Goal: Task Accomplishment & Management: Use online tool/utility

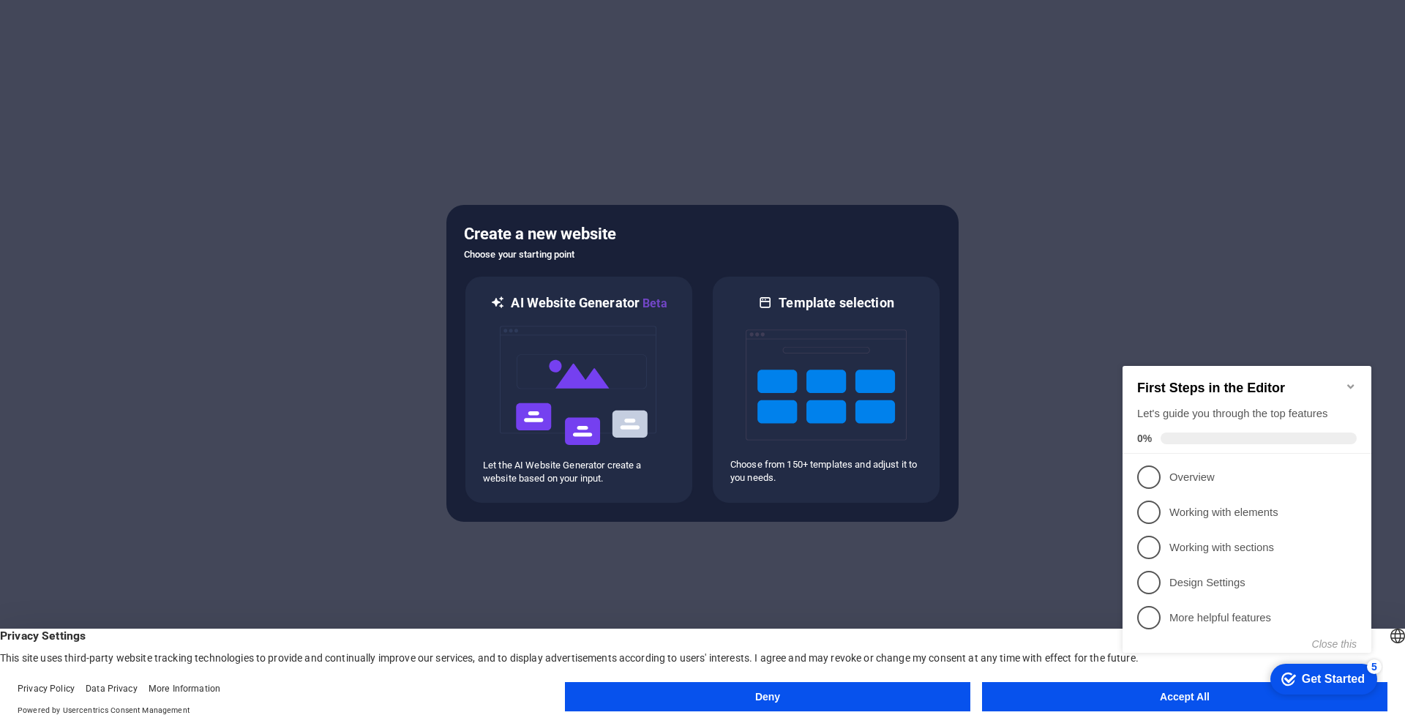
click at [1132, 699] on div "checkmark Get Started 5 First Steps in the Editor Let's guide you through the t…" at bounding box center [1250, 523] width 266 height 356
click at [1162, 694] on div "checkmark Get Started 5 First Steps in the Editor Let's guide you through the t…" at bounding box center [1250, 523] width 266 height 356
click at [1209, 695] on div "checkmark Get Started 5 First Steps in the Editor Let's guide you through the t…" at bounding box center [1250, 523] width 266 height 356
drag, startPoint x: 1227, startPoint y: 692, endPoint x: 1944, endPoint y: 1044, distance: 799.1
click at [1227, 692] on div "checkmark Get Started 5 First Steps in the Editor Let's guide you through the t…" at bounding box center [1250, 523] width 266 height 356
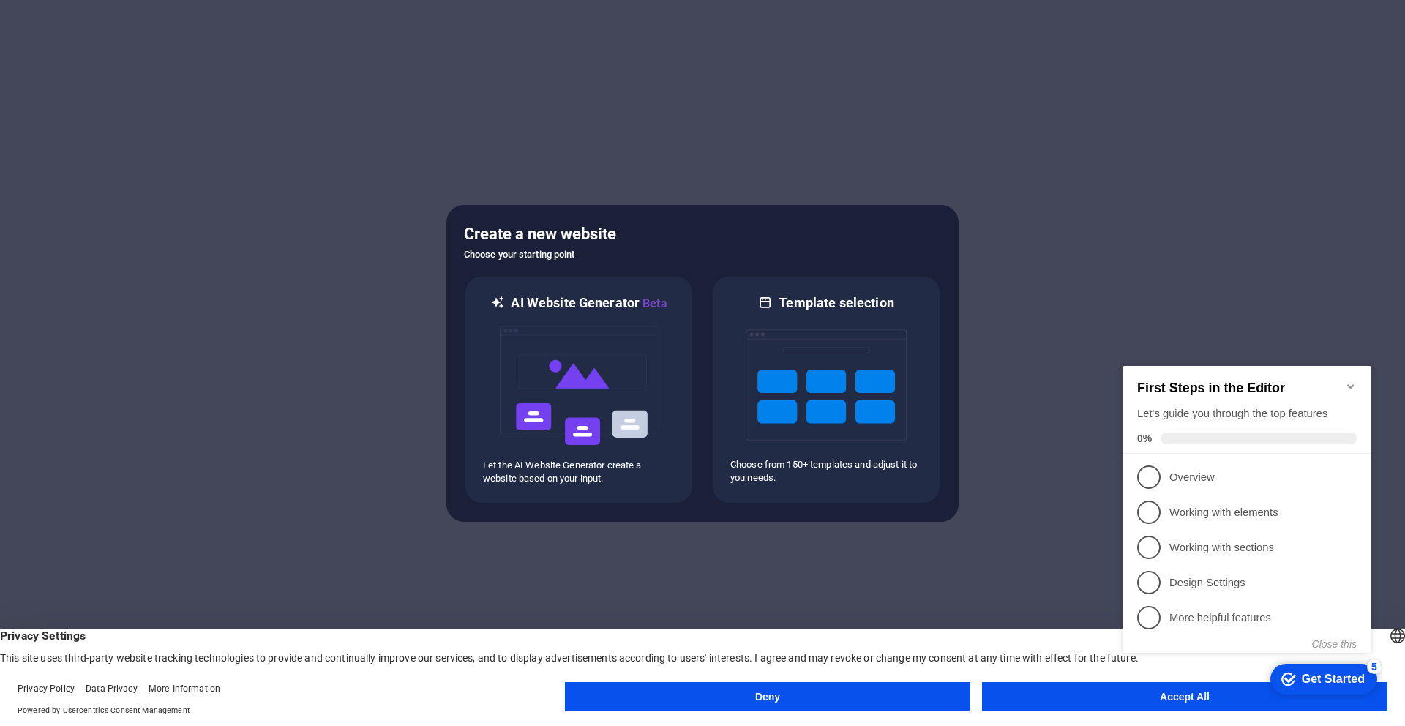
click at [1133, 692] on div "checkmark Get Started 5 First Steps in the Editor Let's guide you through the t…" at bounding box center [1250, 523] width 266 height 356
click at [1039, 706] on button "Accept All" at bounding box center [1185, 696] width 406 height 29
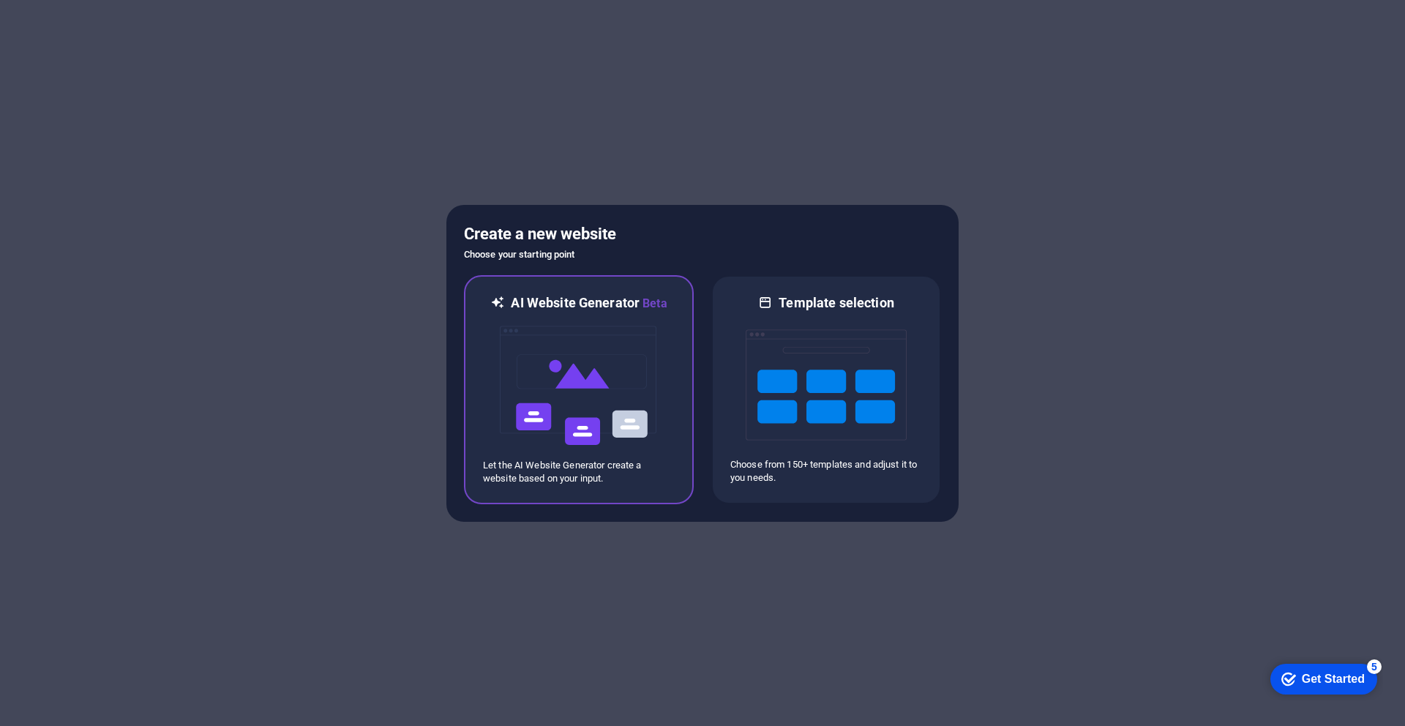
click at [645, 348] on img at bounding box center [578, 386] width 161 height 146
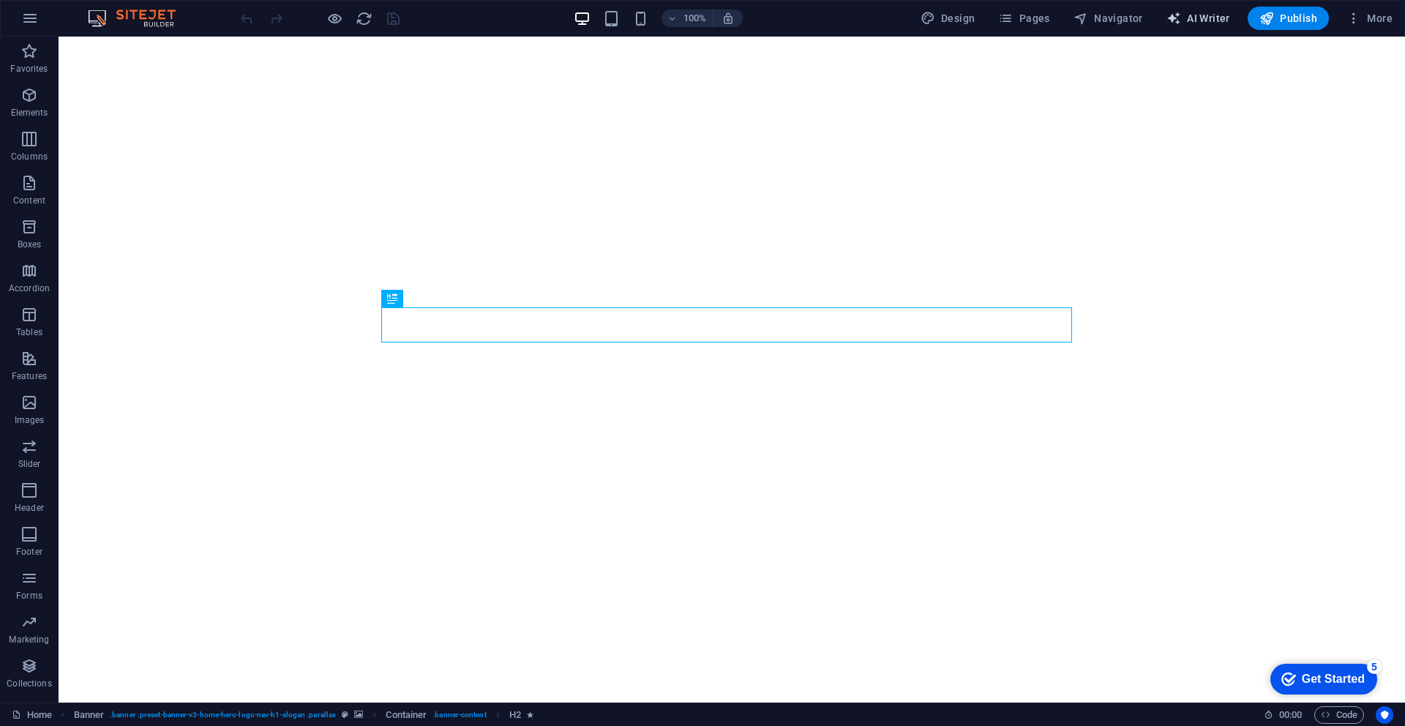
click at [1219, 17] on span "AI Writer" at bounding box center [1199, 18] width 64 height 15
select select "English"
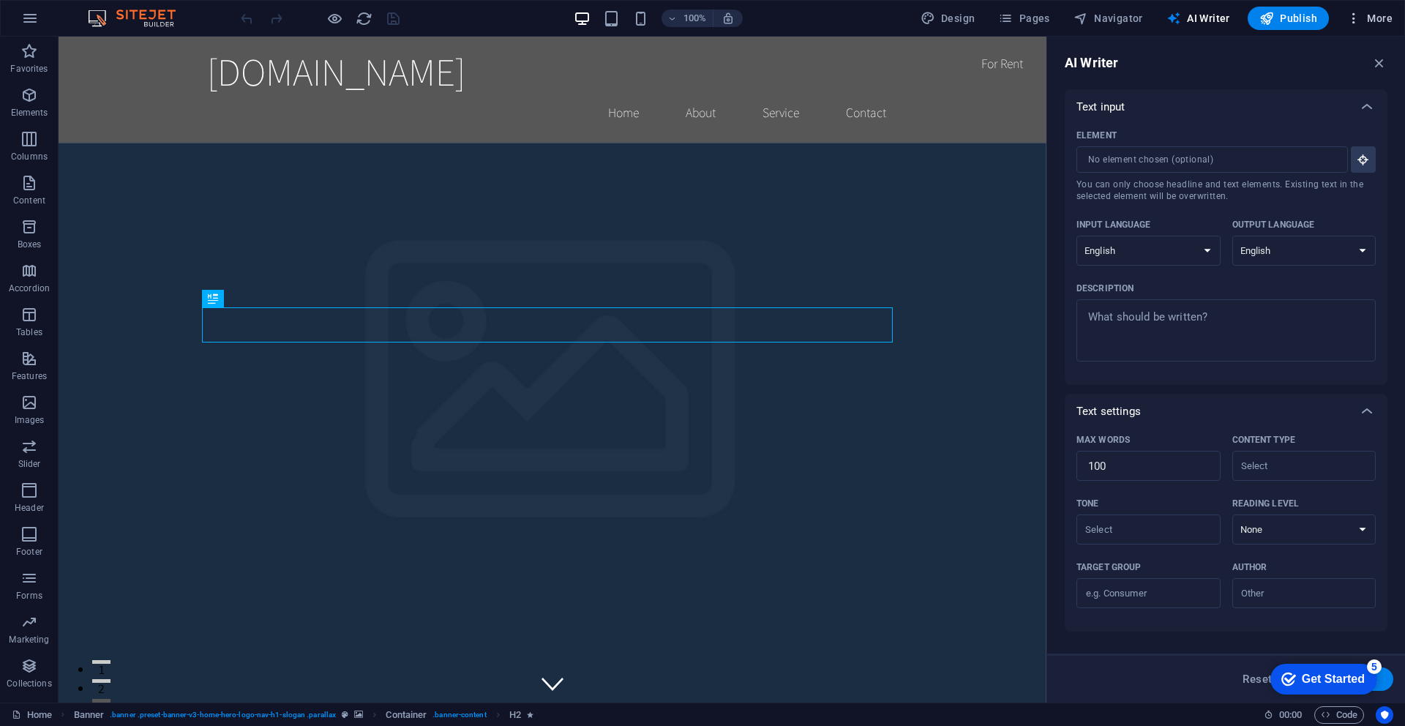
click at [1368, 22] on span "More" at bounding box center [1370, 18] width 46 height 15
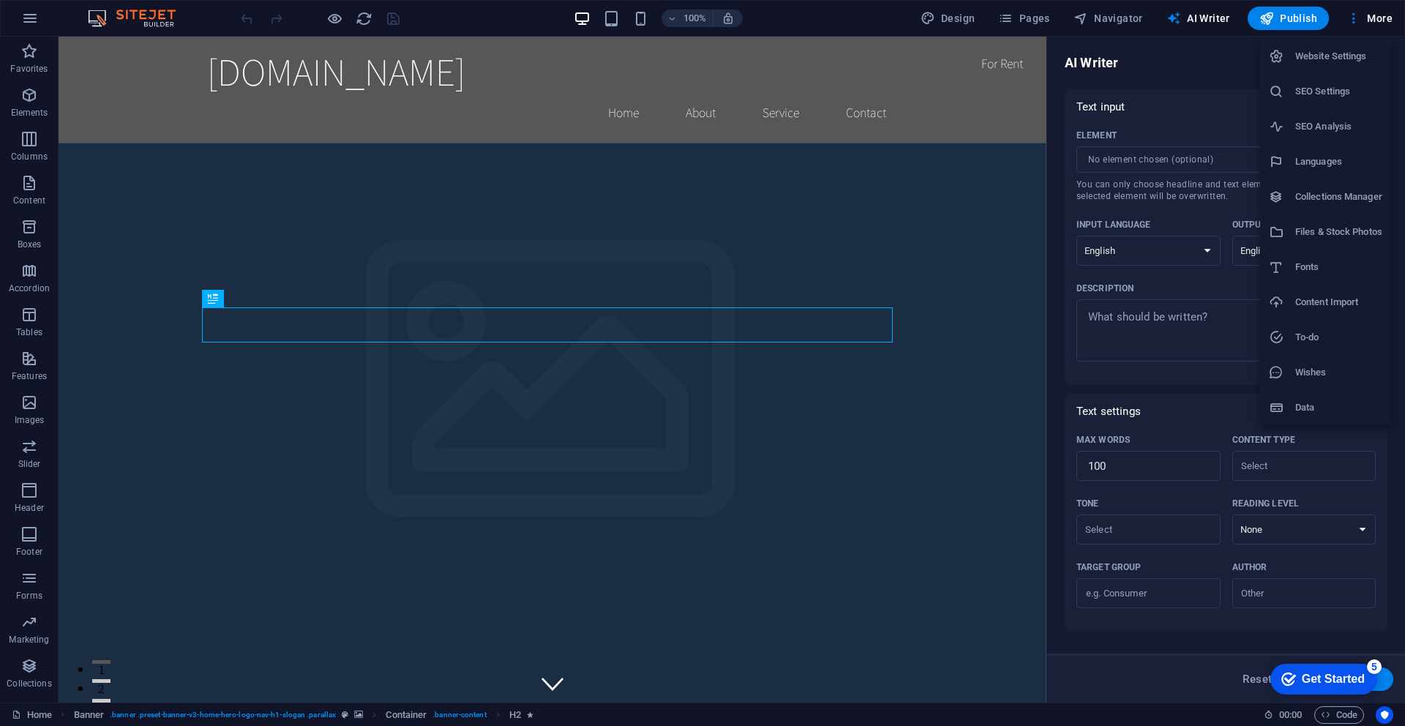
click at [1367, 17] on div at bounding box center [702, 363] width 1405 height 726
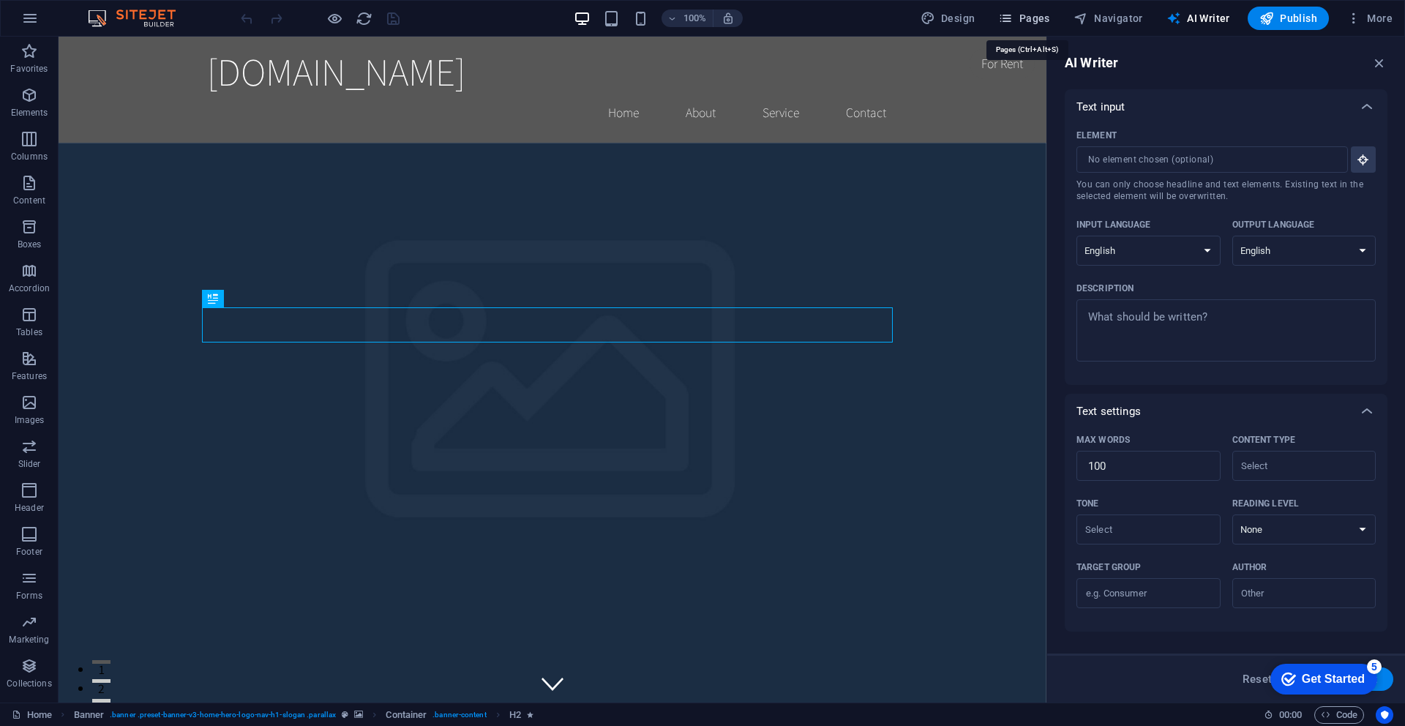
click at [1031, 20] on span "Pages" at bounding box center [1023, 18] width 51 height 15
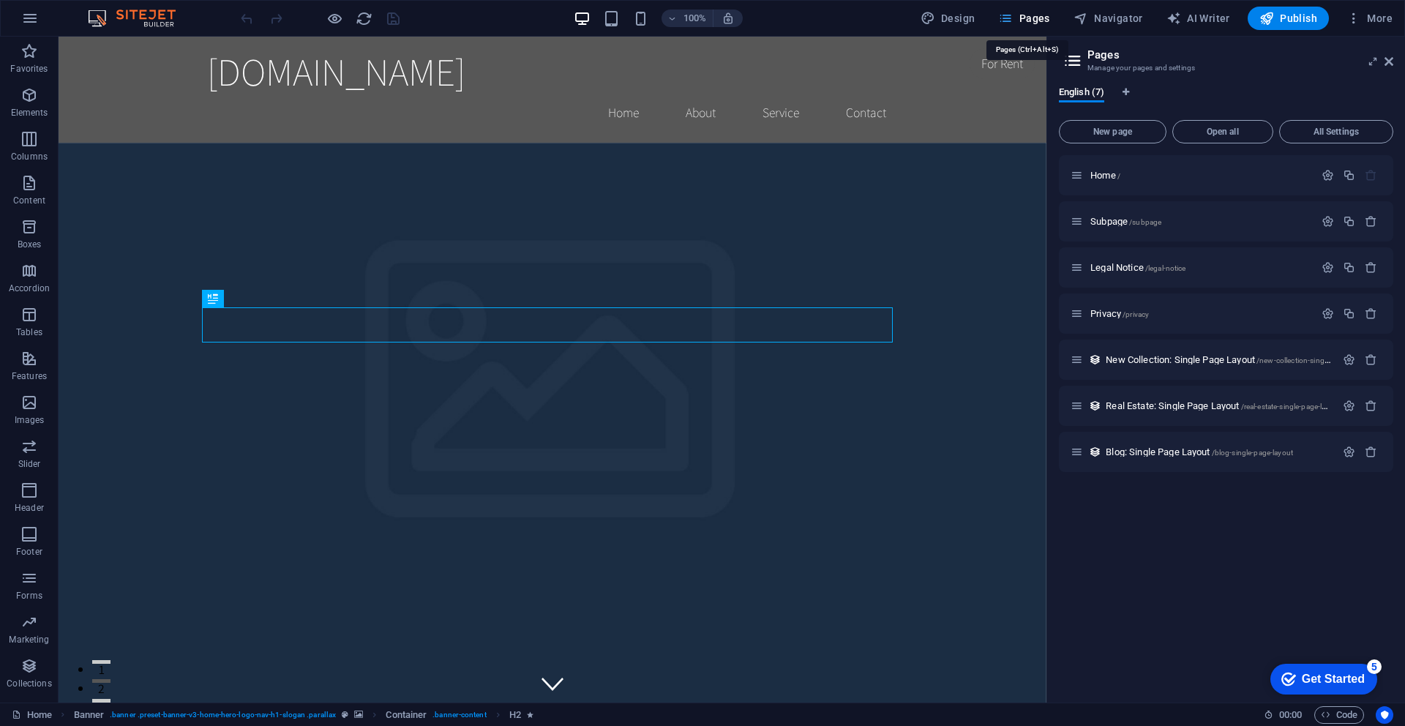
click at [1013, 18] on icon "button" at bounding box center [1005, 18] width 15 height 15
click at [1039, 15] on span "Pages" at bounding box center [1023, 18] width 51 height 15
click at [866, 20] on div "100% Design Pages Navigator AI Writer Publish More" at bounding box center [818, 18] width 1161 height 23
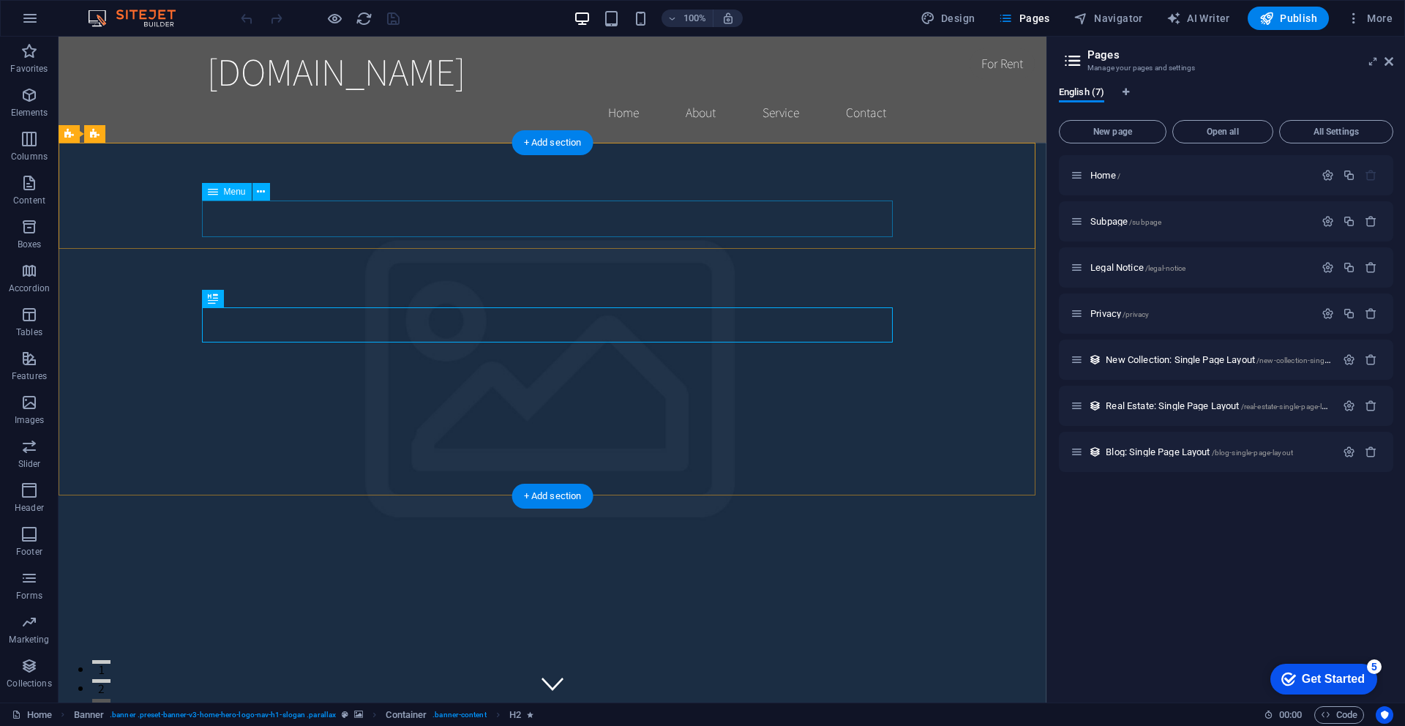
select select
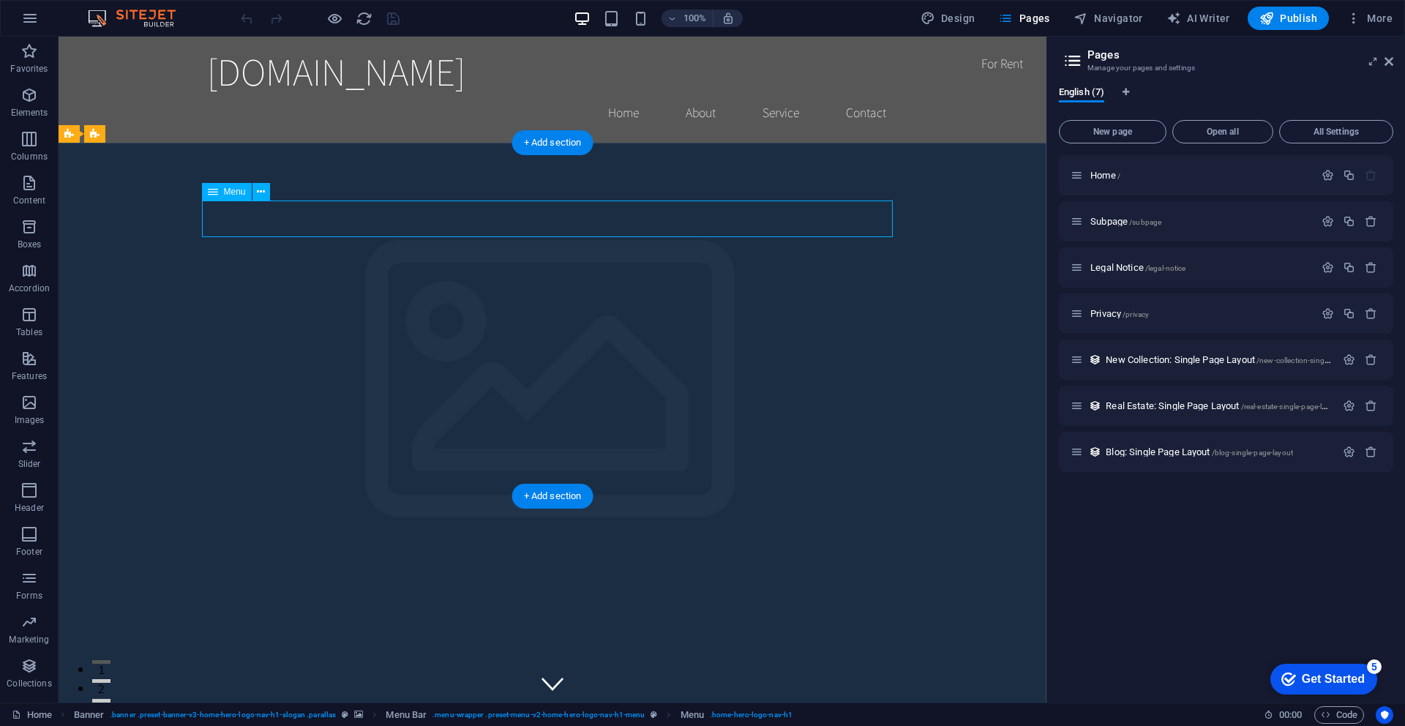
select select
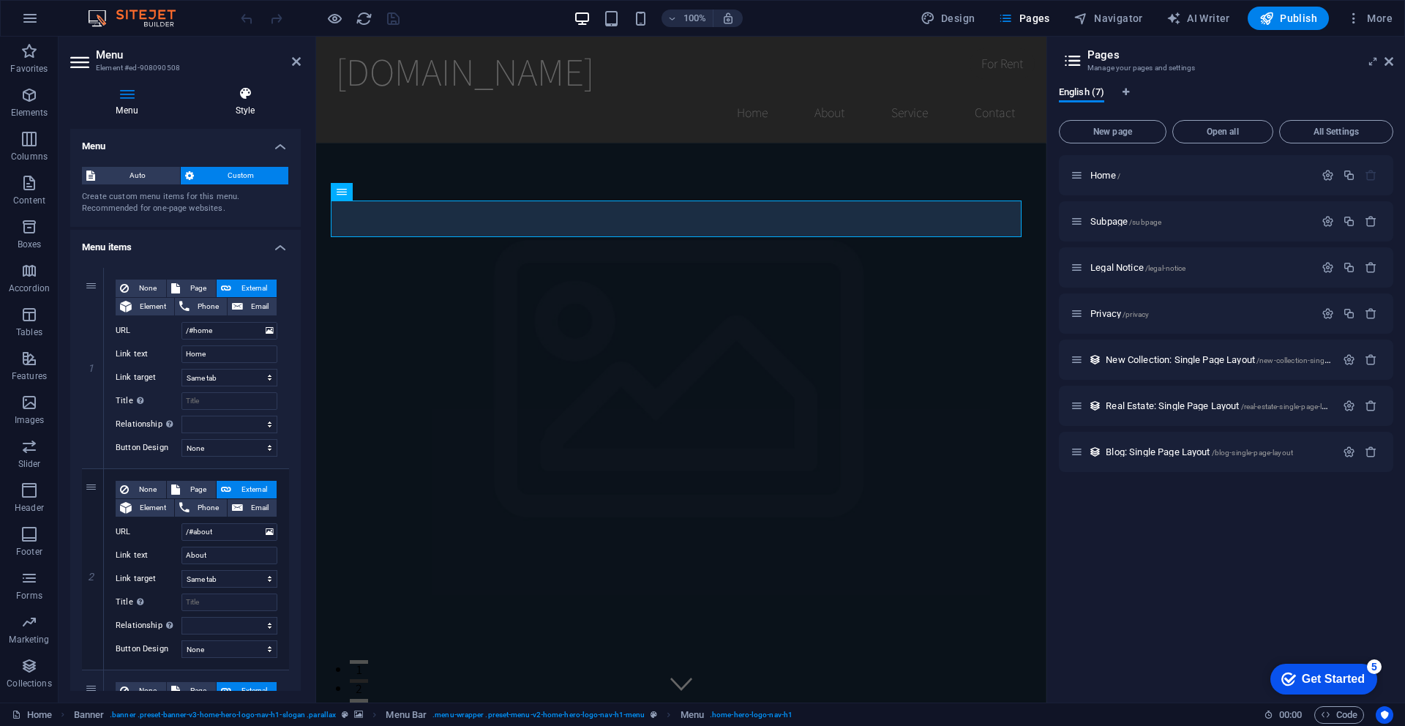
click at [242, 99] on icon at bounding box center [245, 93] width 111 height 15
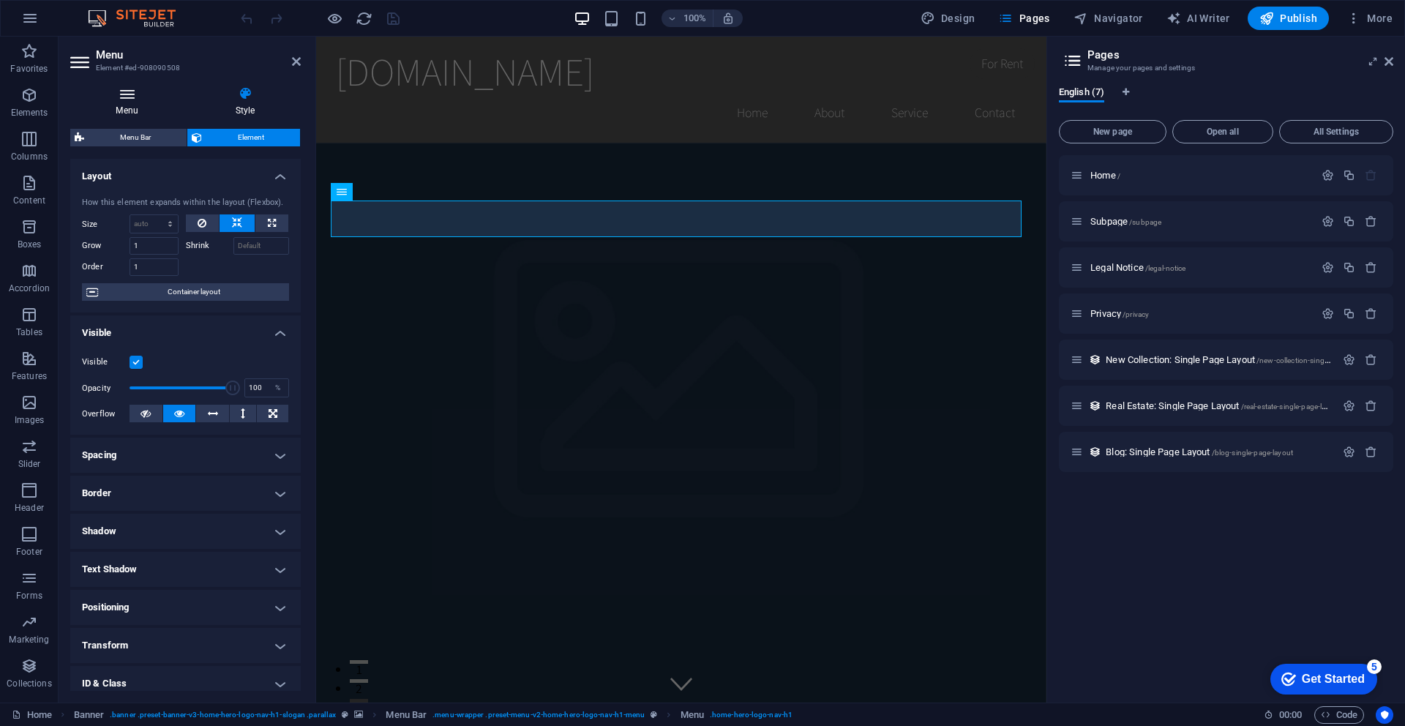
click at [143, 96] on icon at bounding box center [126, 93] width 113 height 15
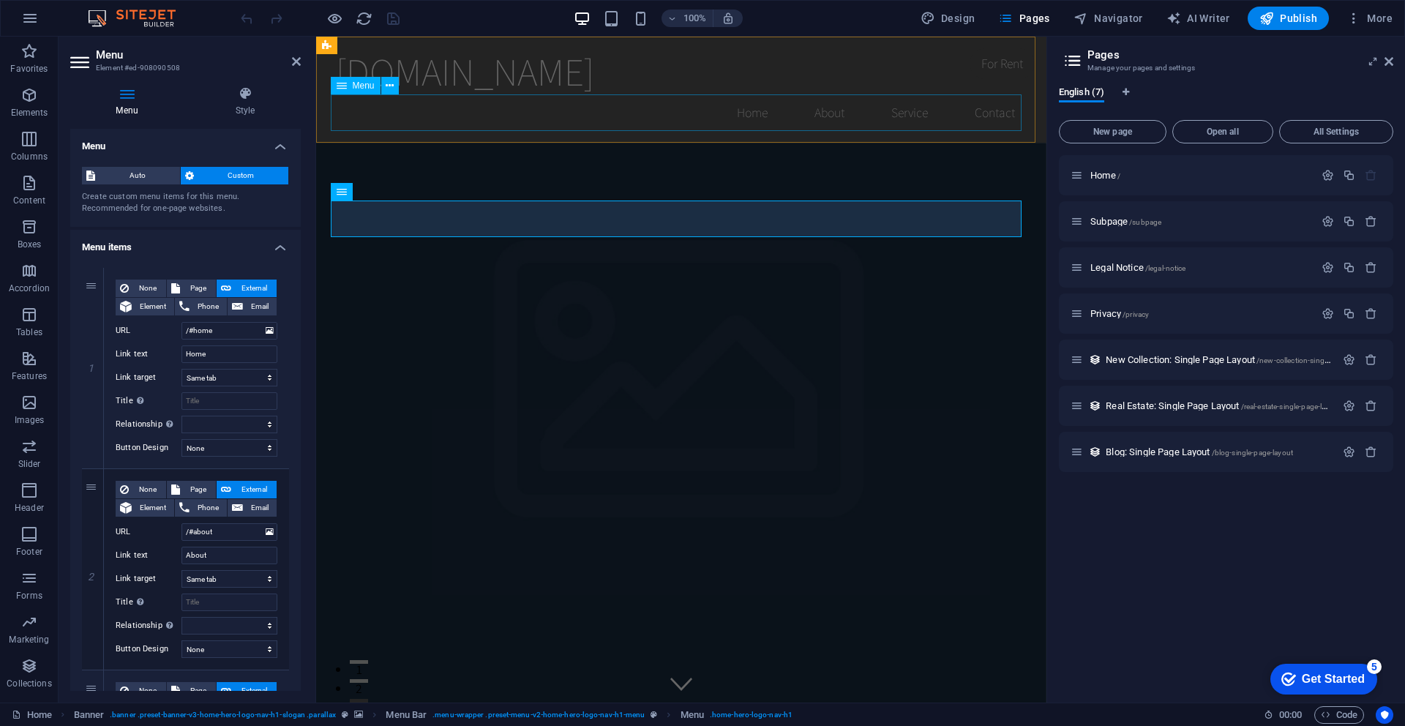
click at [748, 113] on nav "Home About Service Contact" at bounding box center [681, 112] width 691 height 37
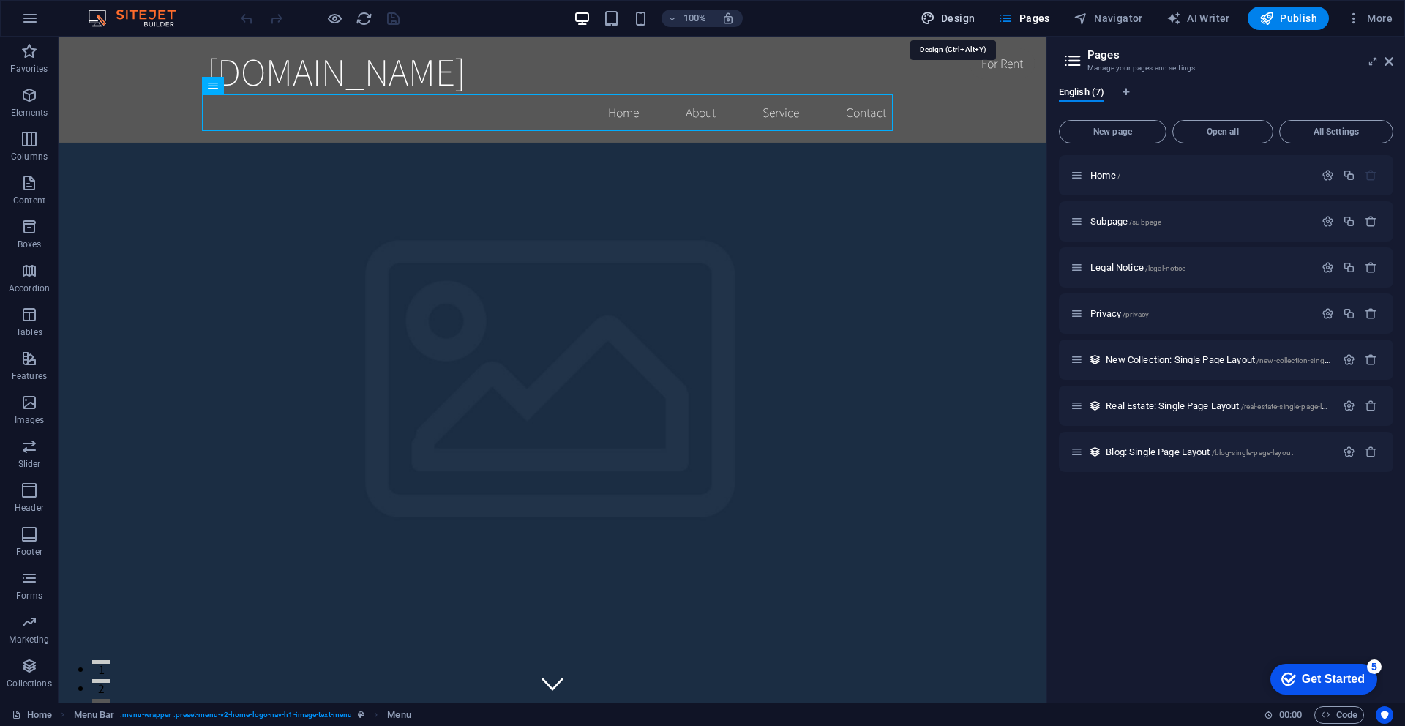
click at [960, 17] on span "Design" at bounding box center [948, 18] width 55 height 15
select select "rem"
select select "200"
select select "px"
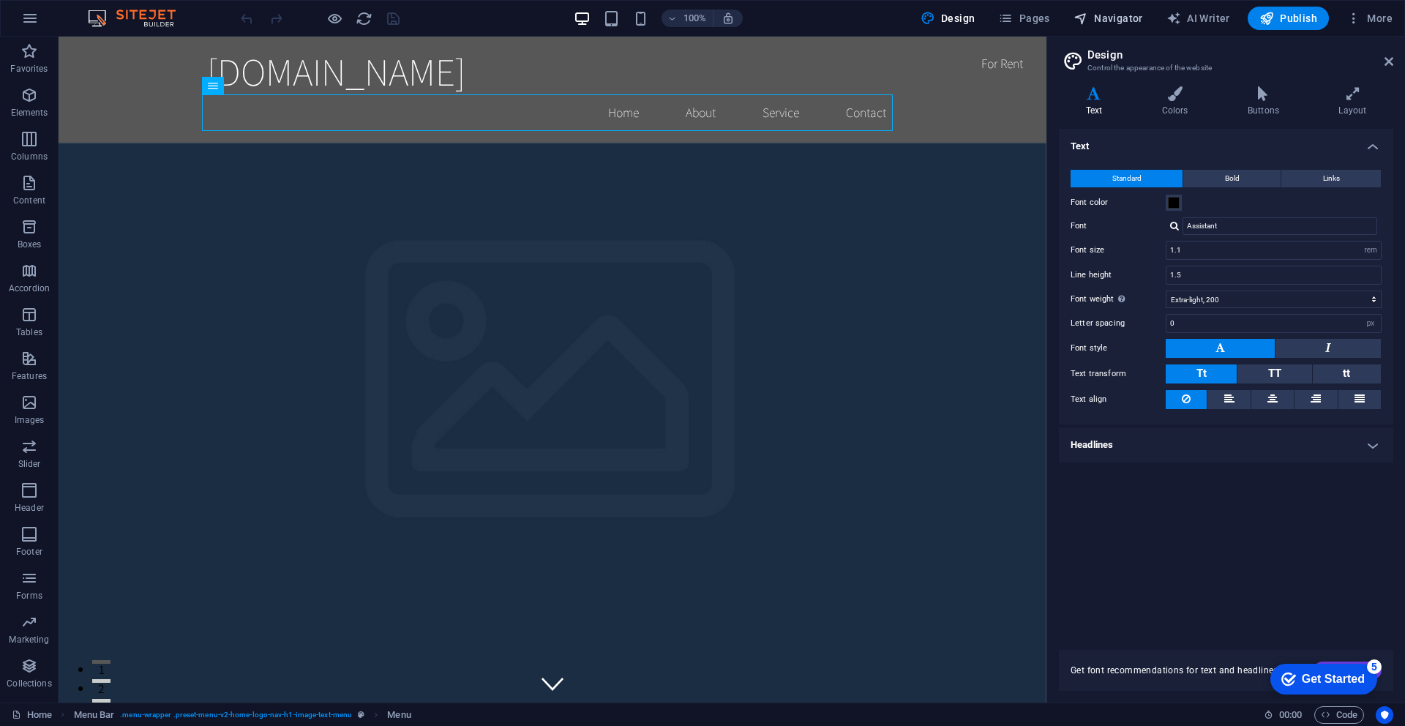
click at [1120, 11] on span "Navigator" at bounding box center [1109, 18] width 70 height 15
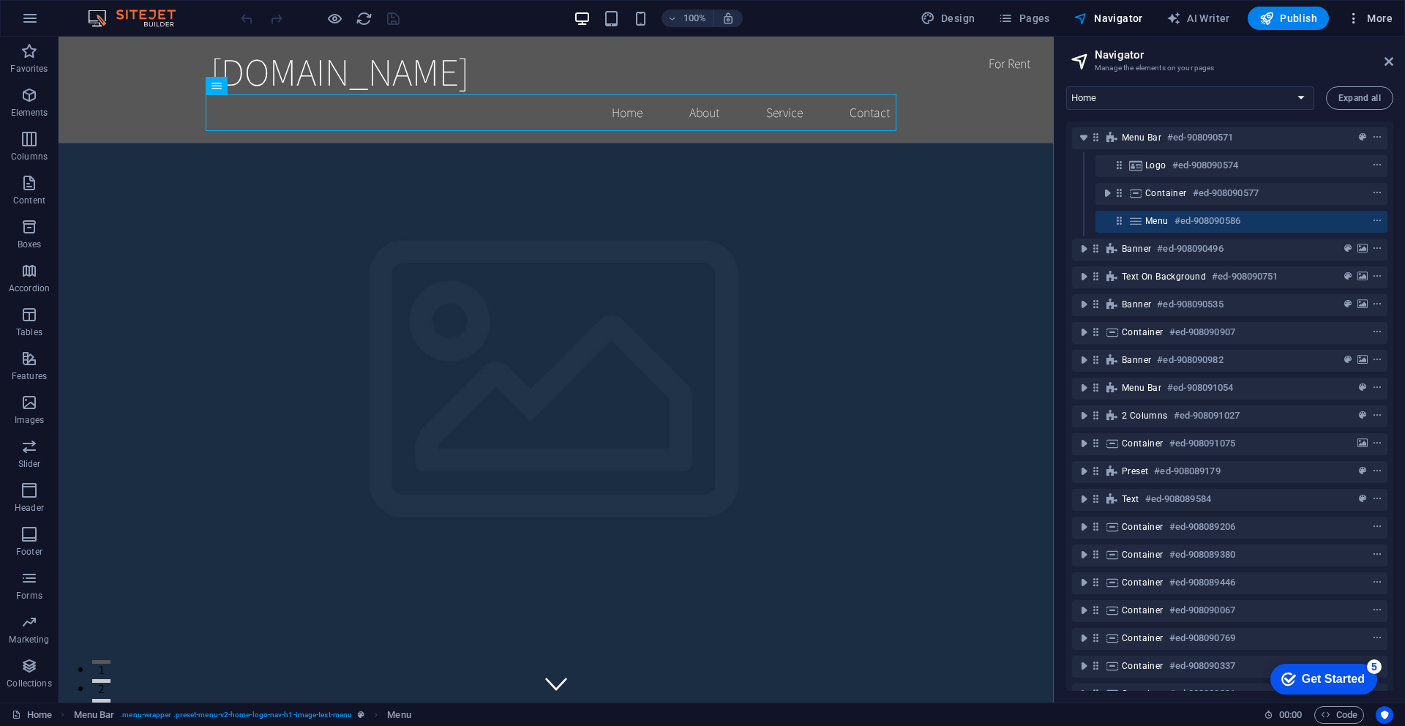
click at [1364, 17] on span "More" at bounding box center [1370, 18] width 46 height 15
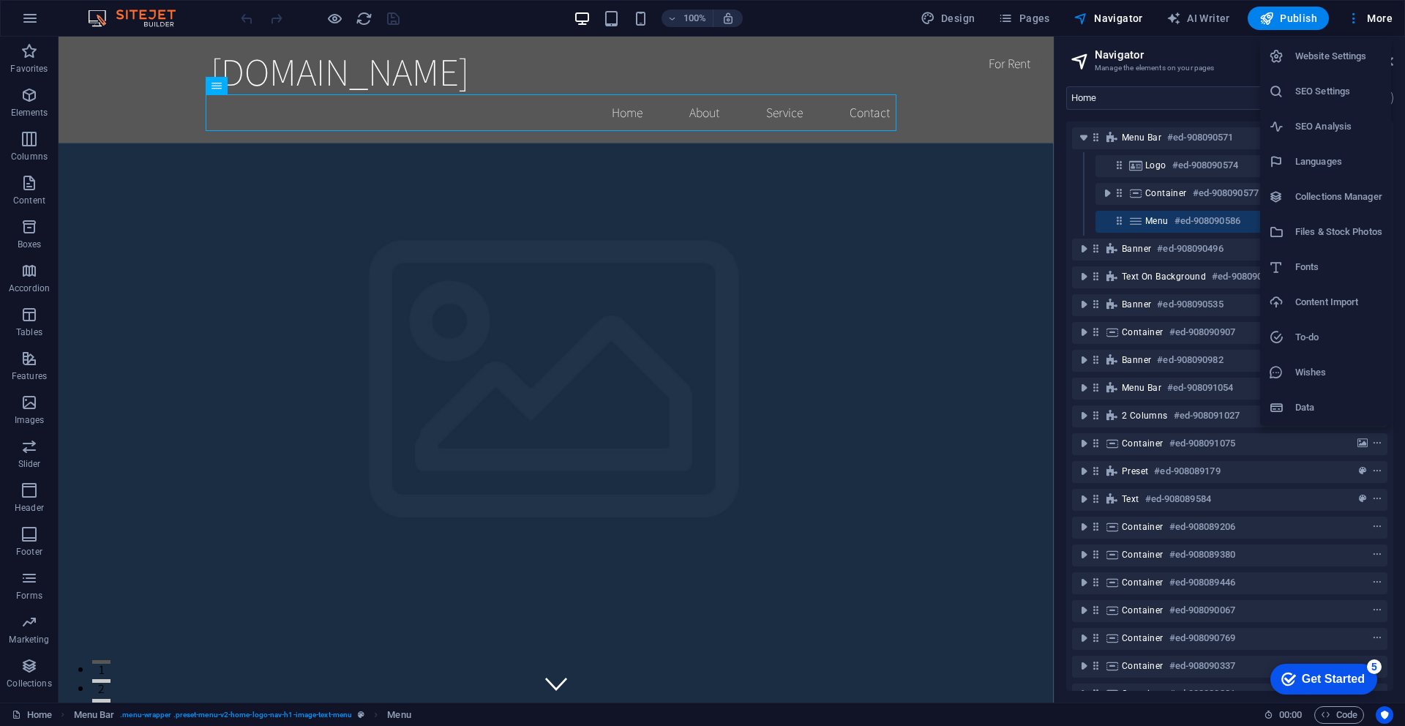
click at [1342, 51] on h6 "Website Settings" at bounding box center [1339, 57] width 87 height 18
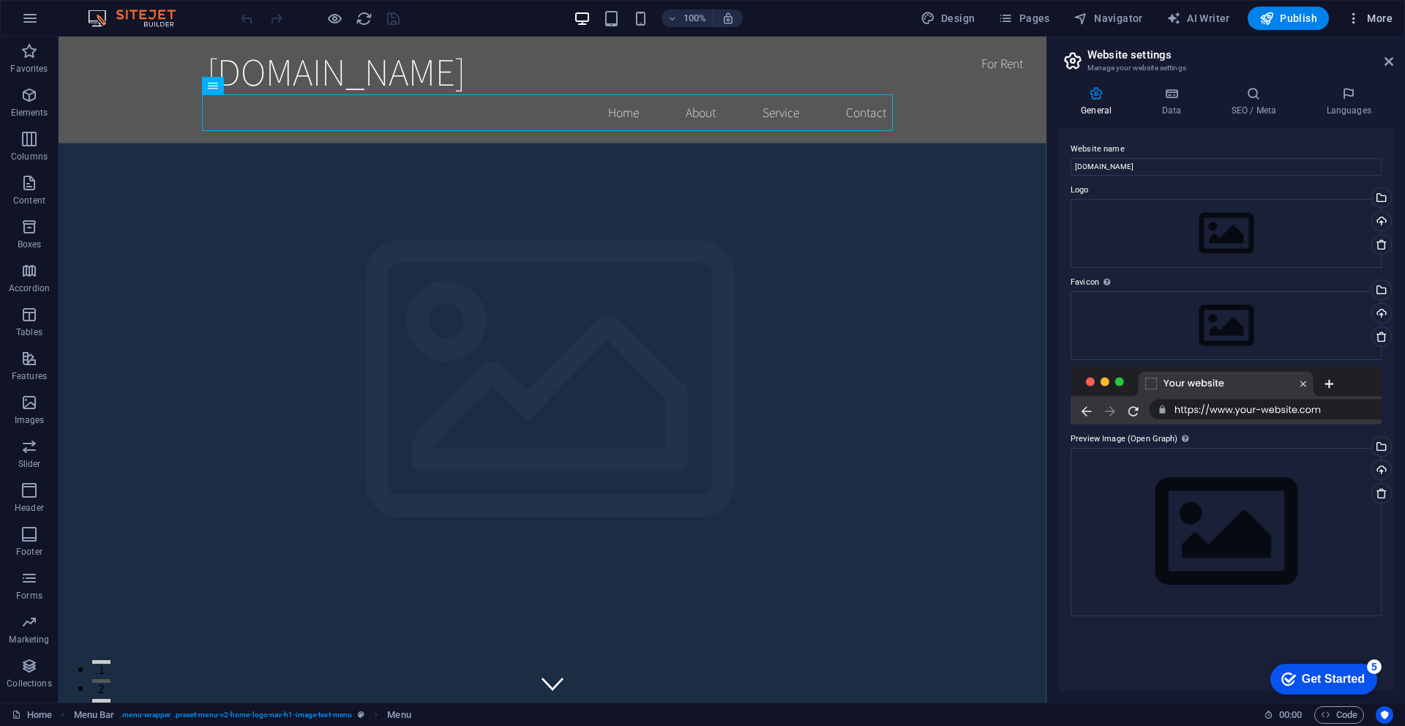
click at [1378, 18] on span "More" at bounding box center [1370, 18] width 46 height 15
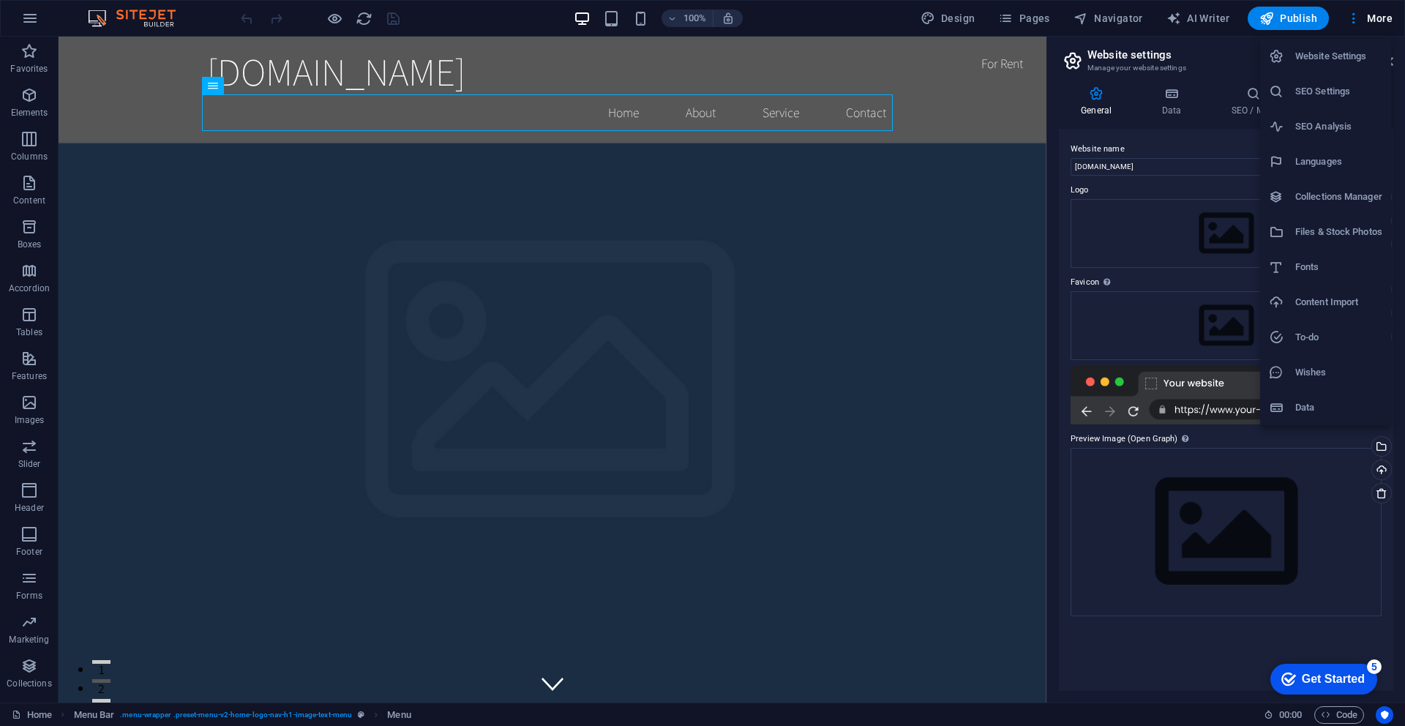
click at [1337, 97] on h6 "SEO Settings" at bounding box center [1339, 92] width 87 height 18
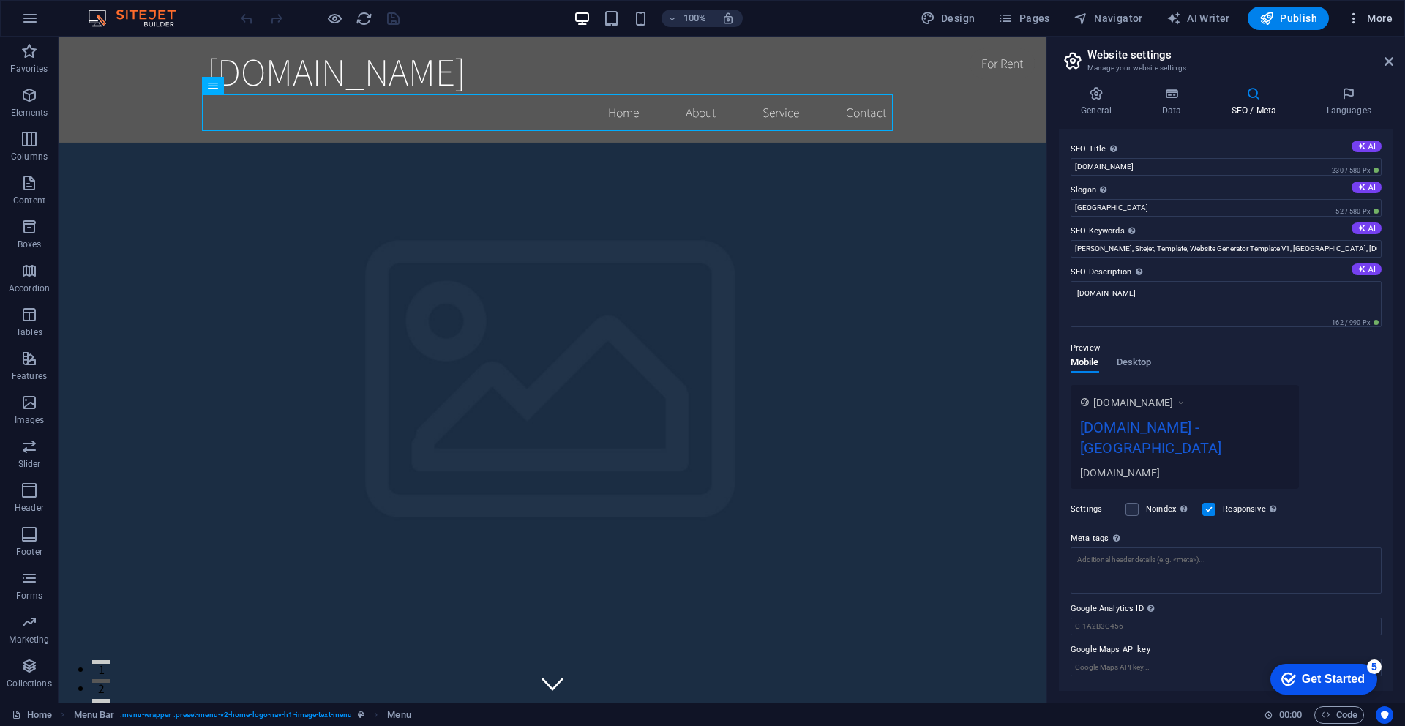
click at [1392, 20] on span "More" at bounding box center [1370, 18] width 46 height 15
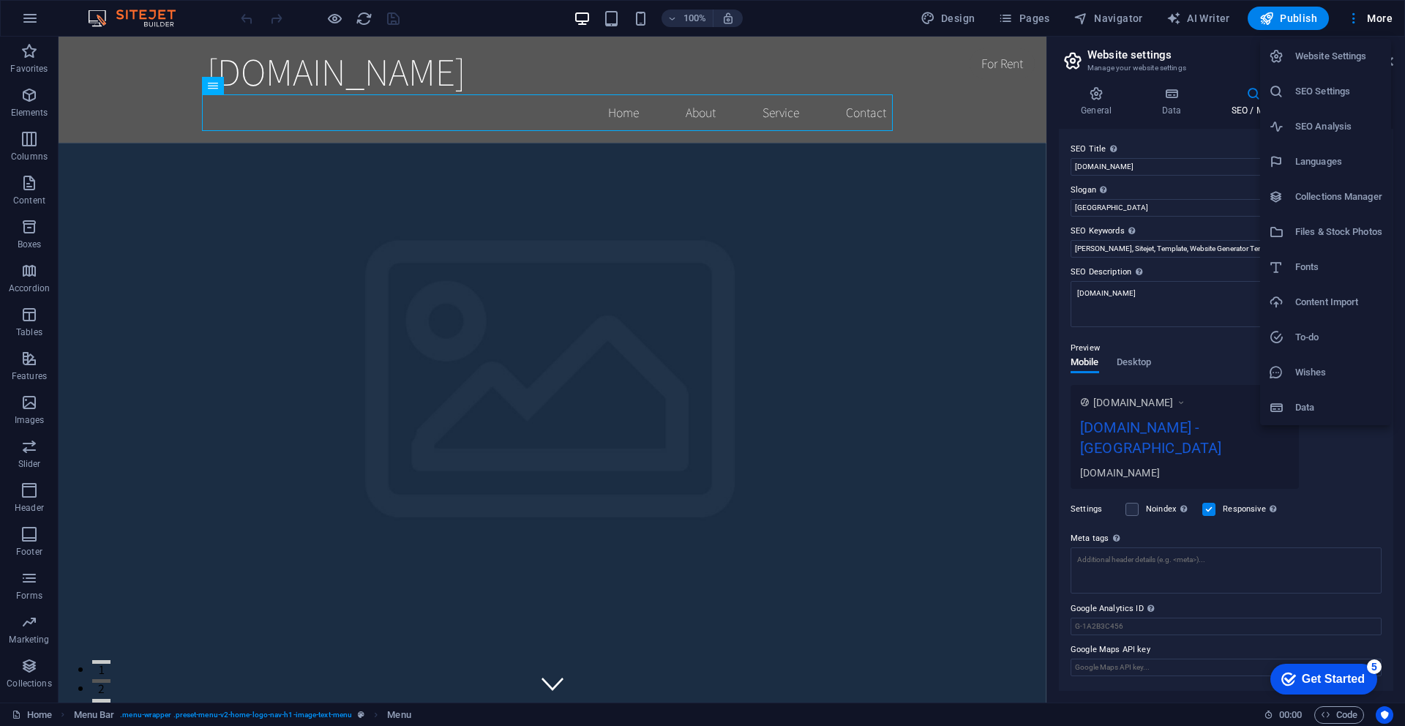
click at [1331, 303] on h6 "Content Import" at bounding box center [1339, 303] width 87 height 18
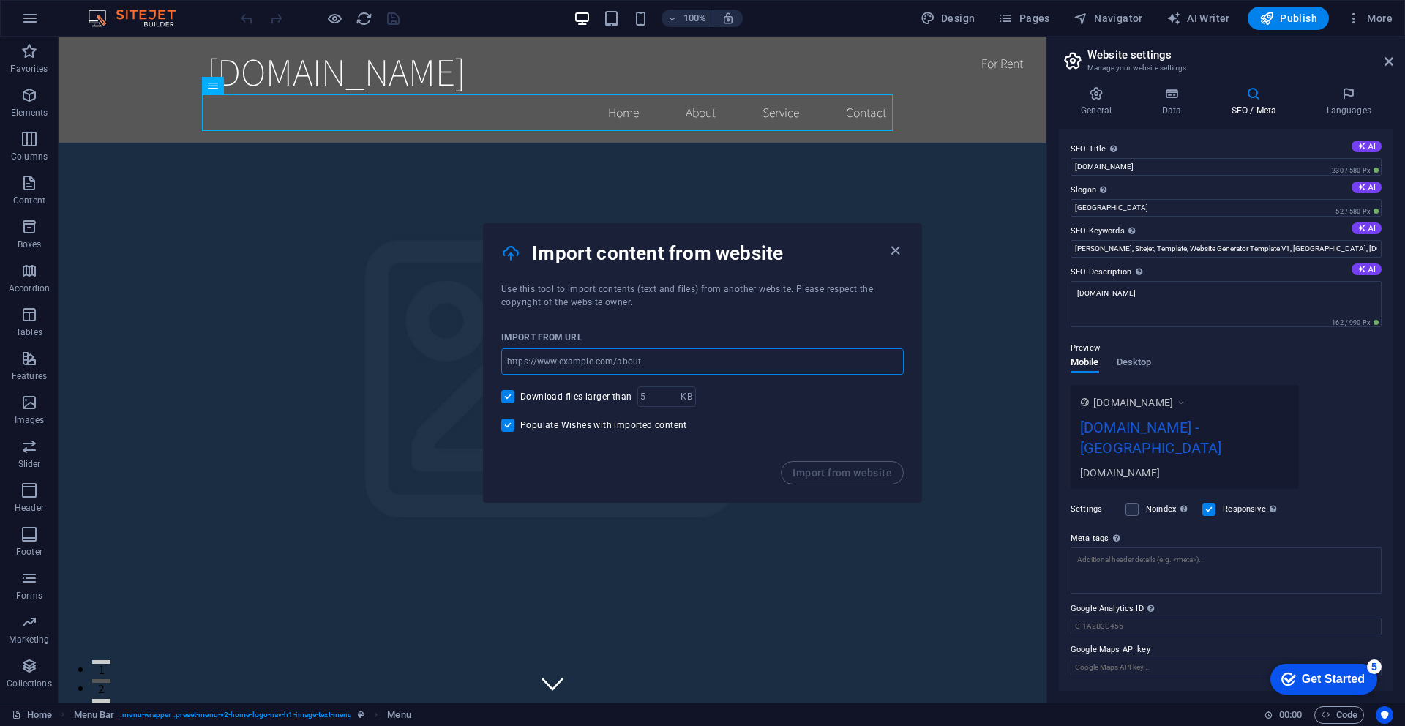
click at [651, 362] on input "url" at bounding box center [702, 361] width 403 height 26
paste input "https://www.onsiteroofingservices.com/"
type input "https://www.onsiteroofingservices.com/"
click at [853, 474] on span "Import from website" at bounding box center [843, 473] width 100 height 12
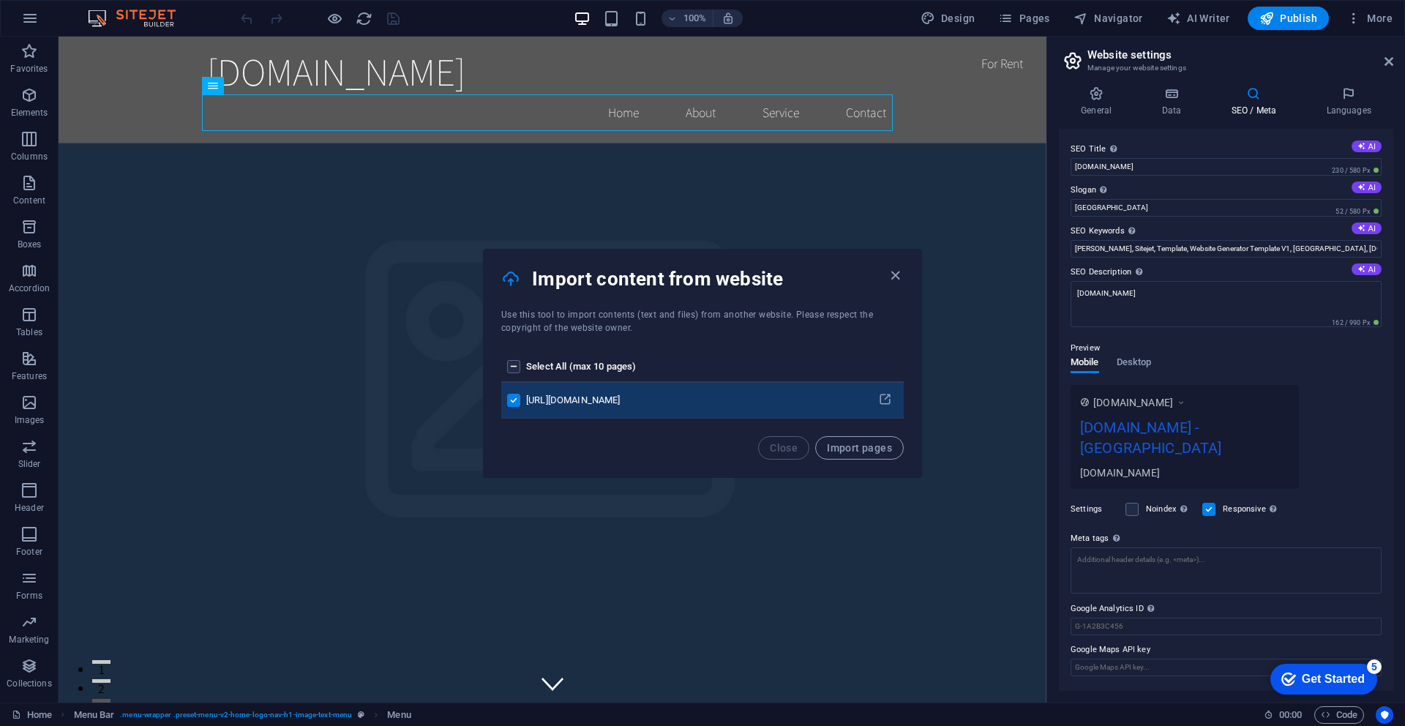
click at [618, 363] on th "Select All (max 10 pages)" at bounding box center [696, 367] width 340 height 31
click at [605, 369] on th "Select All (max 10 pages)" at bounding box center [696, 367] width 340 height 31
click at [870, 449] on span "Import pages" at bounding box center [859, 448] width 65 height 12
click at [639, 400] on div "https://www.onsiteroofingservices.com/" at bounding box center [694, 400] width 332 height 13
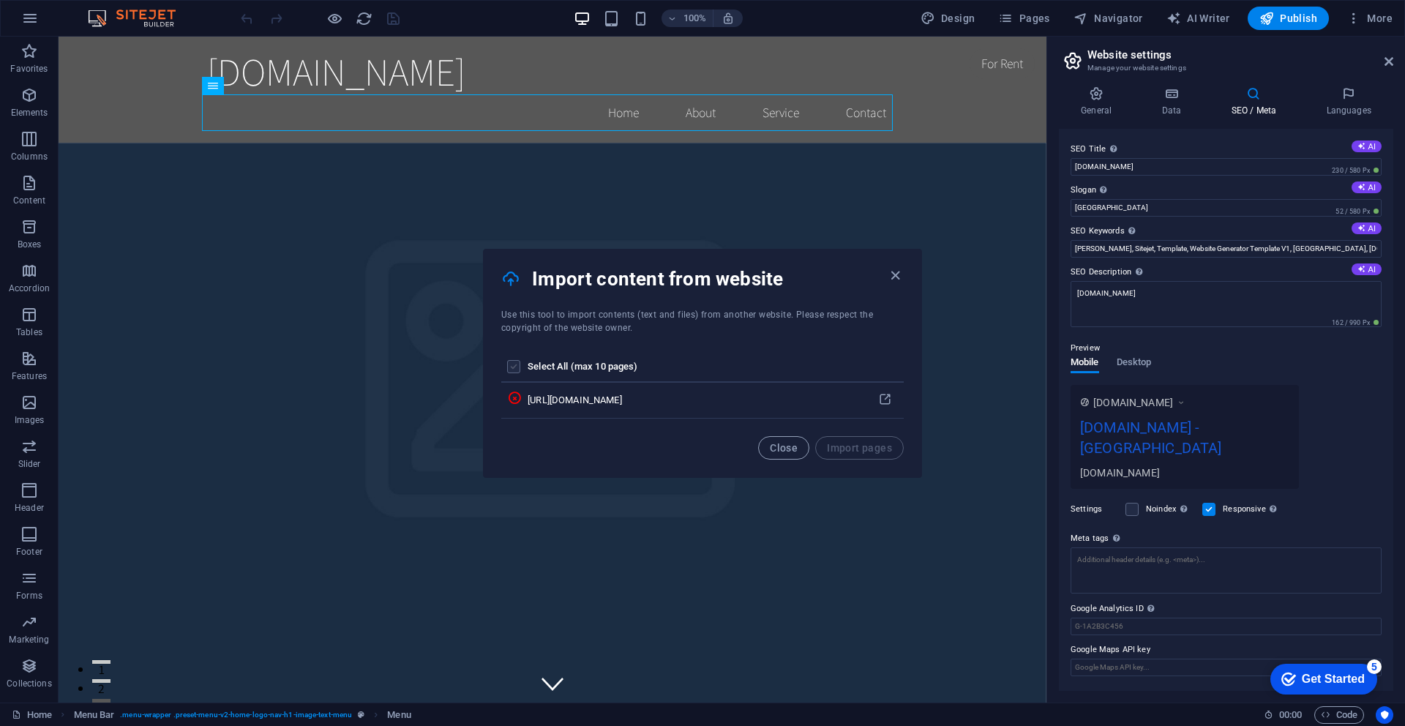
click at [513, 364] on label "pages list" at bounding box center [513, 366] width 13 height 13
click at [0, 0] on input "pages list" at bounding box center [0, 0] width 0 height 0
click at [515, 370] on label "pages list" at bounding box center [513, 366] width 13 height 13
click at [0, 0] on input "pages list" at bounding box center [0, 0] width 0 height 0
click at [515, 370] on label "pages list" at bounding box center [513, 366] width 13 height 13
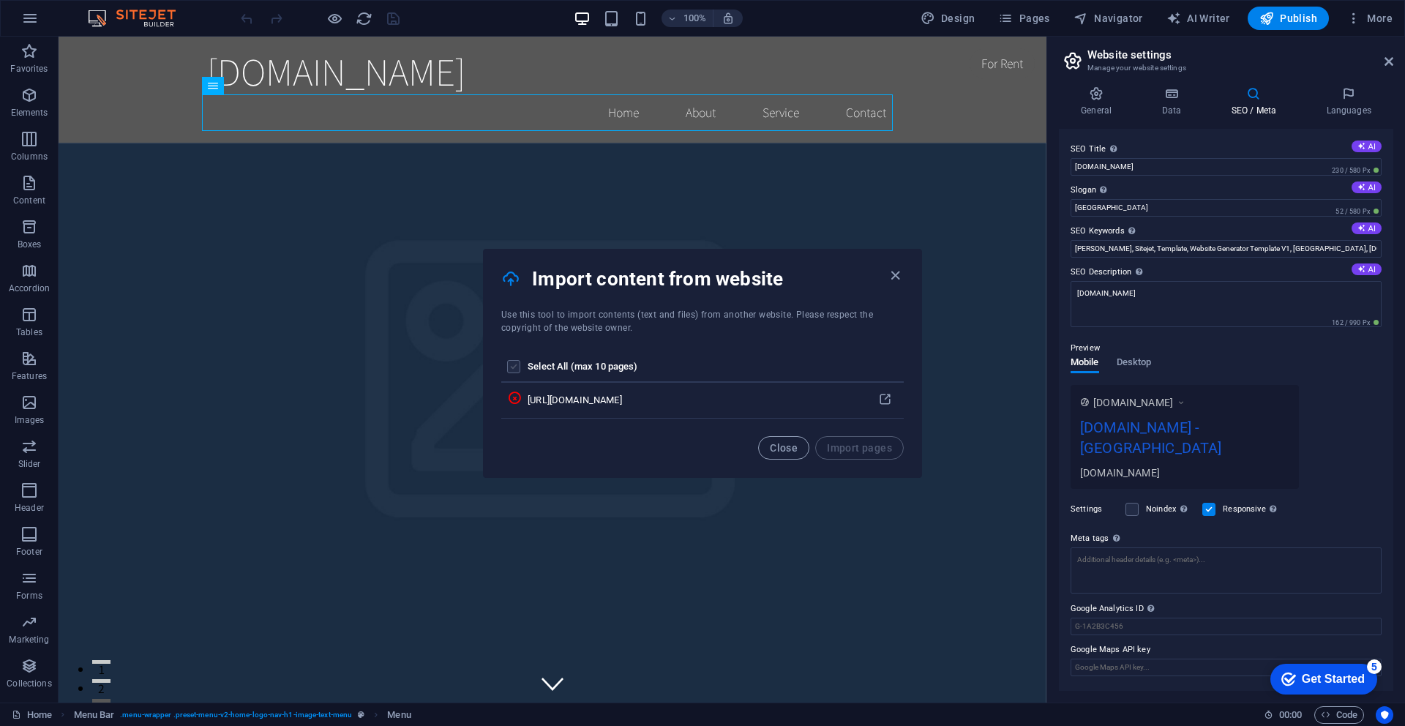
click at [0, 0] on input "pages list" at bounding box center [0, 0] width 0 height 0
click at [515, 370] on label "pages list" at bounding box center [513, 366] width 13 height 13
click at [0, 0] on input "pages list" at bounding box center [0, 0] width 0 height 0
click at [580, 373] on th "Select All (max 10 pages)" at bounding box center [697, 367] width 338 height 31
click at [587, 367] on th "Select All (max 10 pages)" at bounding box center [697, 367] width 338 height 31
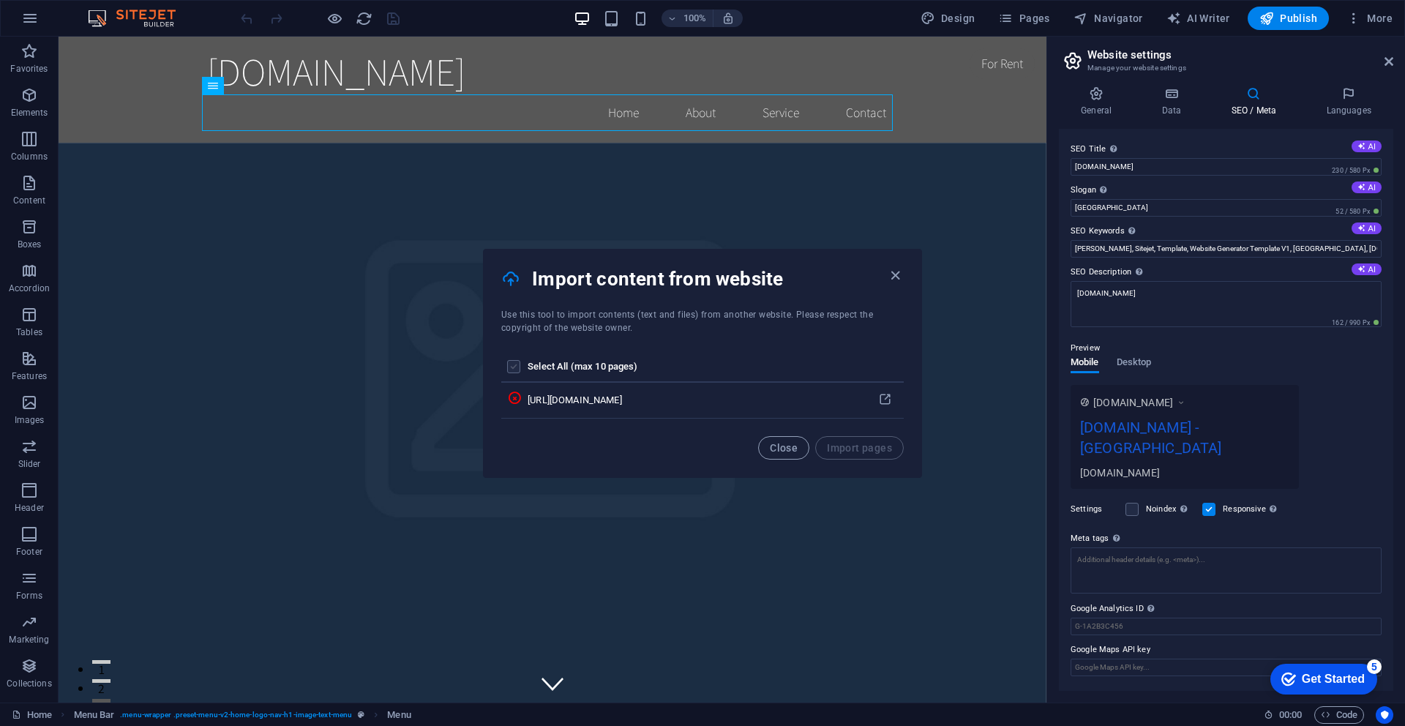
click at [517, 370] on label "pages list" at bounding box center [513, 366] width 13 height 13
click at [0, 0] on input "pages list" at bounding box center [0, 0] width 0 height 0
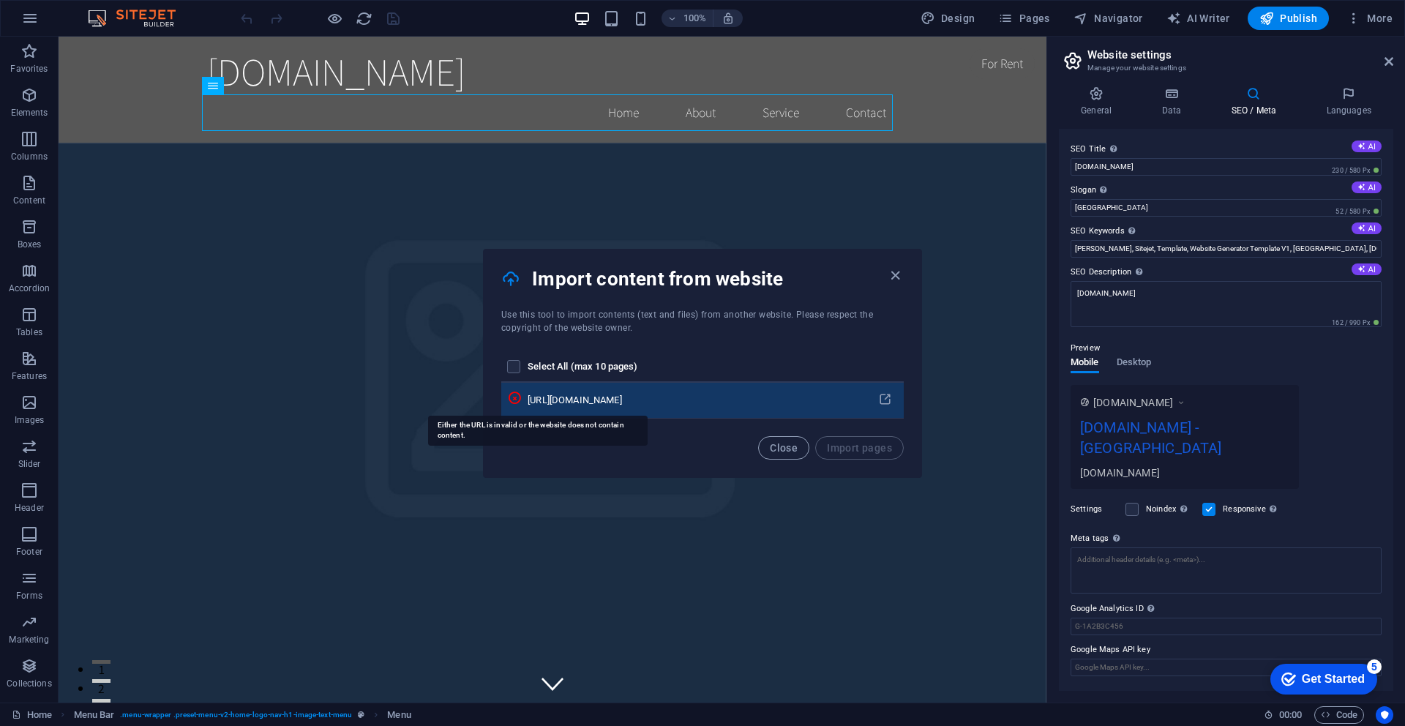
click at [522, 398] on icon "pages list" at bounding box center [514, 398] width 15 height 15
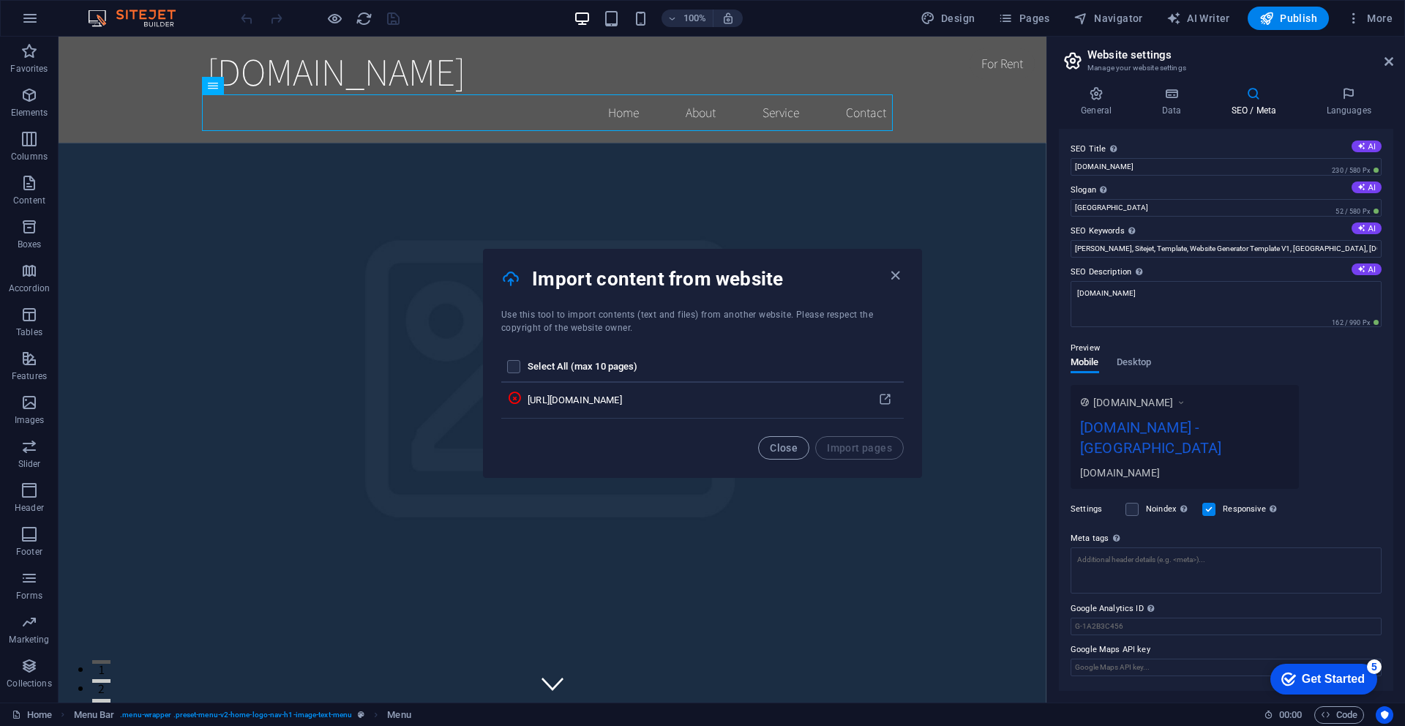
click at [878, 449] on div "Close Import pages" at bounding box center [831, 447] width 146 height 23
click at [777, 448] on span "Close" at bounding box center [784, 448] width 28 height 12
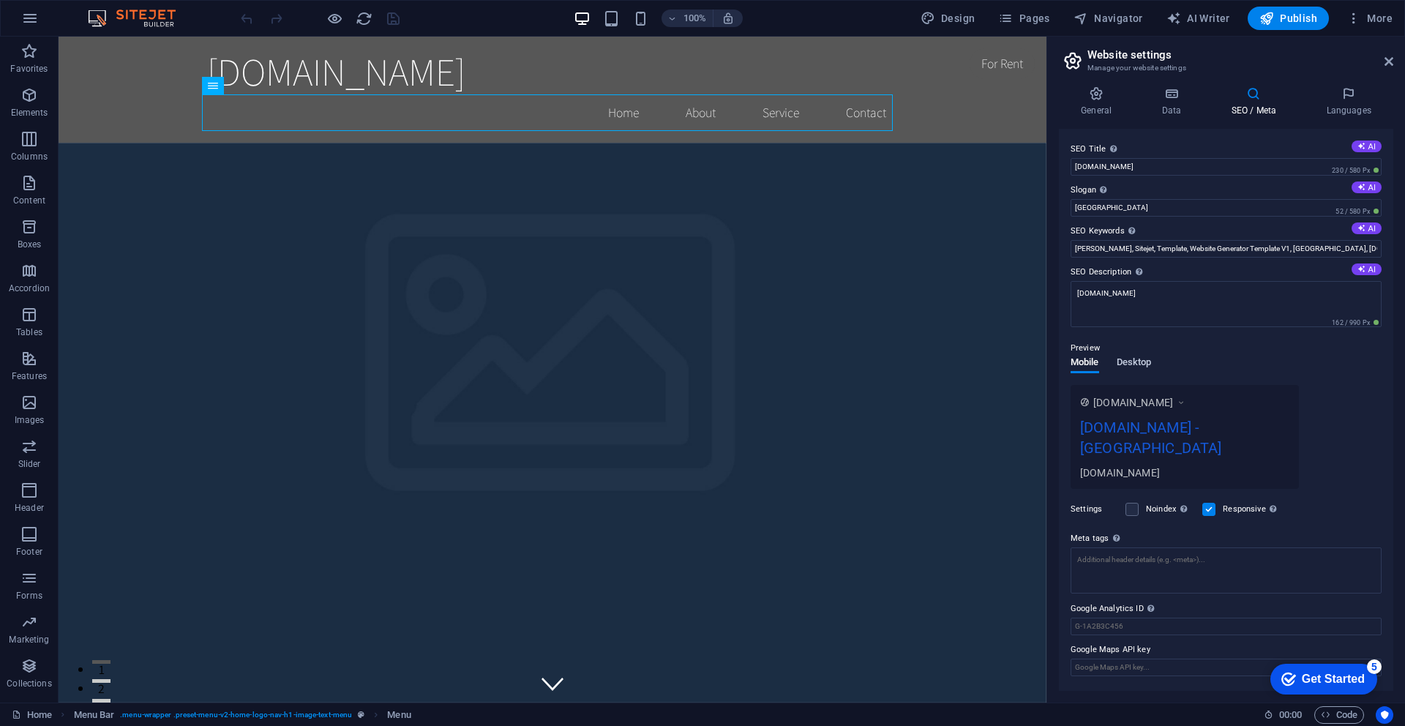
click at [1132, 362] on span "Desktop" at bounding box center [1134, 364] width 35 height 20
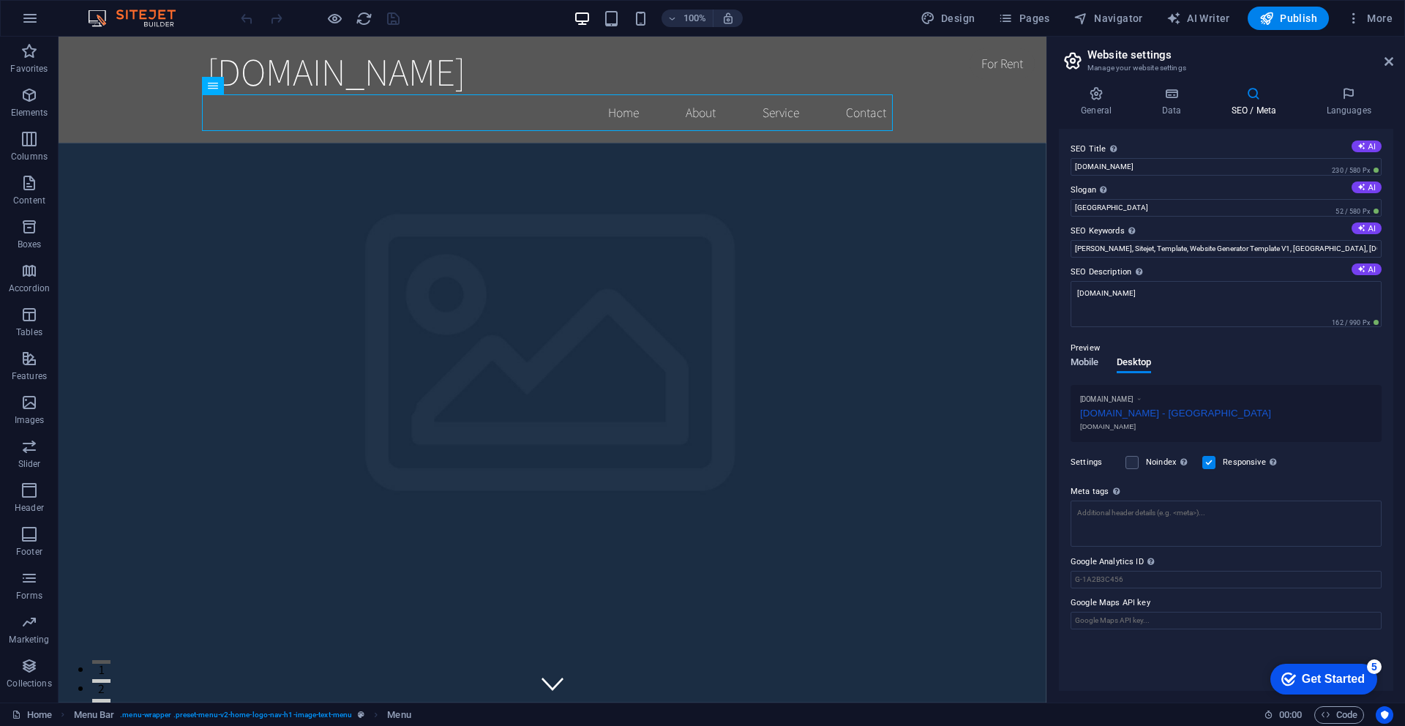
click at [1095, 365] on span "Mobile" at bounding box center [1085, 364] width 29 height 20
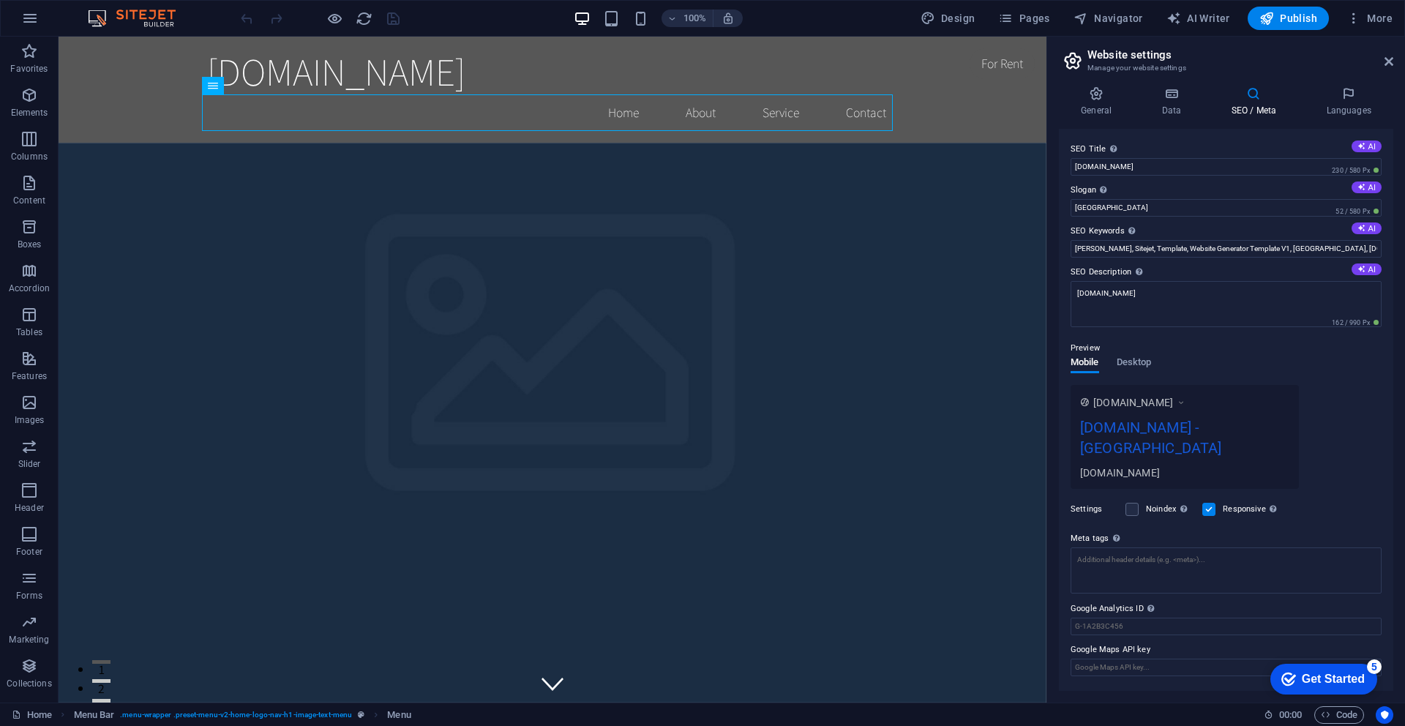
click at [1152, 398] on span "www.example.com" at bounding box center [1134, 402] width 80 height 15
click at [1040, 23] on span "Pages" at bounding box center [1023, 18] width 51 height 15
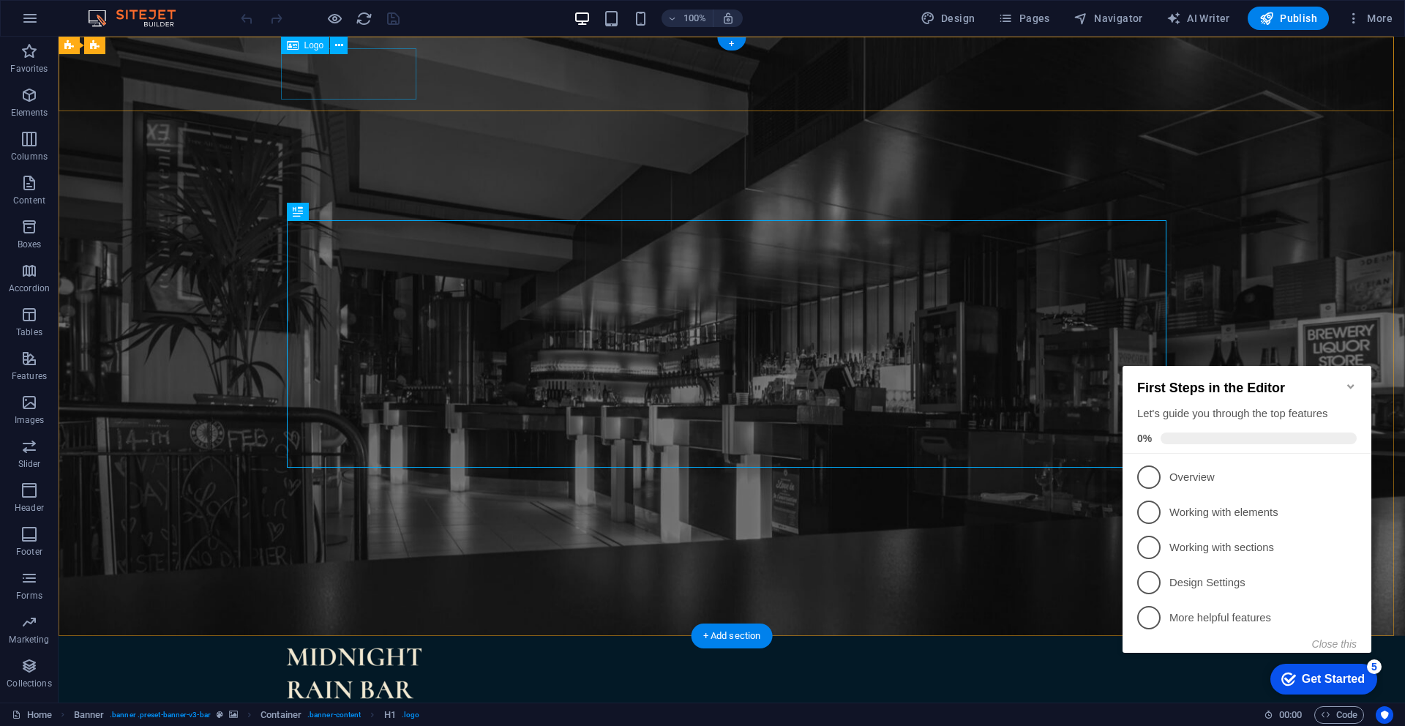
click at [350, 648] on div at bounding box center [732, 673] width 892 height 51
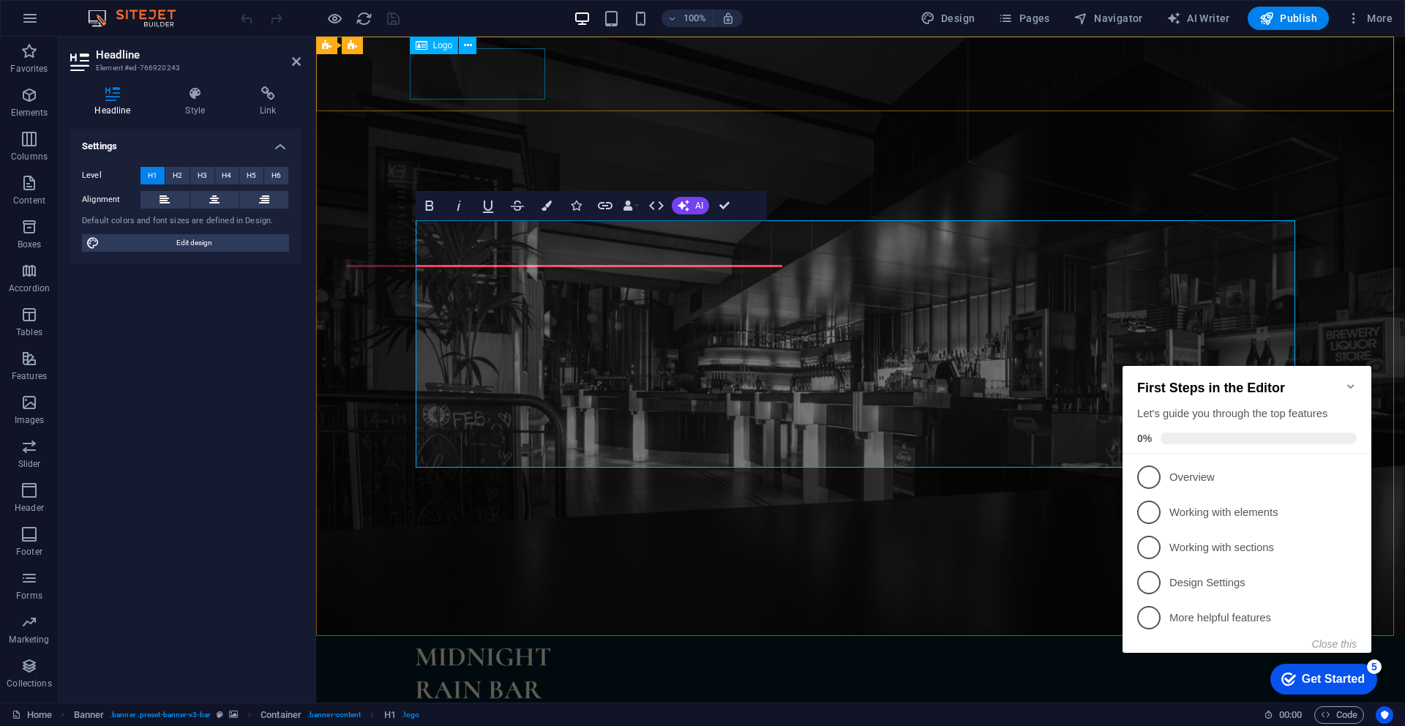
click at [508, 648] on div at bounding box center [861, 673] width 892 height 51
select select "px"
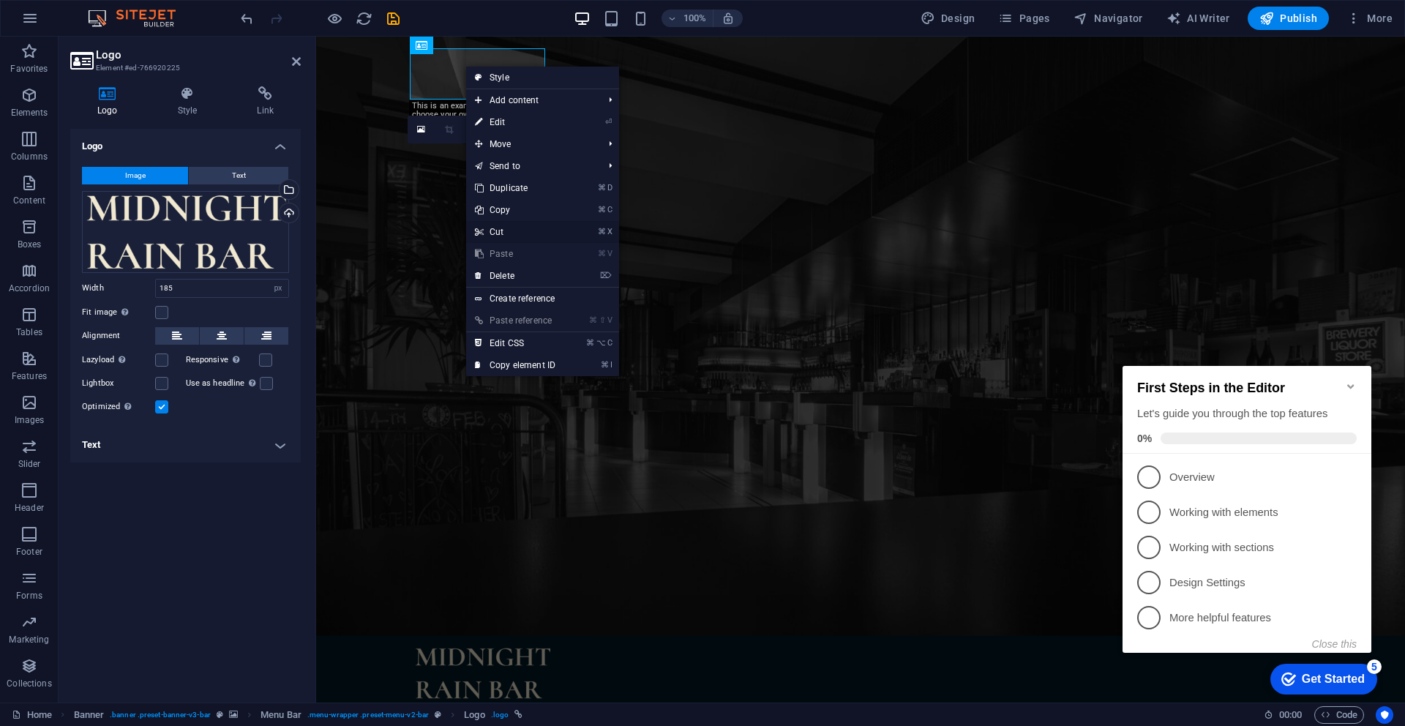
click at [519, 228] on link "⌘ X Cut" at bounding box center [515, 232] width 98 height 22
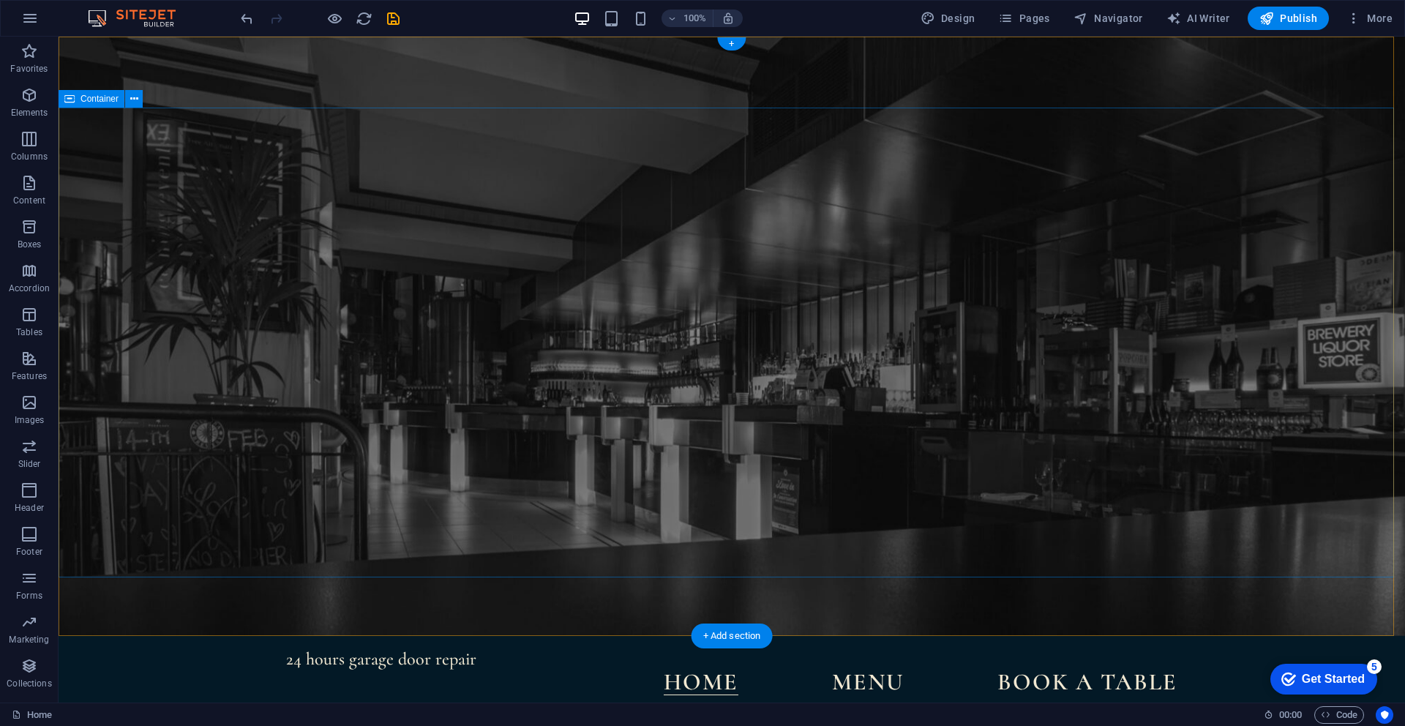
click at [1053, 670] on nav "Home Menu Book a table" at bounding box center [732, 682] width 892 height 25
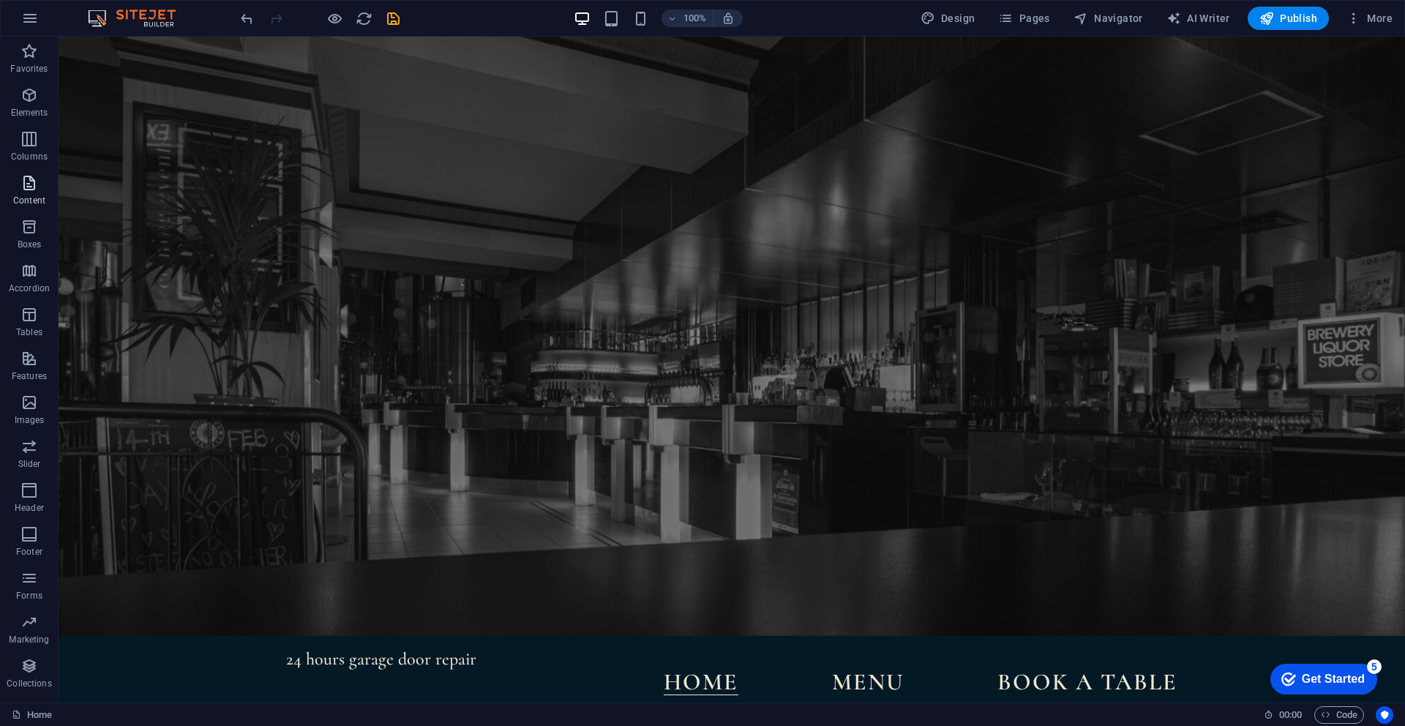
click at [36, 179] on icon "button" at bounding box center [29, 183] width 18 height 18
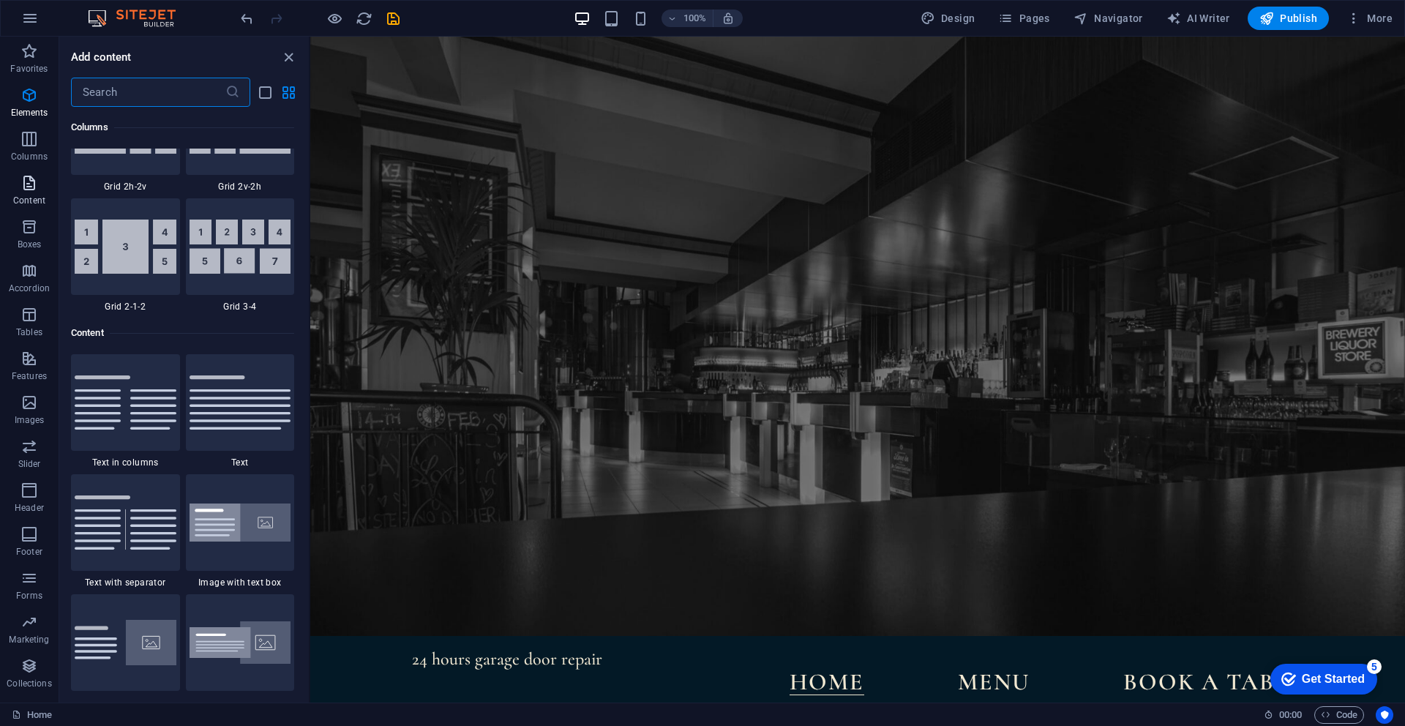
scroll to position [2561, 0]
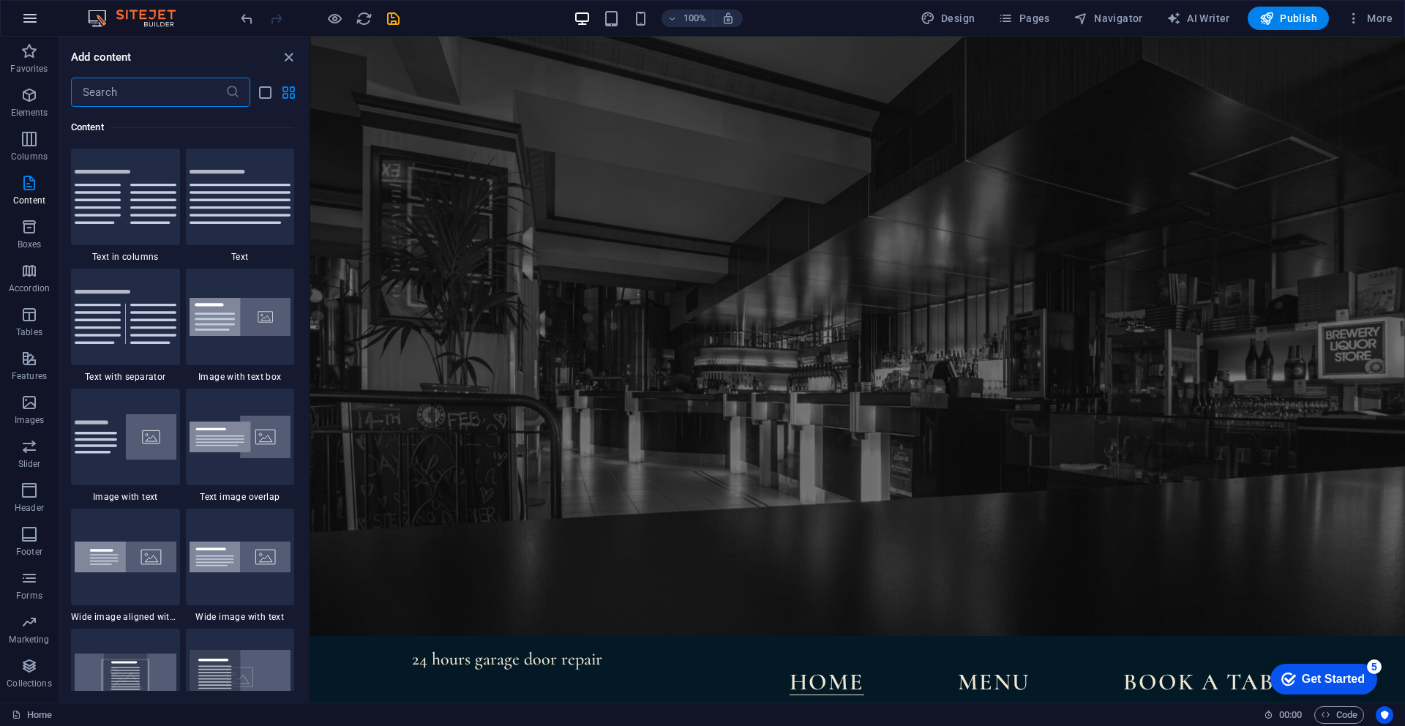
click at [34, 15] on icon "button" at bounding box center [30, 19] width 18 height 18
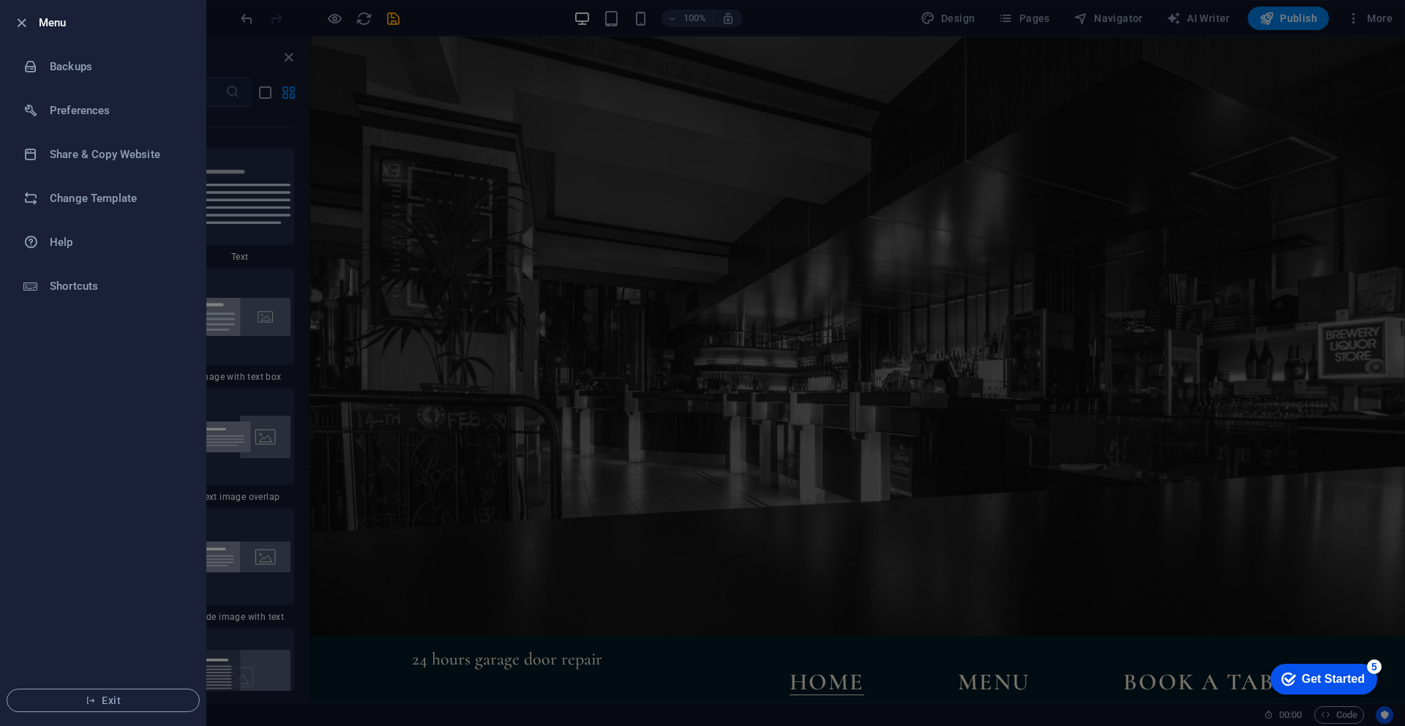
click at [11, 29] on li "Menu" at bounding box center [103, 23] width 205 height 44
click at [19, 23] on icon "button" at bounding box center [21, 23] width 17 height 17
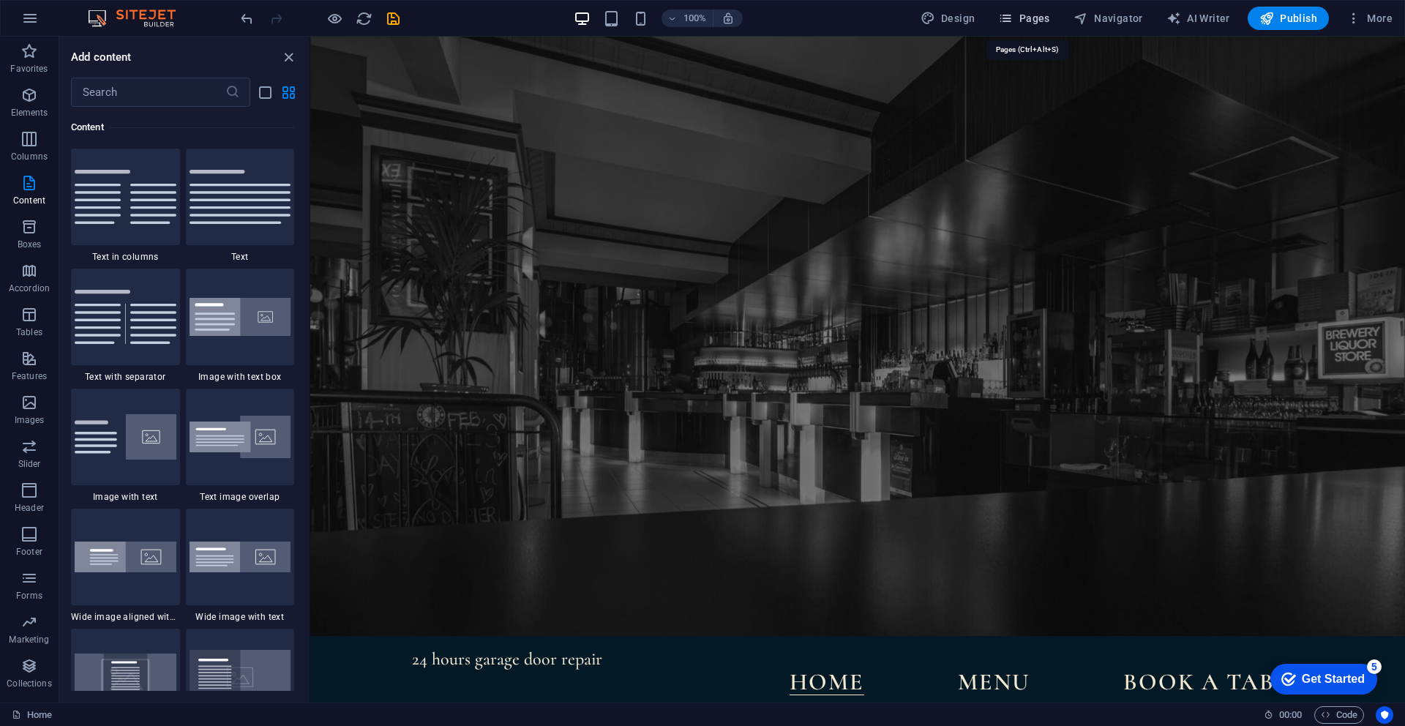
click at [1034, 20] on span "Pages" at bounding box center [1023, 18] width 51 height 15
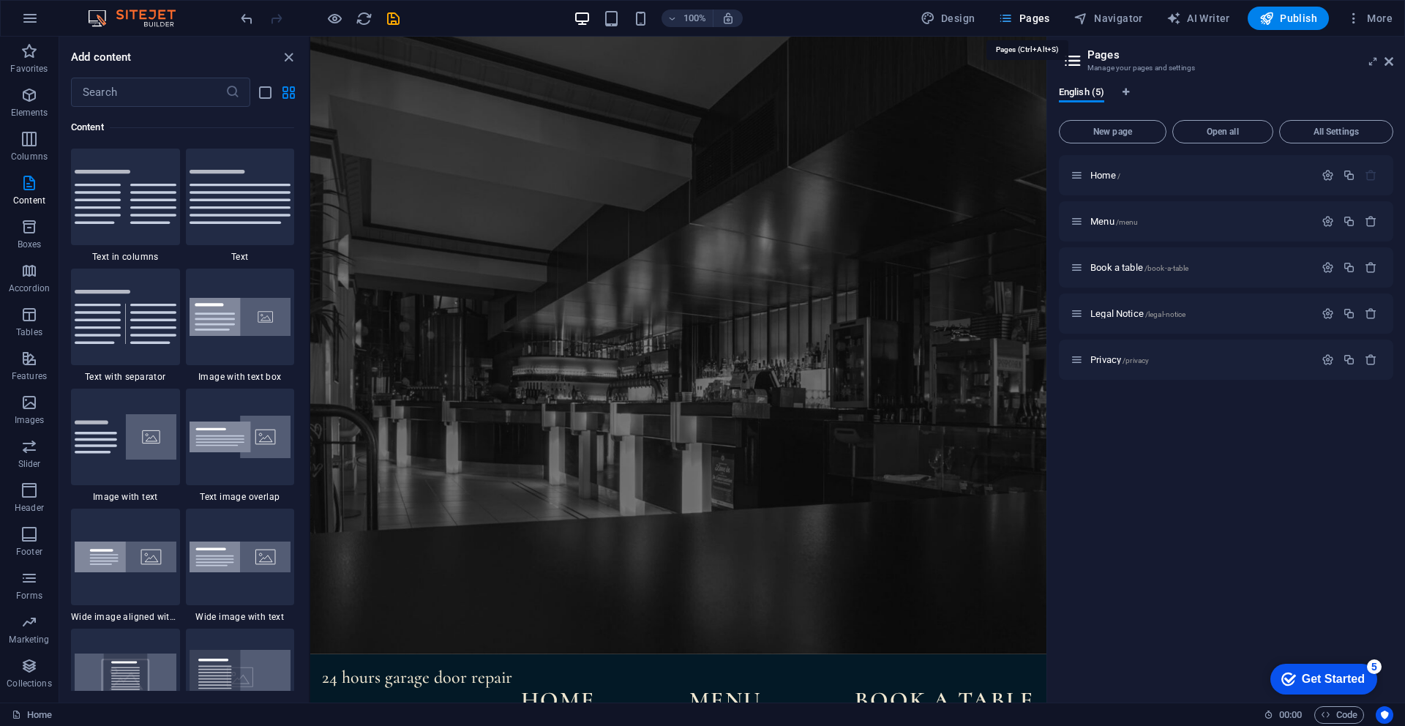
click at [1034, 20] on span "Pages" at bounding box center [1023, 18] width 51 height 15
click at [1133, 307] on div "Legal Notice /legal-notice" at bounding box center [1193, 313] width 244 height 17
click at [1132, 315] on span "Legal Notice /legal-notice" at bounding box center [1138, 313] width 95 height 11
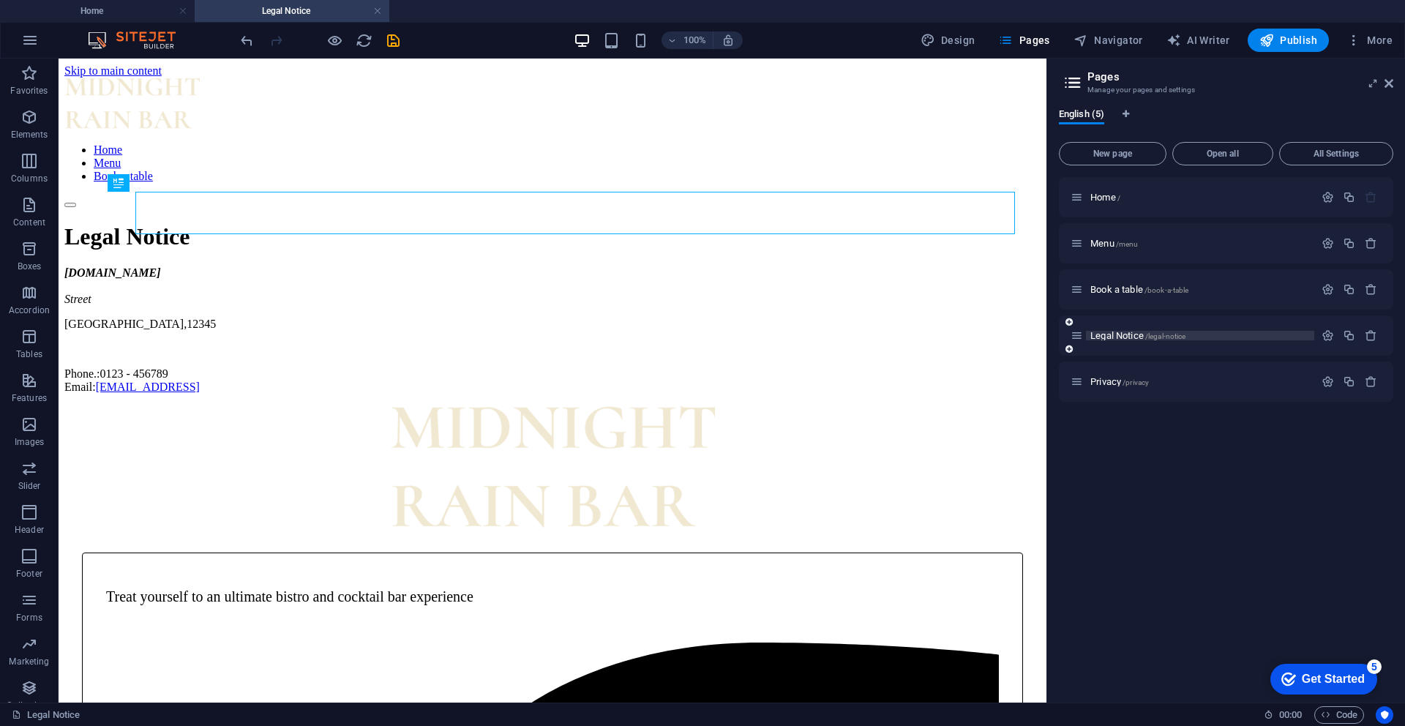
scroll to position [0, 0]
click at [1110, 36] on span "Navigator" at bounding box center [1109, 40] width 70 height 15
select select "14883840-en"
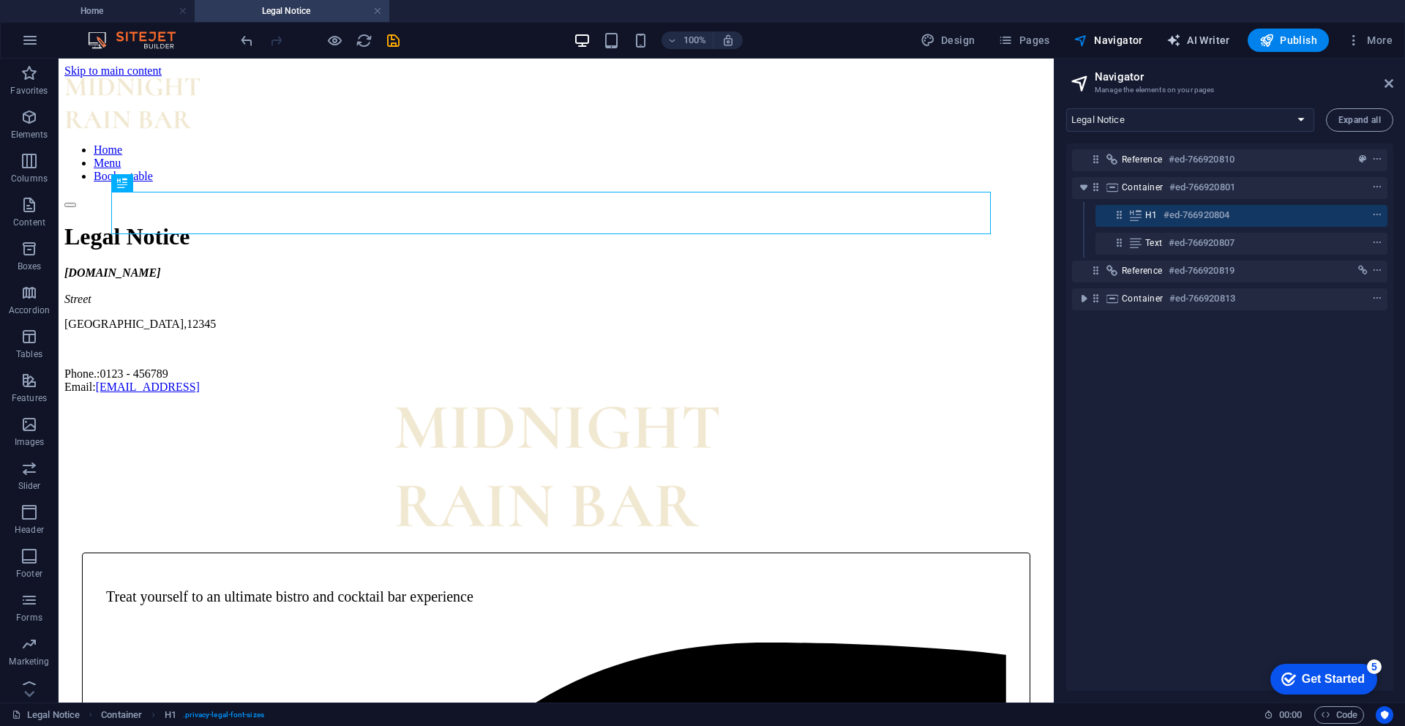
click at [1216, 47] on span "AI Writer" at bounding box center [1199, 40] width 64 height 15
select select "English"
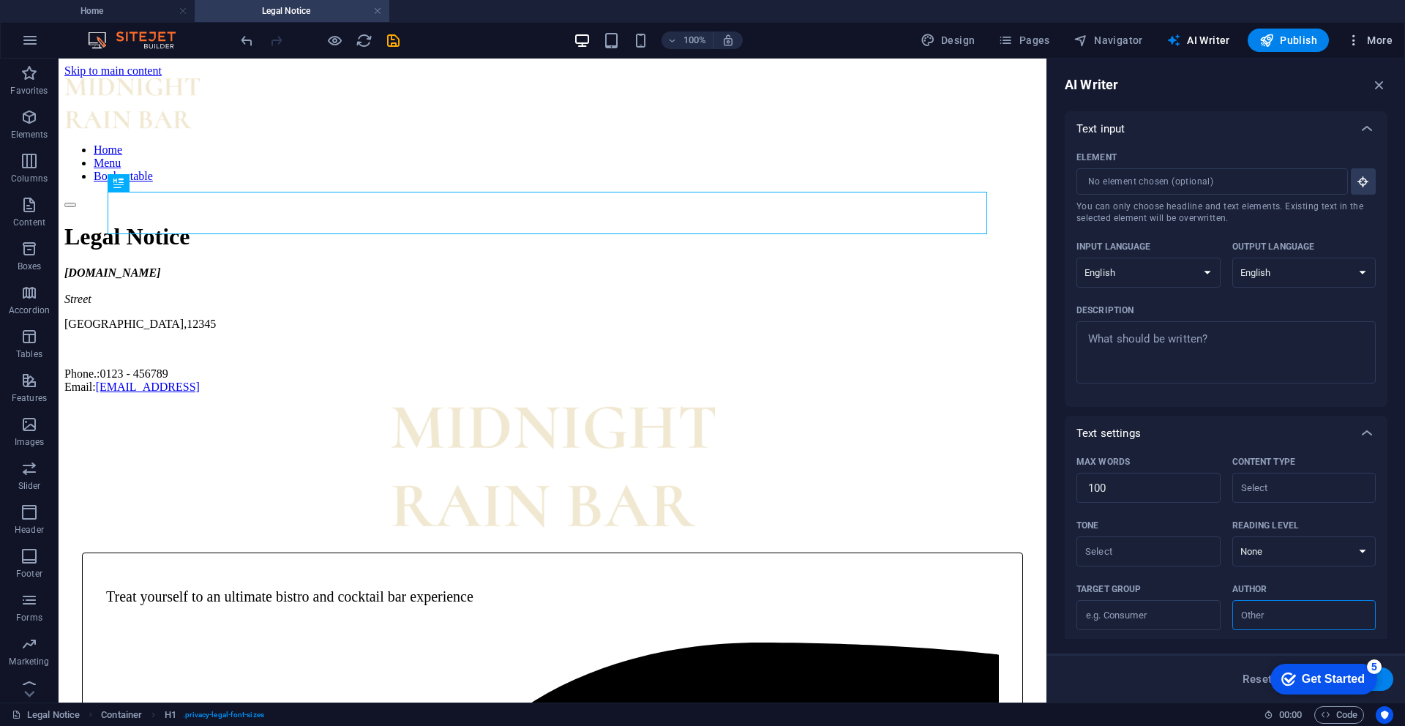
click at [1381, 34] on span "More" at bounding box center [1370, 40] width 46 height 15
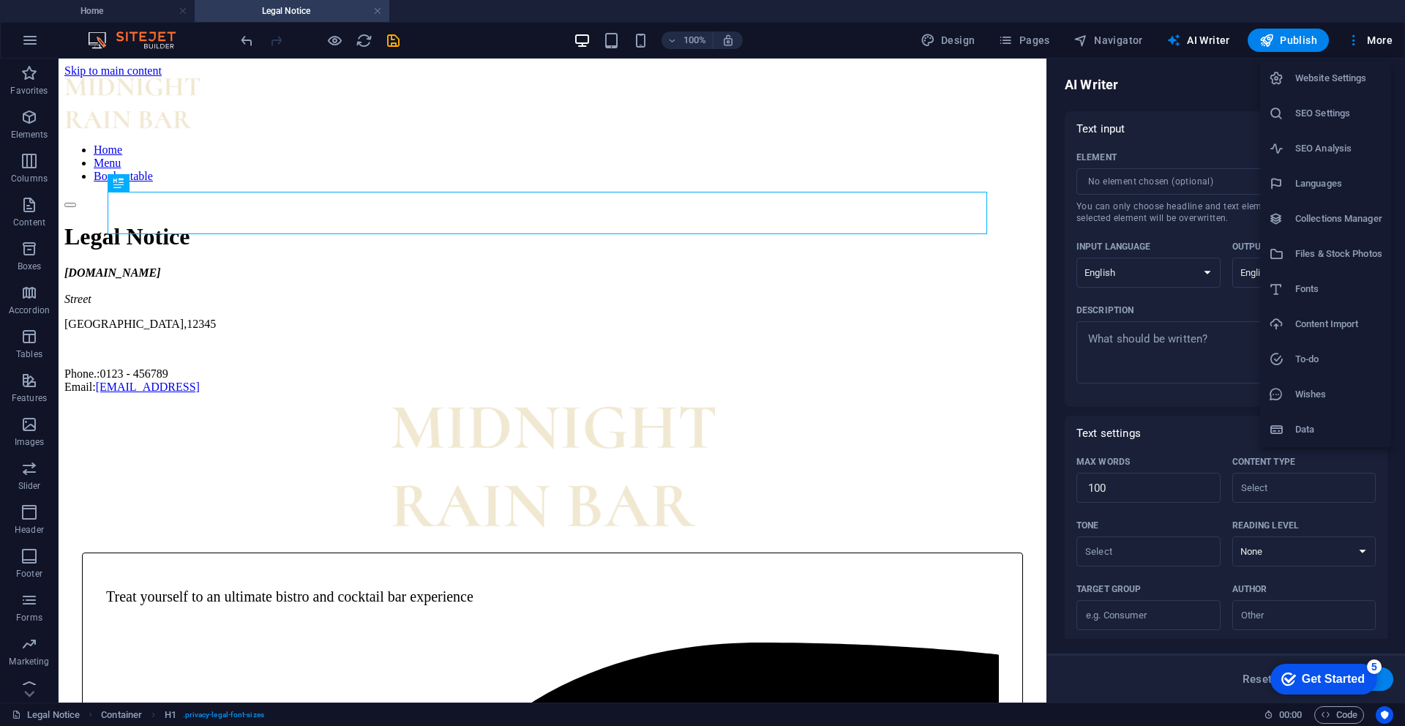
click at [1328, 321] on h6 "Content Import" at bounding box center [1339, 324] width 87 height 18
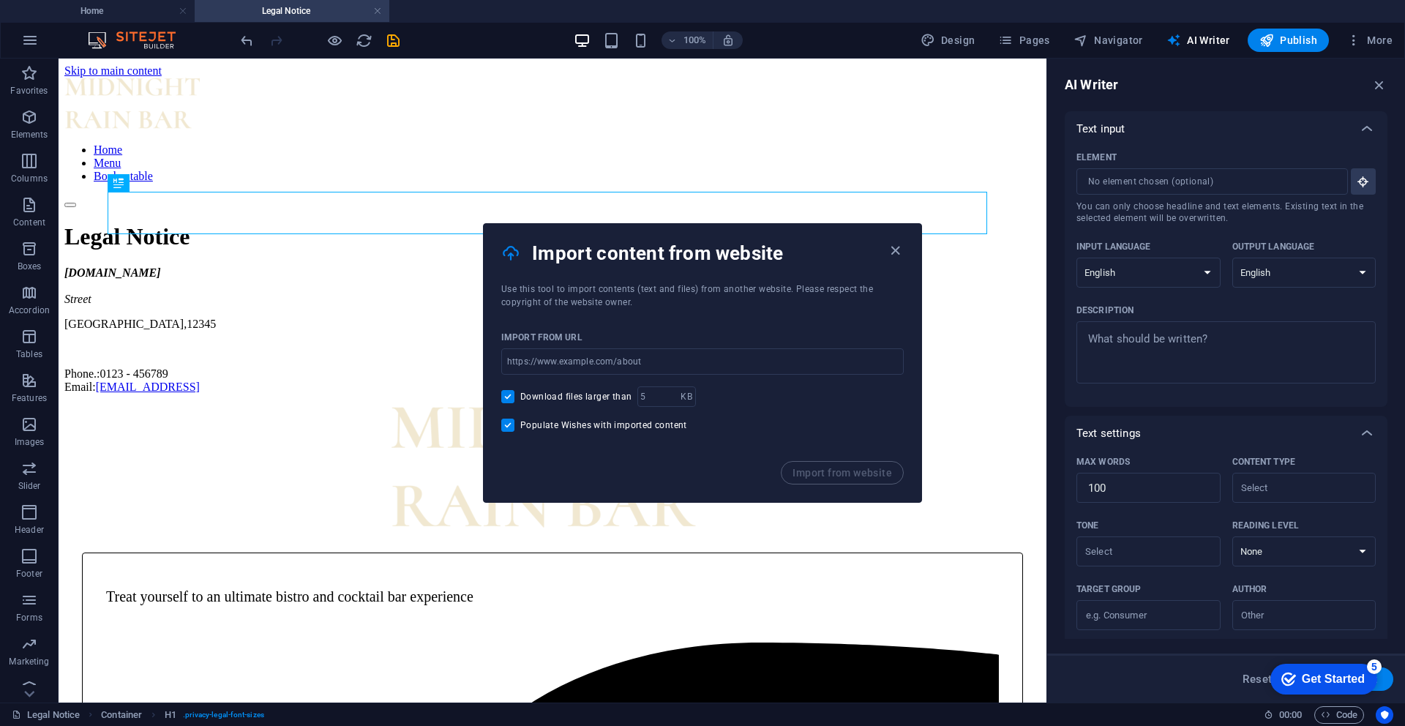
click at [577, 294] on span "Use this tool to import contents (text and files) from another website. Please …" at bounding box center [687, 295] width 372 height 23
click at [560, 328] on div "Import from URL" at bounding box center [702, 337] width 403 height 22
click at [507, 396] on input "Download files larger than" at bounding box center [510, 396] width 19 height 13
click at [507, 396] on span at bounding box center [507, 396] width 13 height 13
click at [507, 396] on input "Download files larger than" at bounding box center [510, 396] width 19 height 13
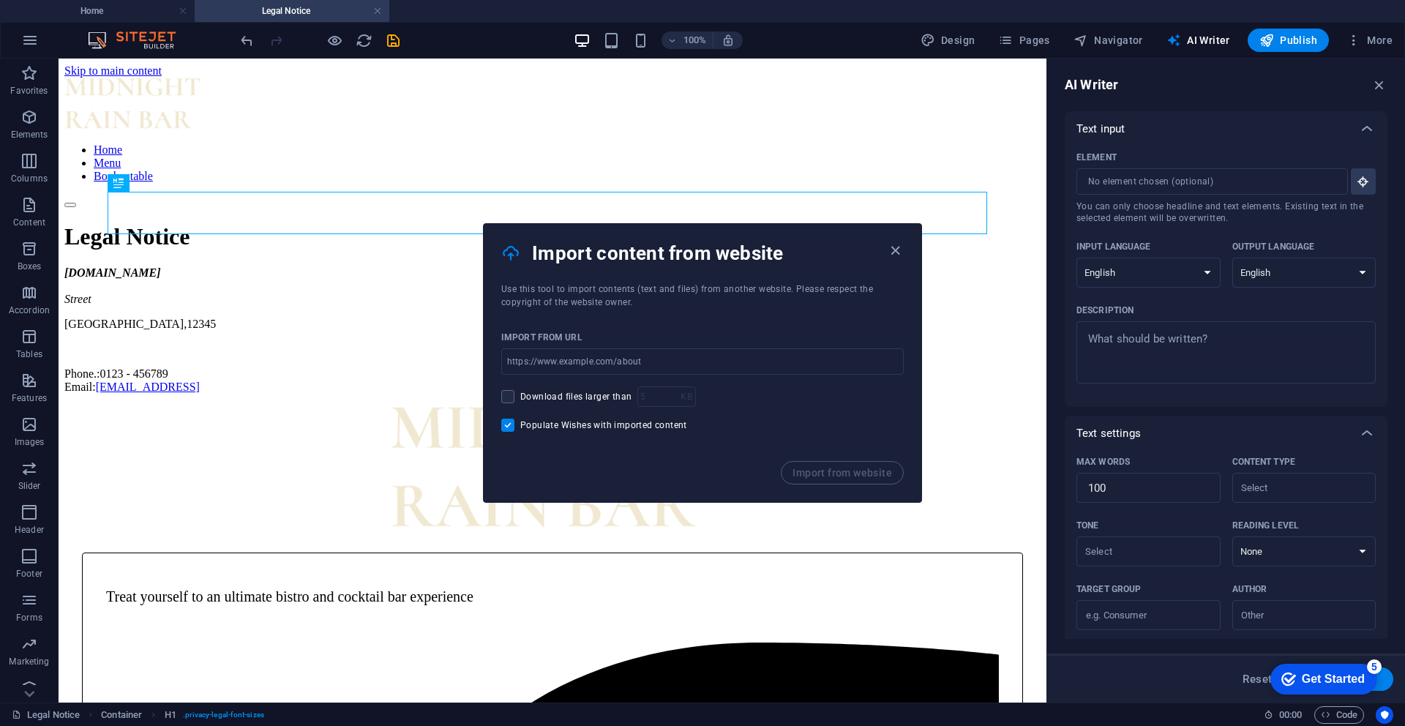
checkbox input "true"
click at [892, 250] on icon "button" at bounding box center [895, 250] width 17 height 17
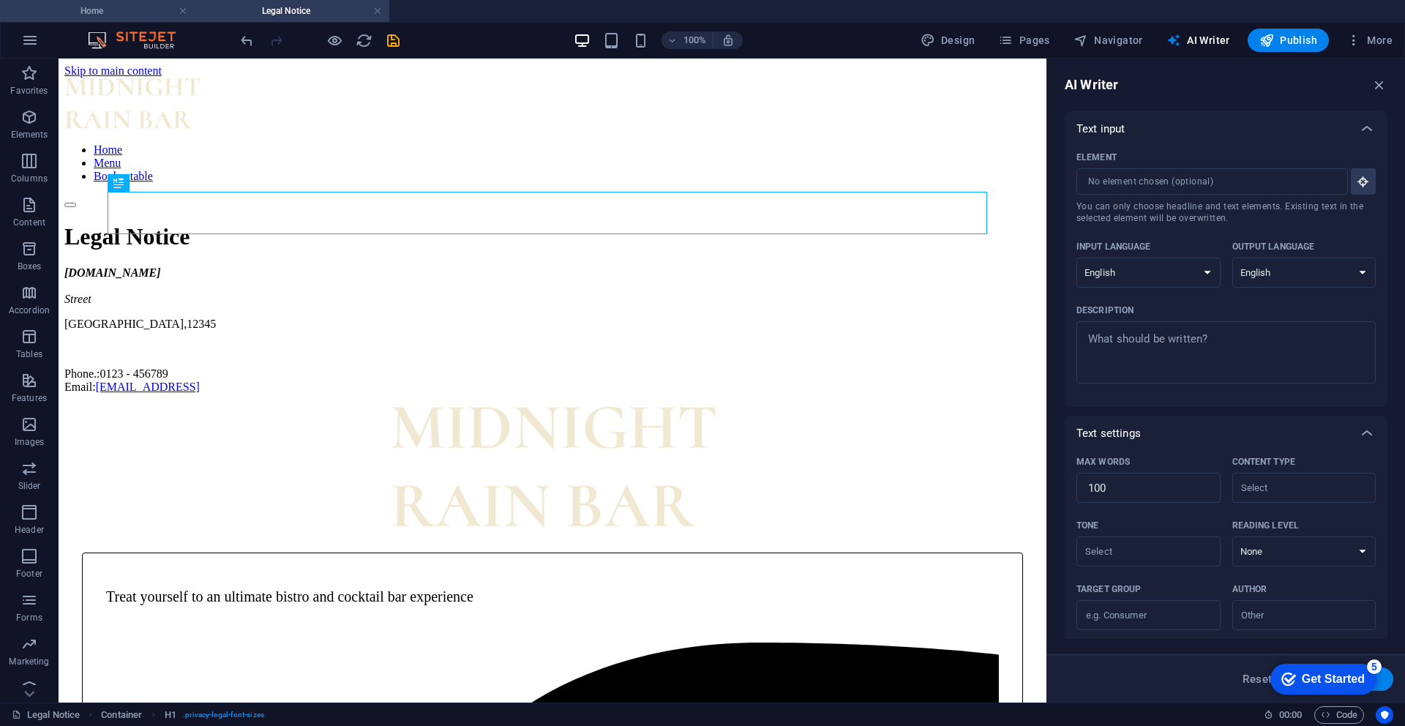
click at [131, 10] on h4 "Home" at bounding box center [97, 11] width 195 height 16
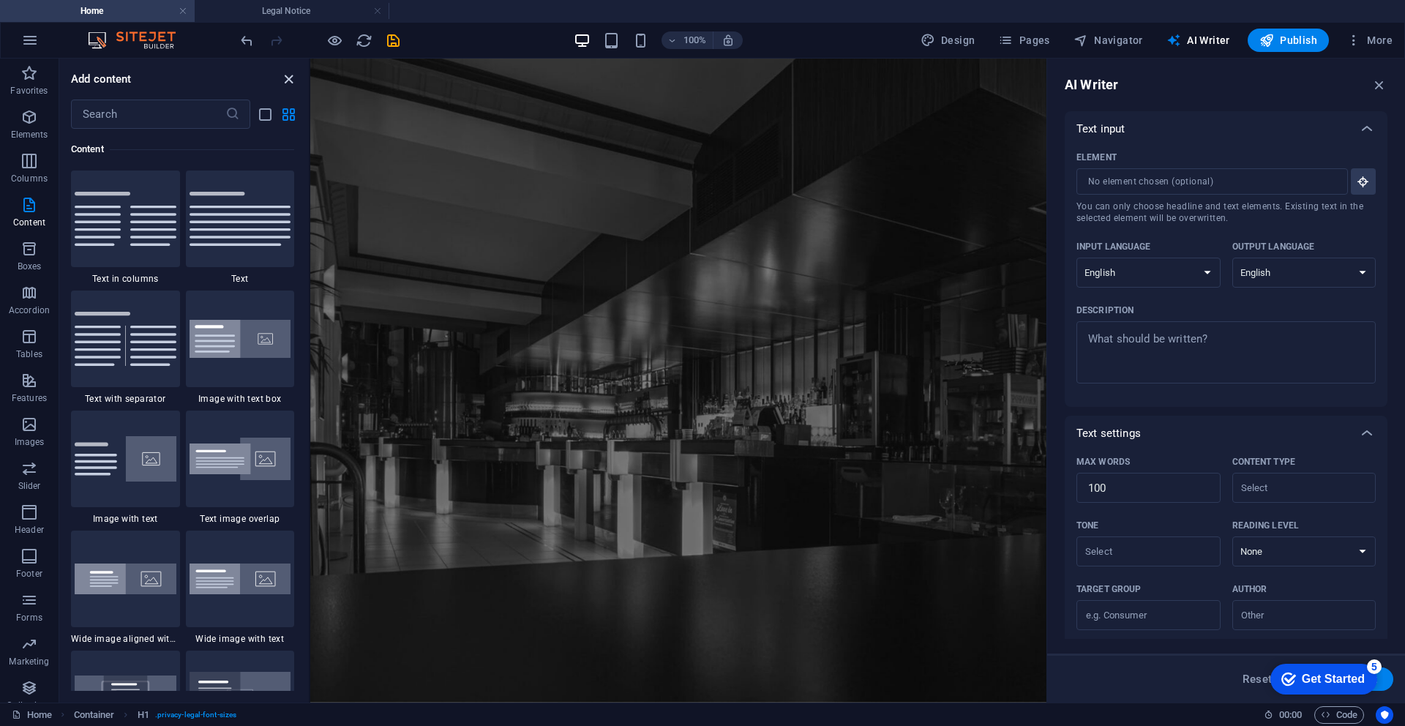
click at [283, 85] on icon "close panel" at bounding box center [288, 79] width 17 height 17
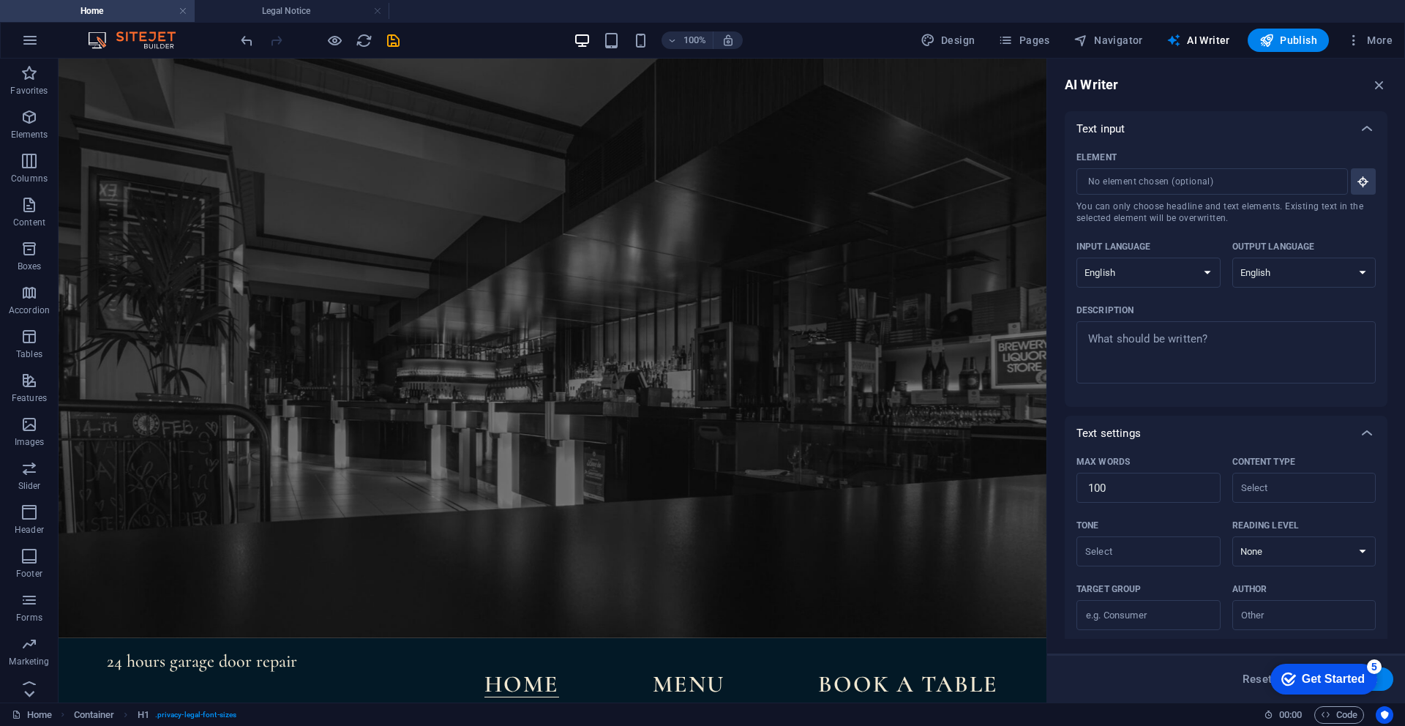
click at [30, 696] on icon at bounding box center [29, 694] width 20 height 20
click at [37, 68] on icon at bounding box center [29, 67] width 20 height 20
click at [23, 160] on icon "button" at bounding box center [29, 161] width 18 height 18
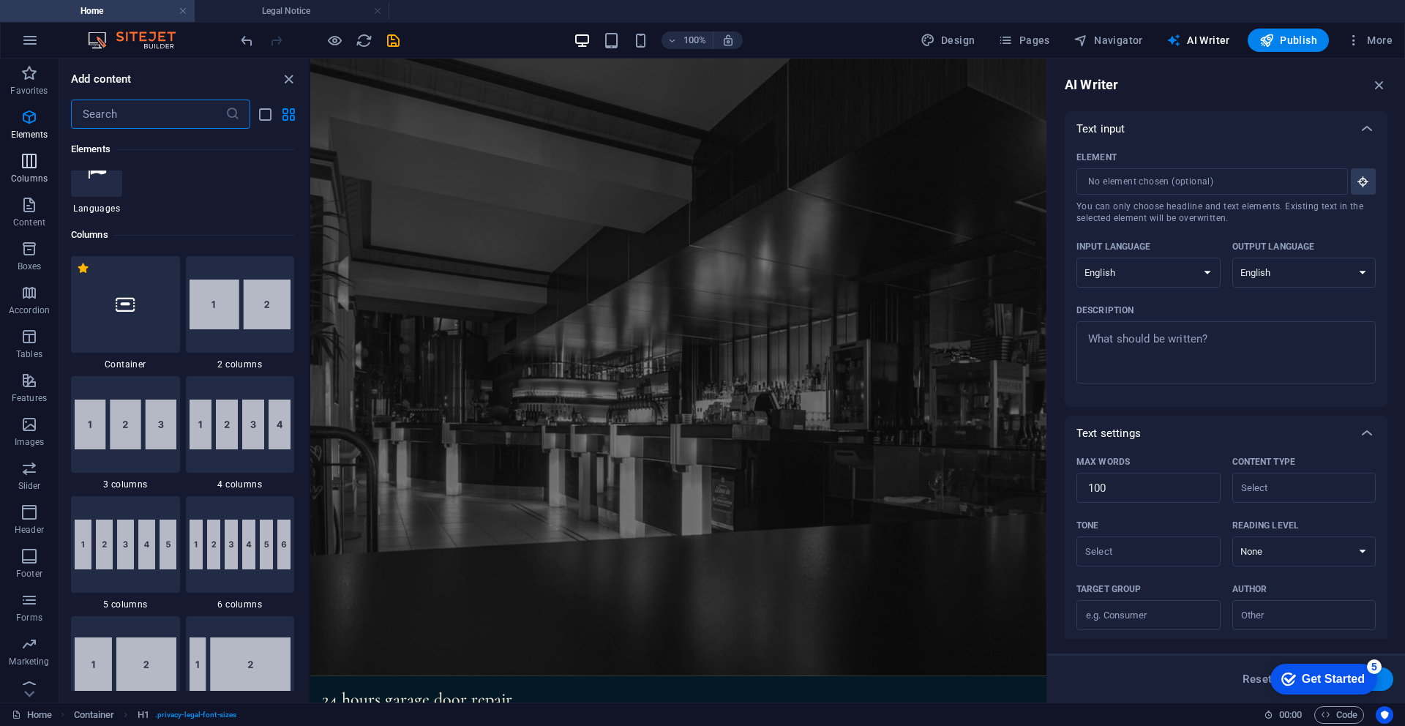
scroll to position [725, 0]
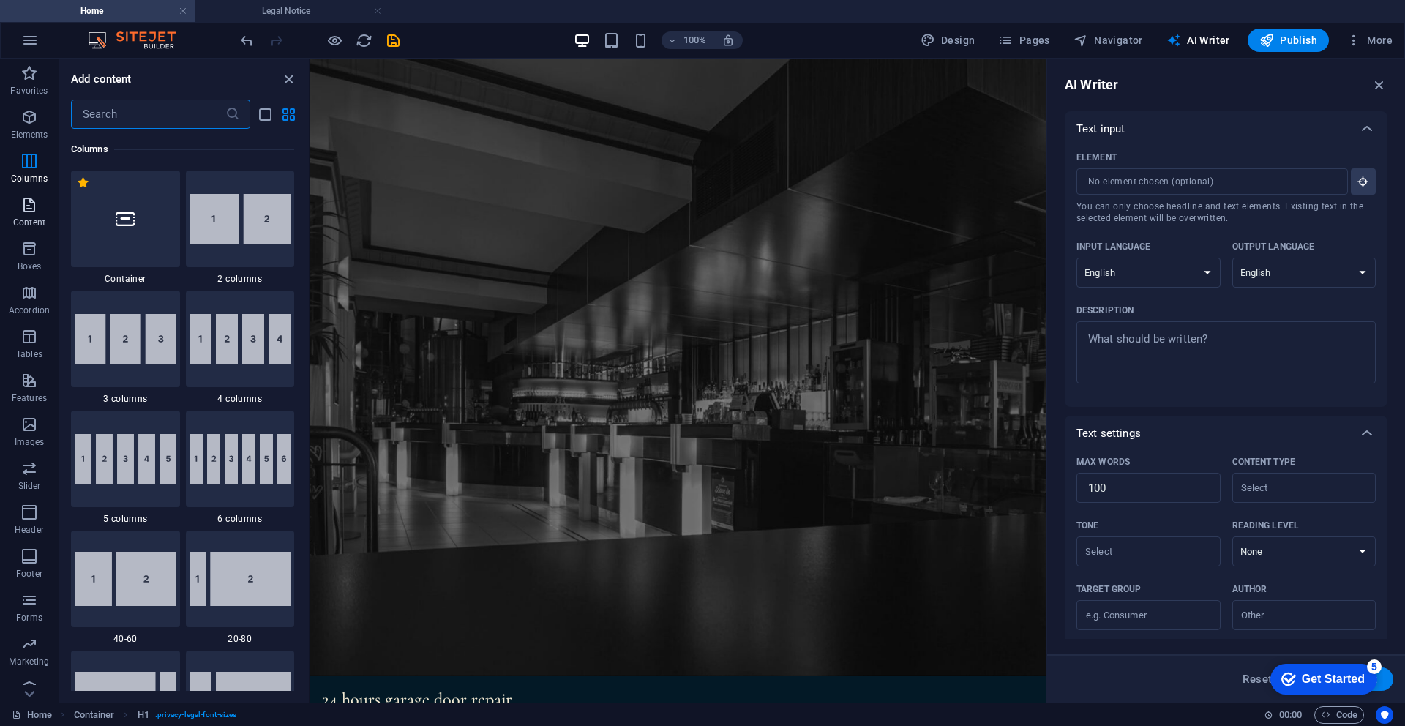
click at [25, 214] on span "Content" at bounding box center [29, 213] width 59 height 35
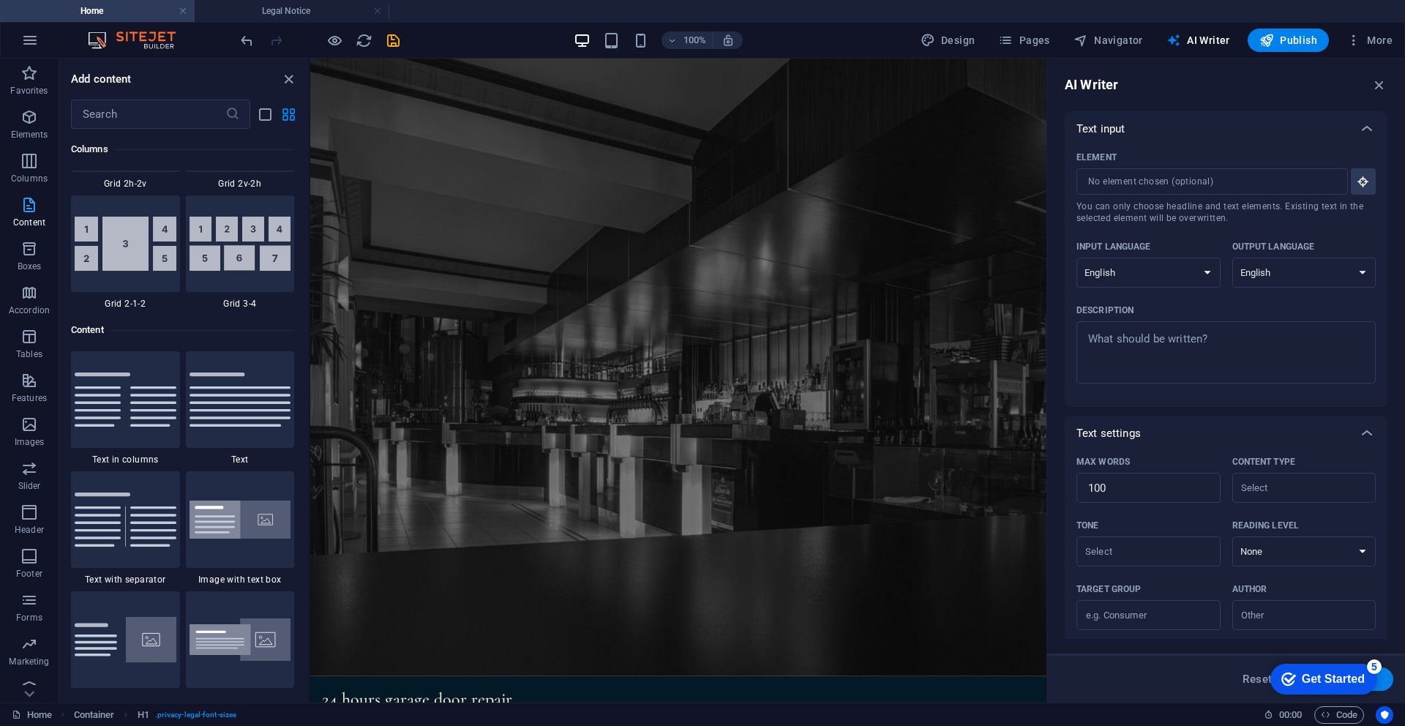
scroll to position [2561, 0]
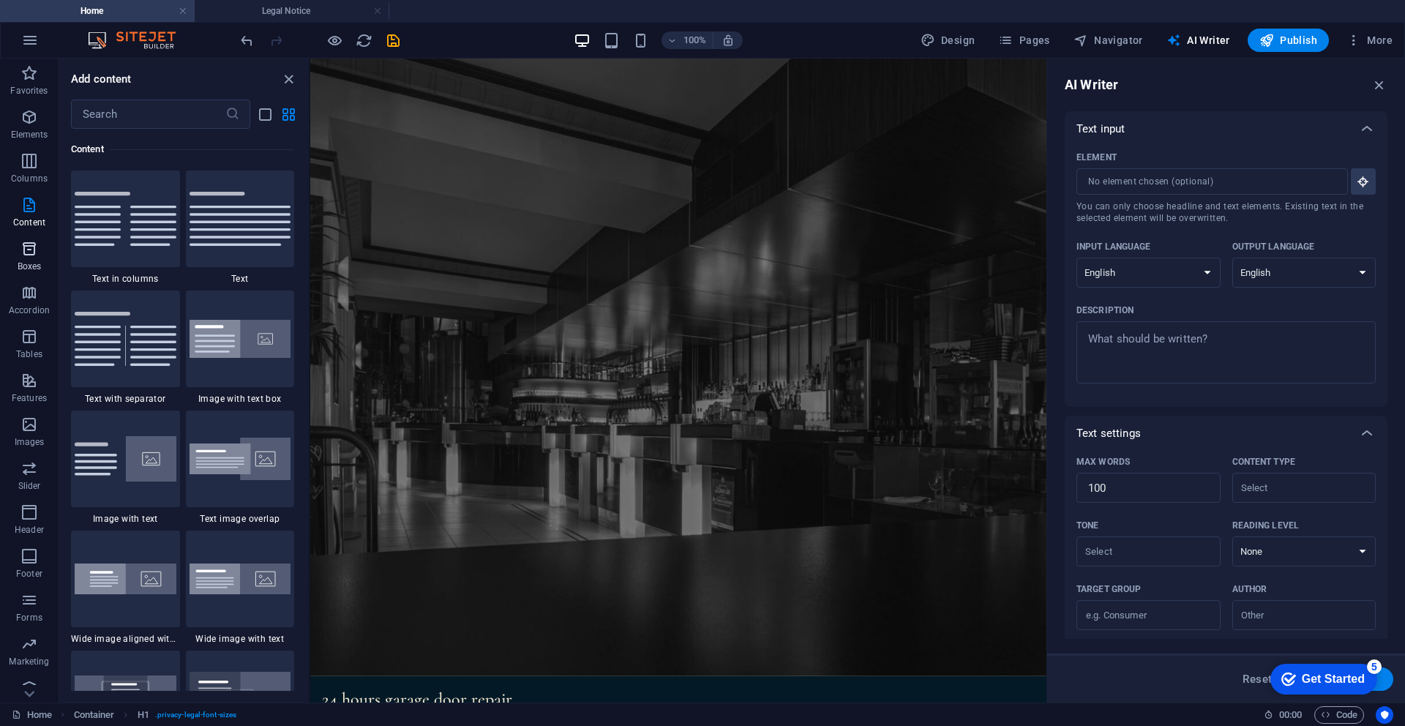
click at [29, 262] on p "Boxes" at bounding box center [30, 267] width 24 height 12
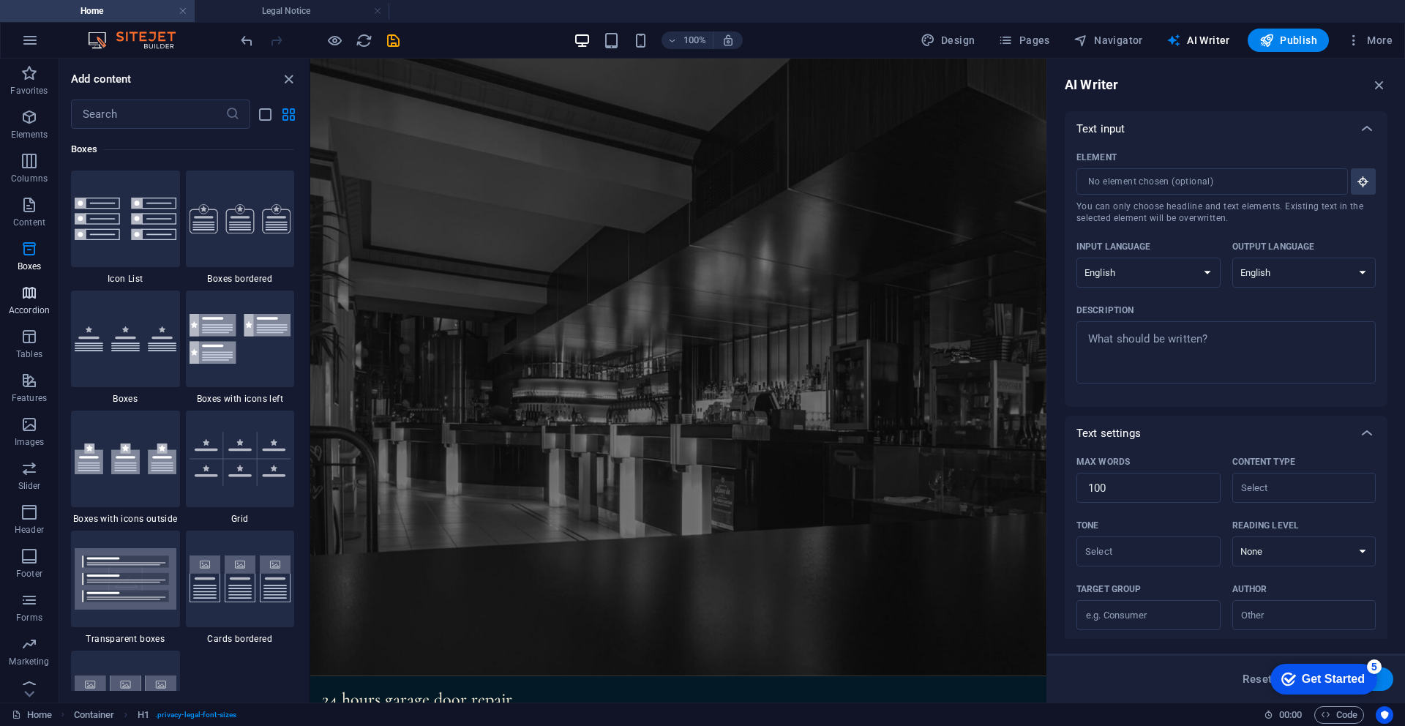
click at [24, 308] on p "Accordion" at bounding box center [29, 311] width 41 height 12
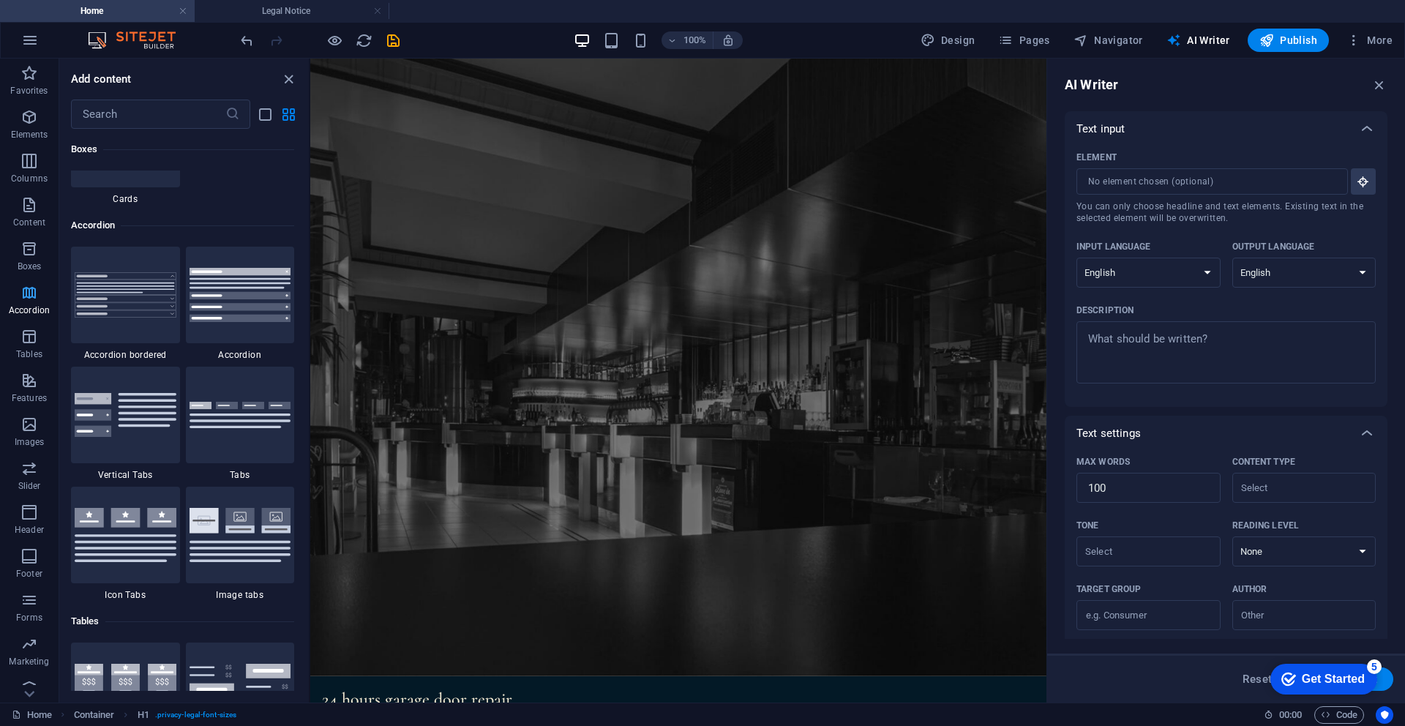
scroll to position [4674, 0]
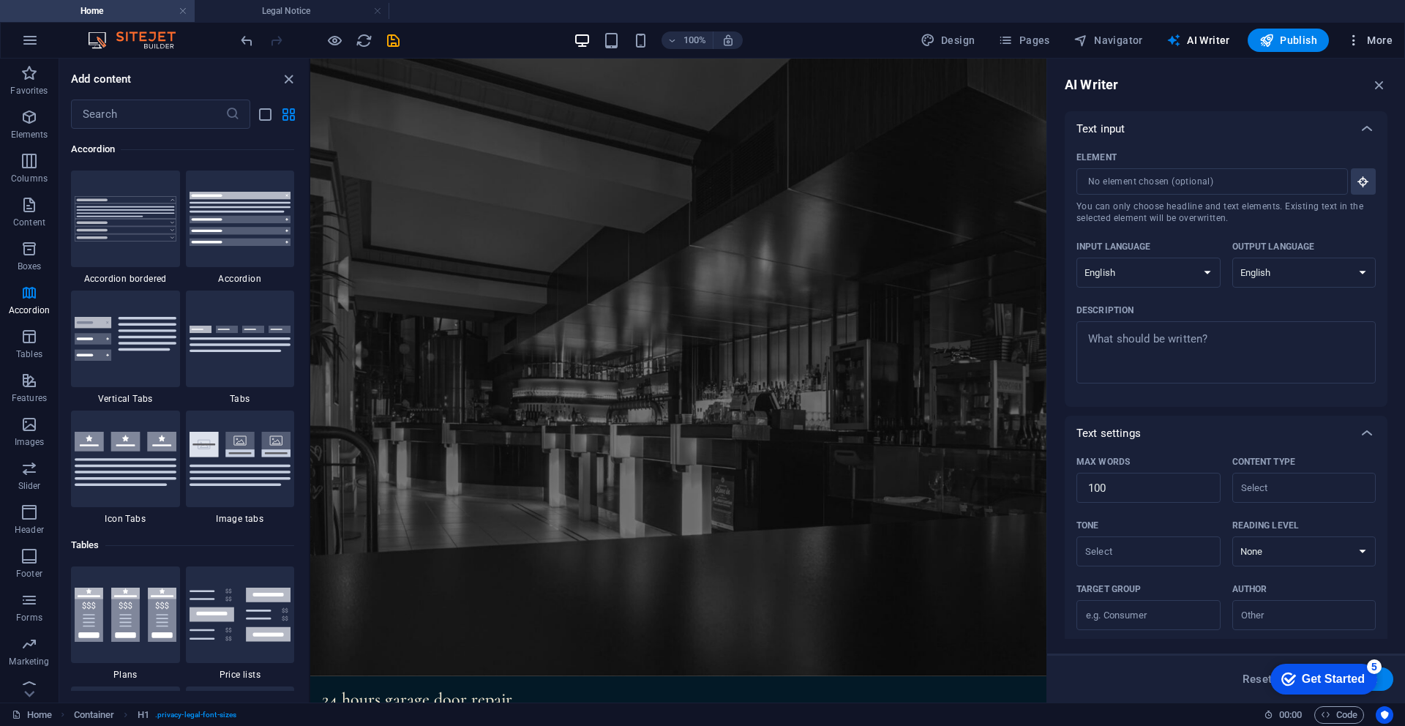
click at [1372, 40] on span "More" at bounding box center [1370, 40] width 46 height 15
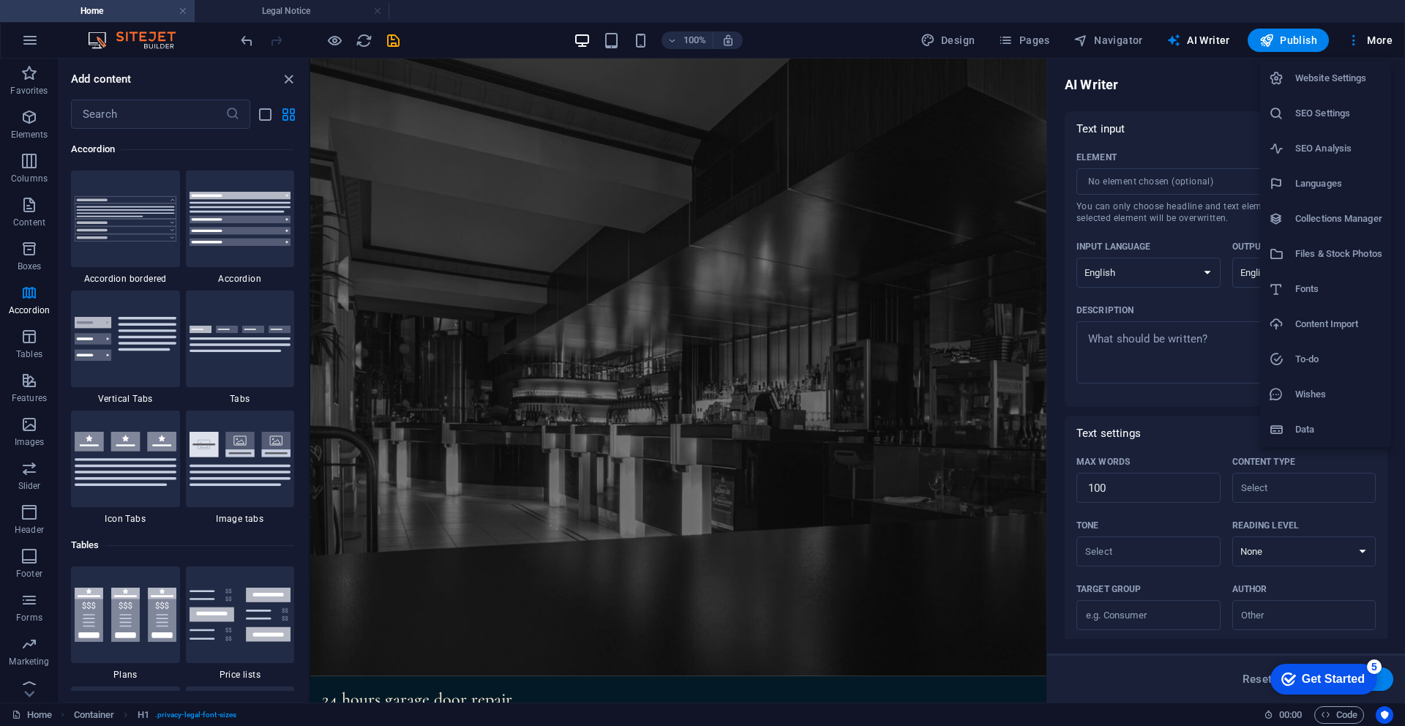
click at [1333, 79] on h6 "Website Settings" at bounding box center [1339, 79] width 87 height 18
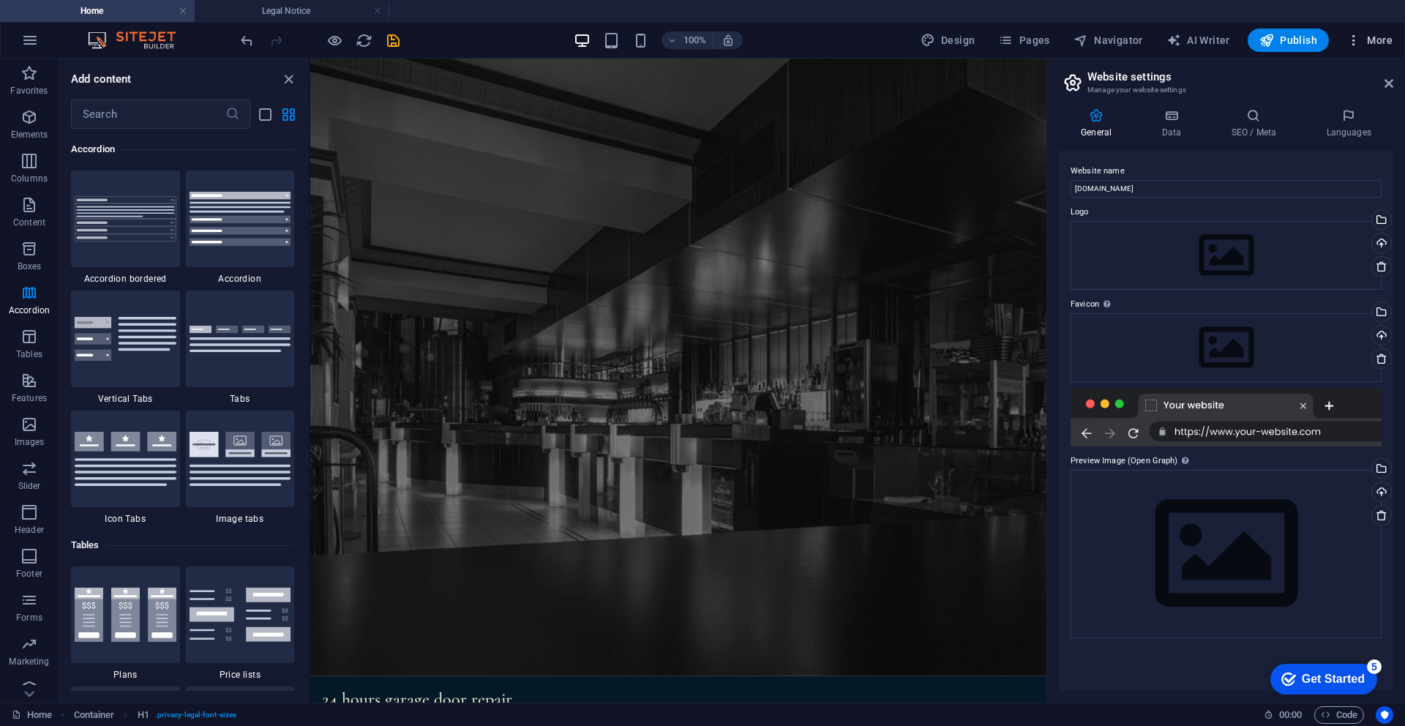
click at [1371, 34] on span "More" at bounding box center [1370, 40] width 46 height 15
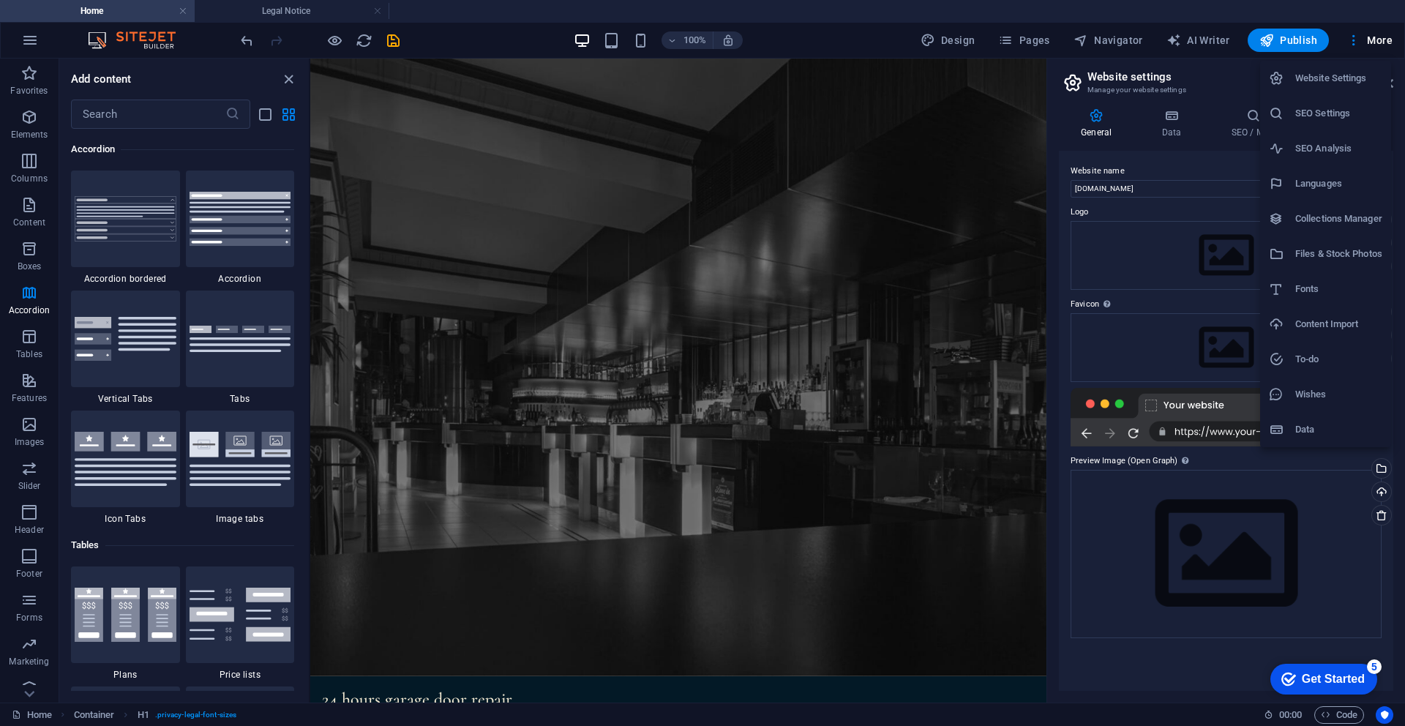
click at [1340, 425] on h6 "Data" at bounding box center [1339, 430] width 87 height 18
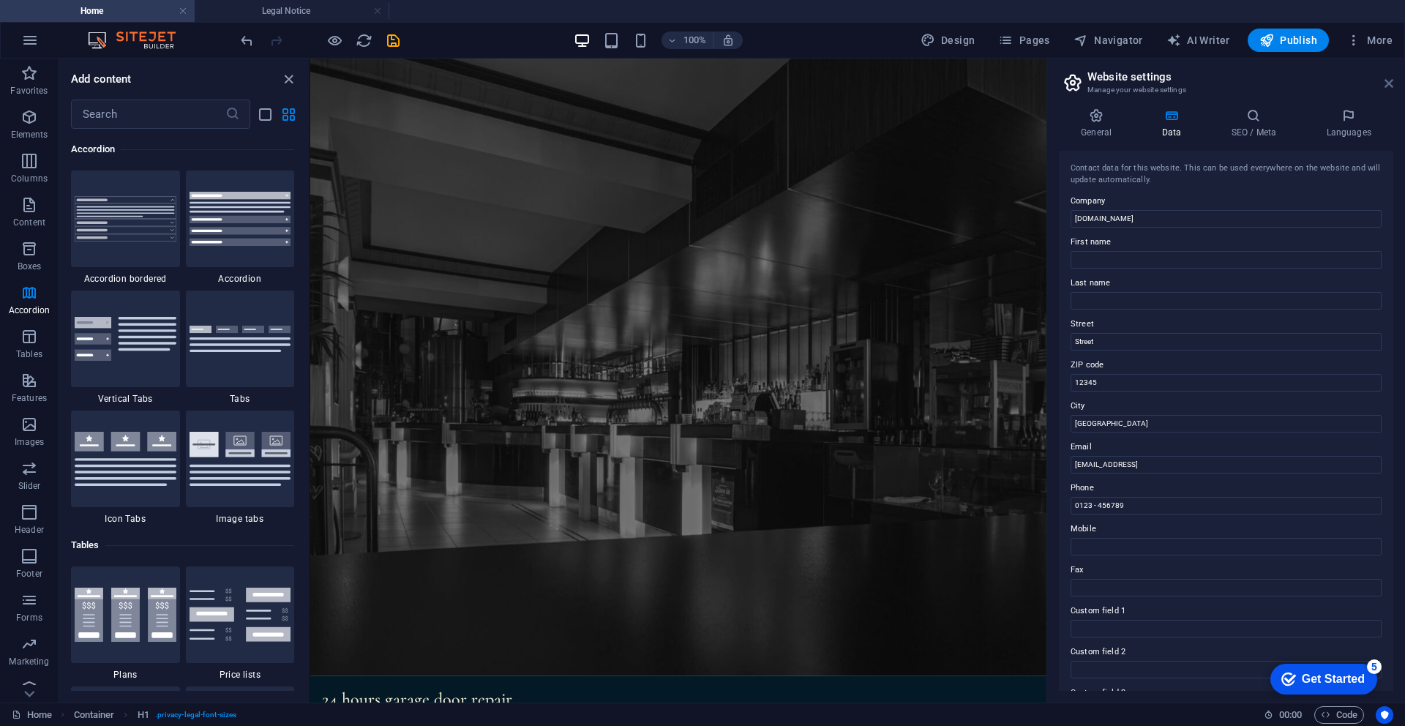
click at [1388, 83] on icon at bounding box center [1389, 84] width 9 height 12
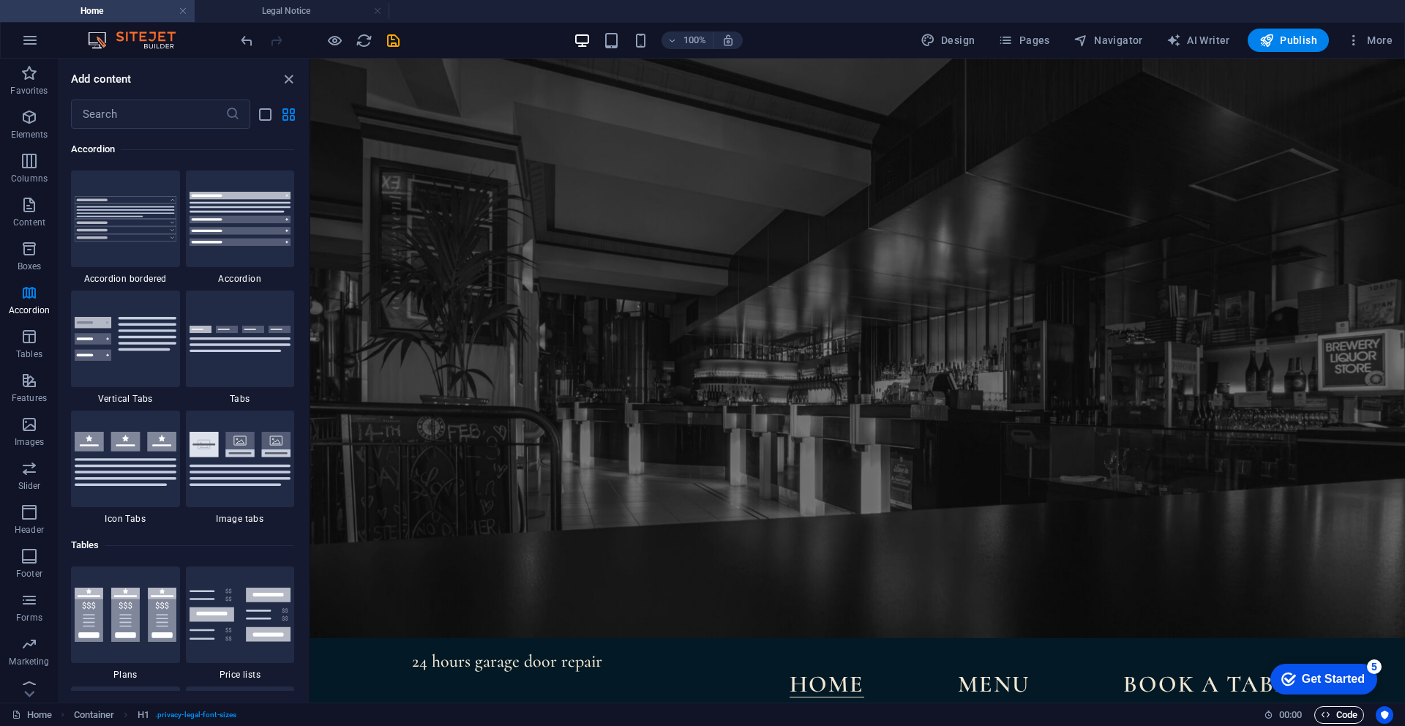
click at [1323, 713] on icon "button" at bounding box center [1326, 715] width 10 height 10
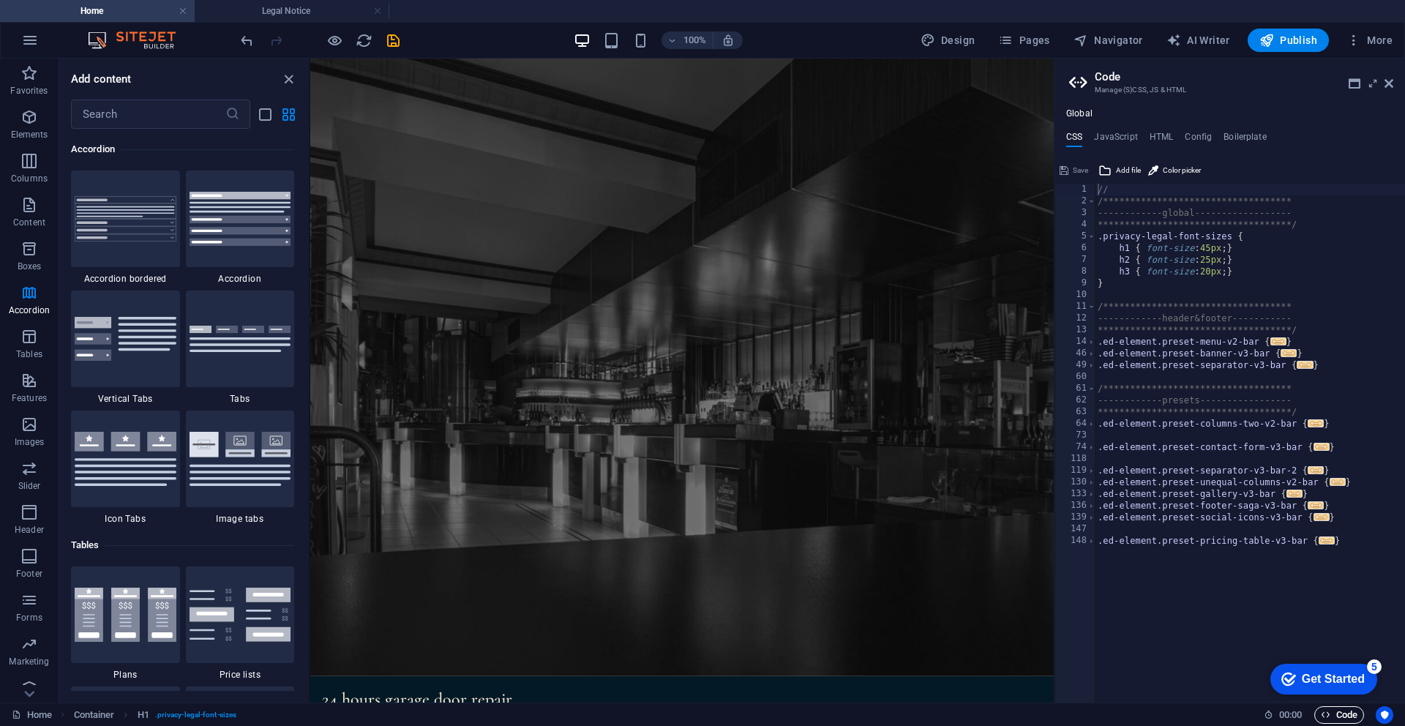
click at [1328, 714] on icon "button" at bounding box center [1326, 715] width 10 height 10
click at [1315, 714] on button "Code" at bounding box center [1340, 715] width 50 height 18
click at [1323, 714] on icon "button" at bounding box center [1326, 715] width 10 height 10
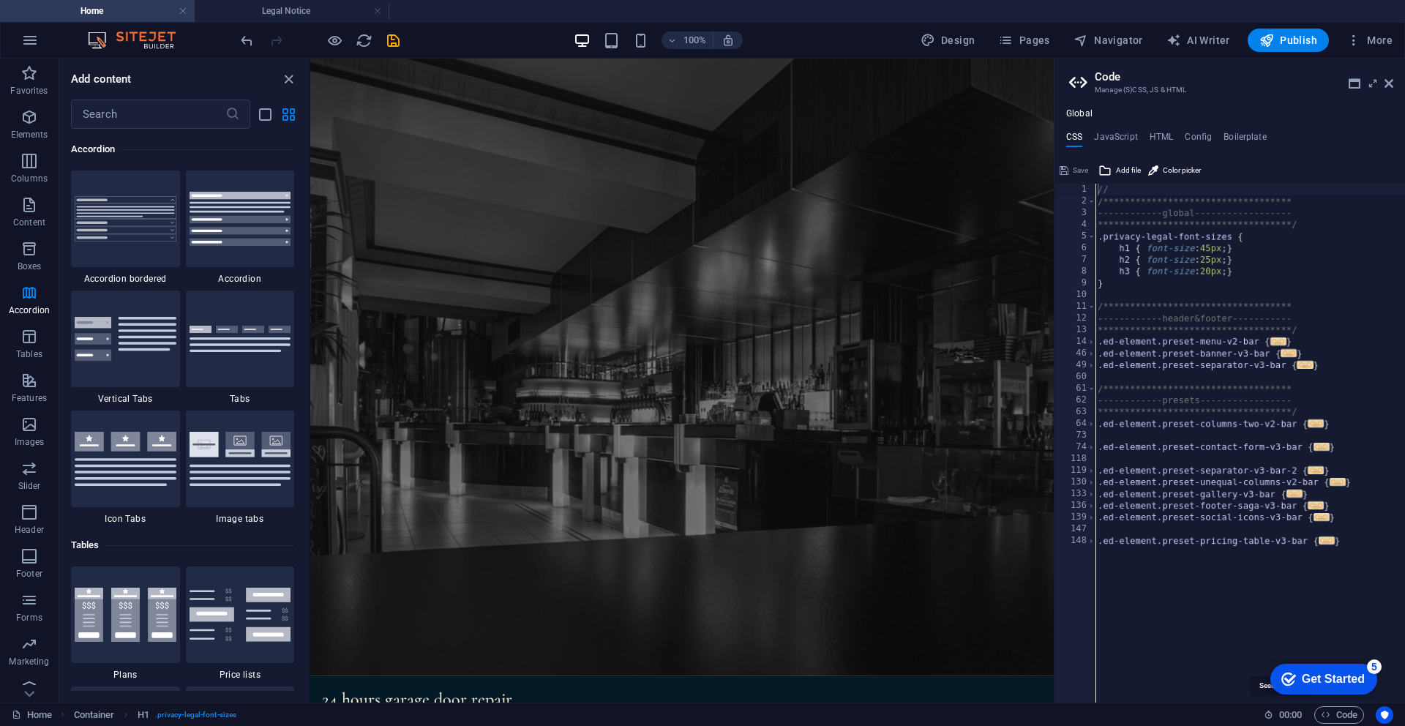
click at [1295, 713] on span "00 : 00" at bounding box center [1290, 715] width 23 height 18
click at [1340, 713] on span "Code" at bounding box center [1339, 715] width 37 height 18
click at [1386, 715] on icon "Usercentrics" at bounding box center [1385, 715] width 10 height 10
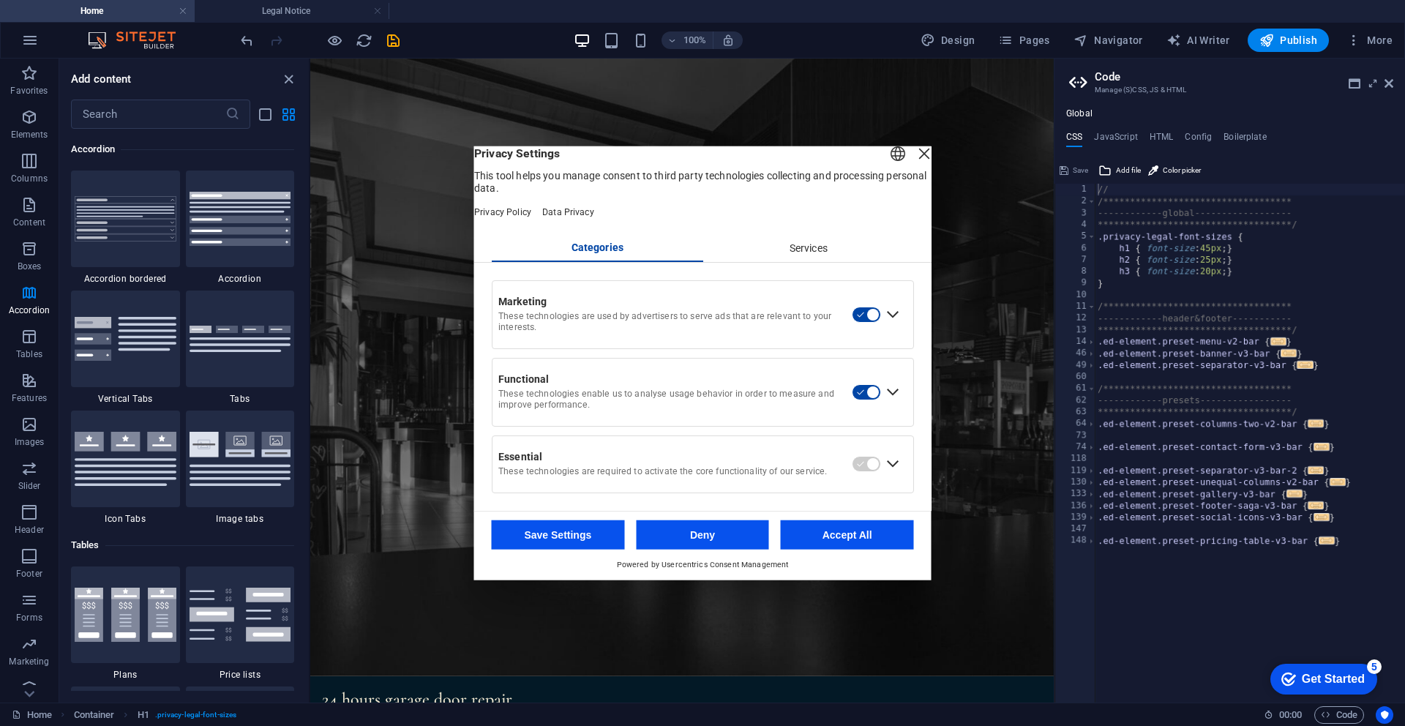
click at [820, 251] on div "Services" at bounding box center [809, 248] width 212 height 25
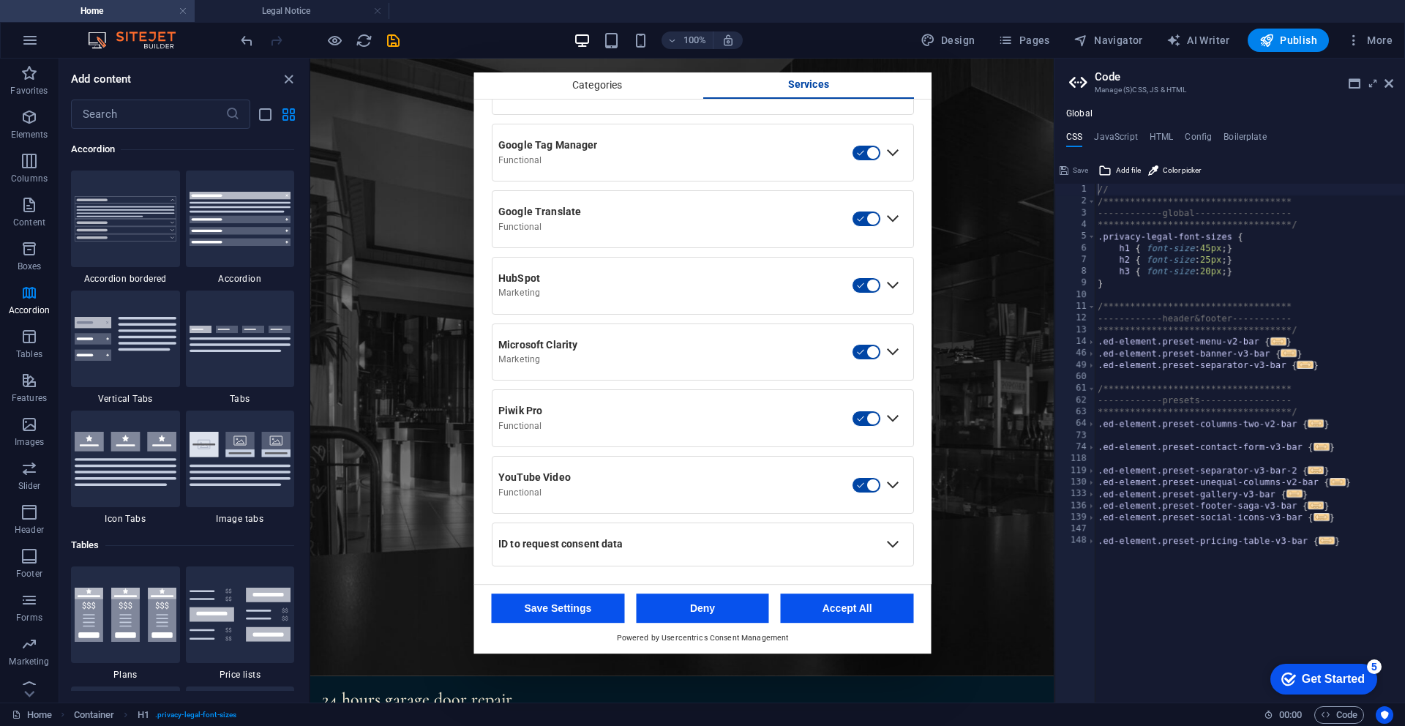
scroll to position [0, 0]
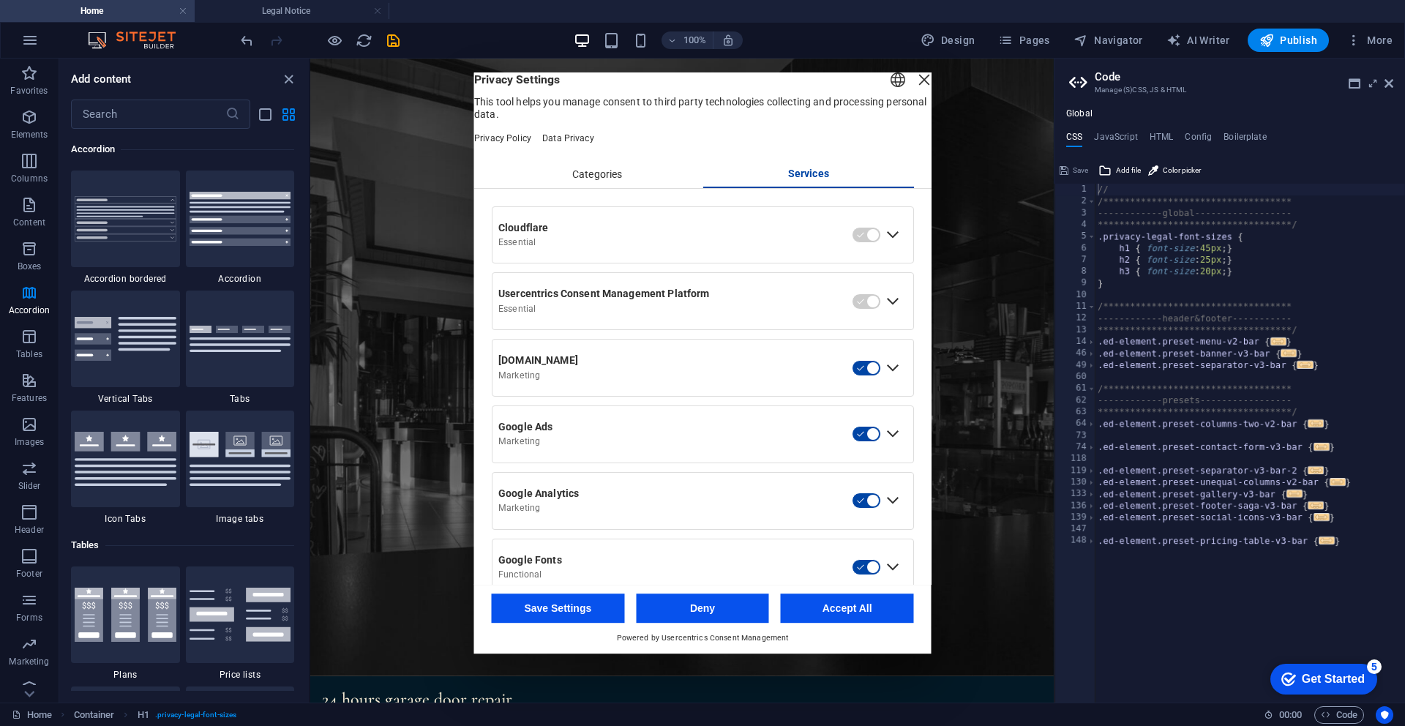
click at [914, 90] on div "Close Layer" at bounding box center [924, 80] width 20 height 20
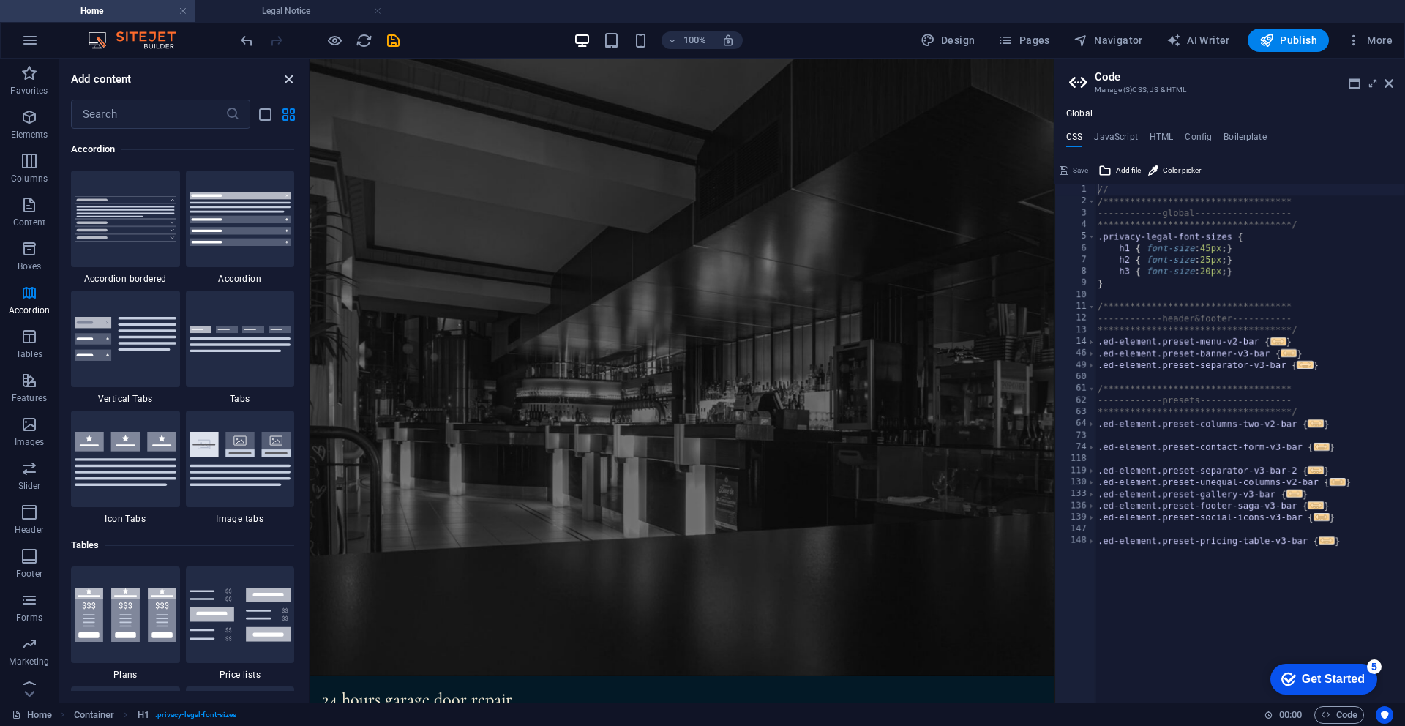
click at [283, 80] on icon "close panel" at bounding box center [288, 79] width 17 height 17
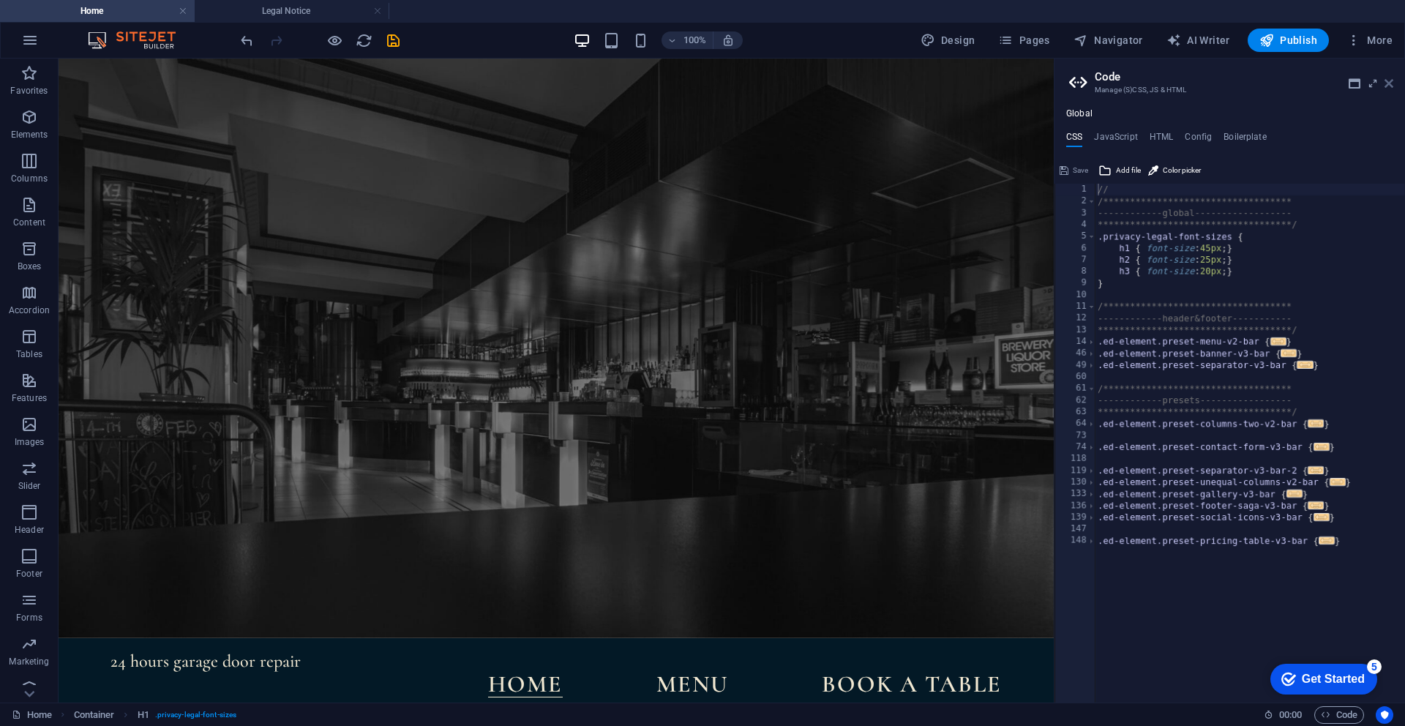
click at [1386, 83] on icon at bounding box center [1389, 84] width 9 height 12
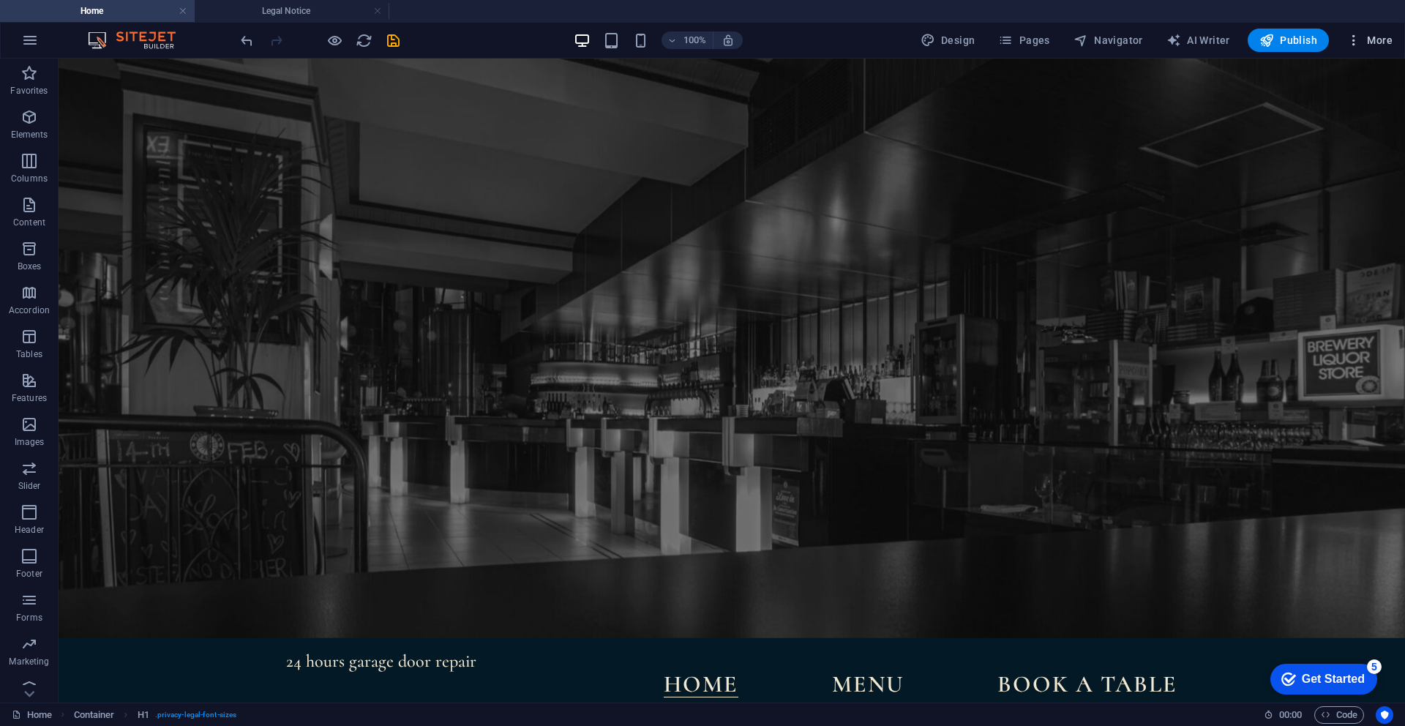
click at [1381, 50] on button "More" at bounding box center [1370, 40] width 58 height 23
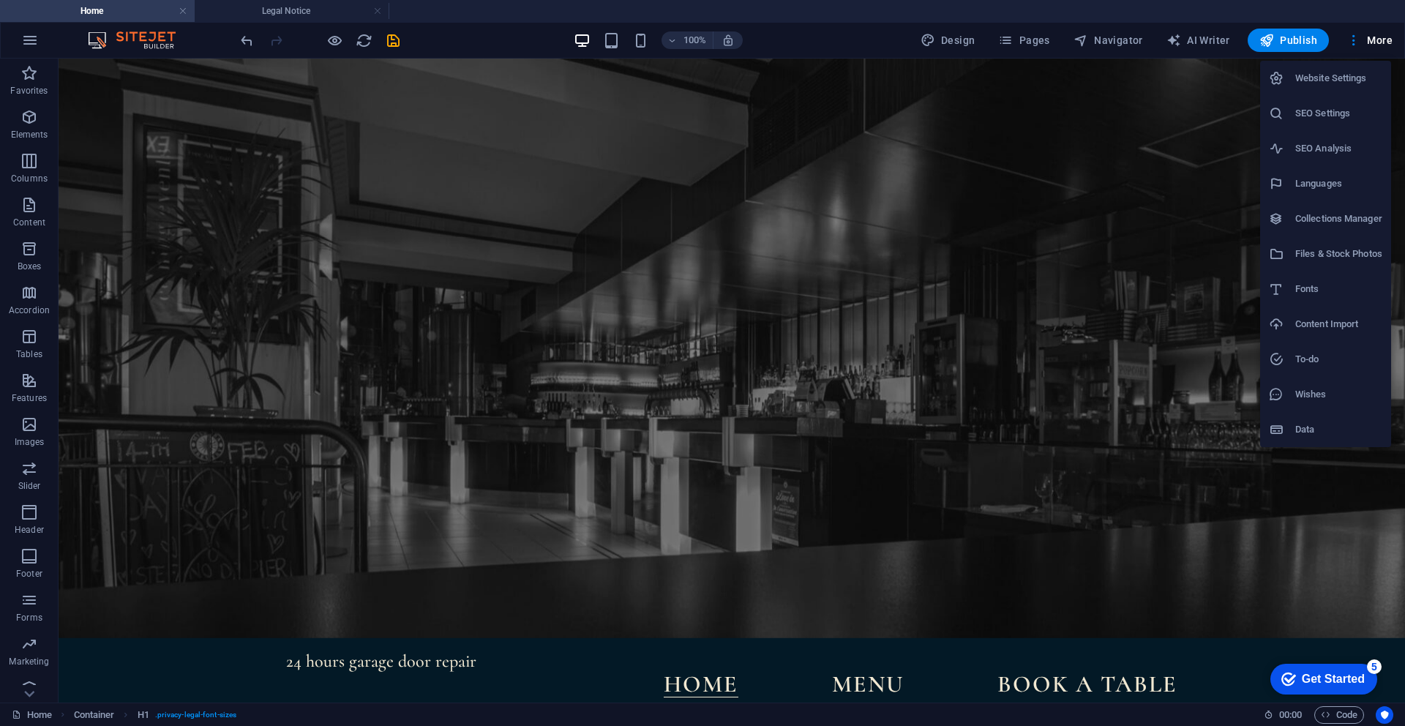
click at [1333, 258] on h6 "Files & Stock Photos" at bounding box center [1339, 254] width 87 height 18
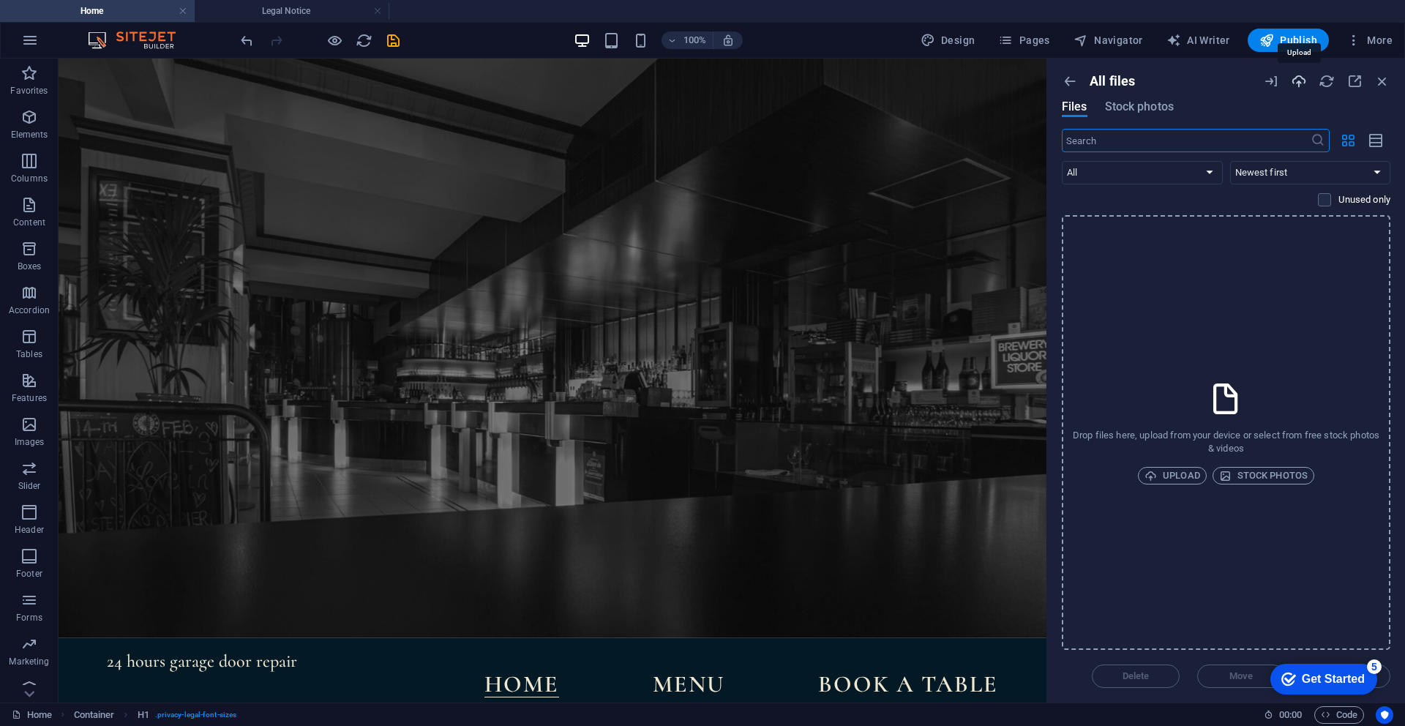
click at [1301, 84] on icon "button" at bounding box center [1299, 81] width 16 height 16
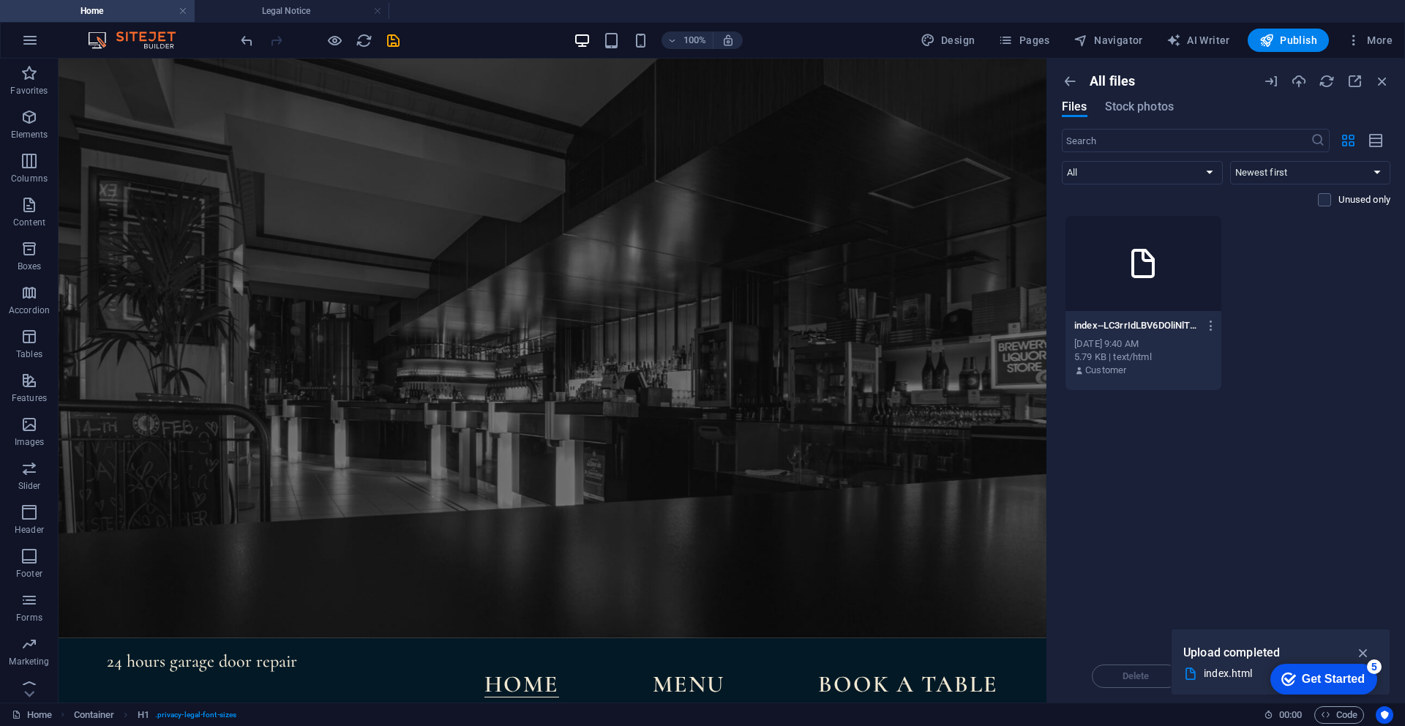
click at [1145, 276] on icon at bounding box center [1143, 263] width 35 height 35
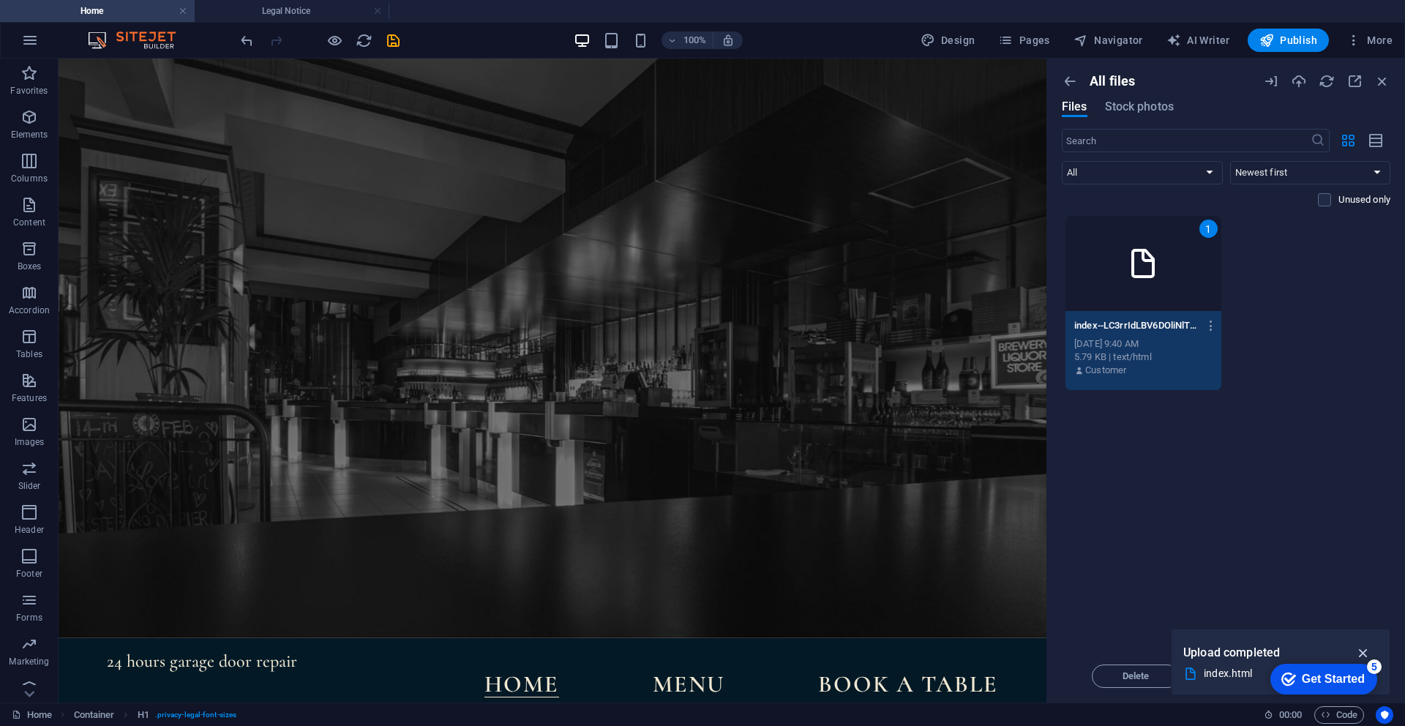
click at [1361, 648] on icon "button" at bounding box center [1364, 653] width 17 height 16
click at [1332, 677] on div "Get Started" at bounding box center [1333, 679] width 63 height 13
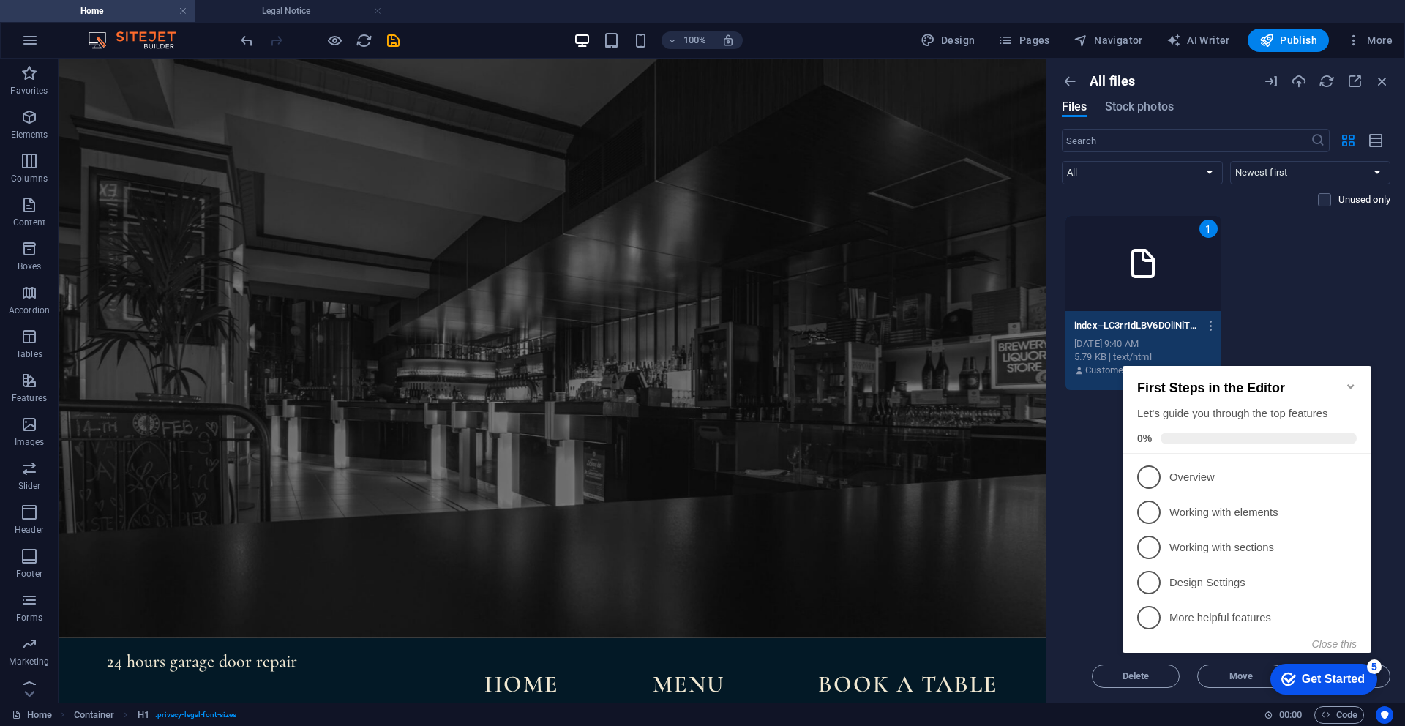
click at [1350, 381] on icon "Minimize checklist" at bounding box center [1351, 387] width 12 height 12
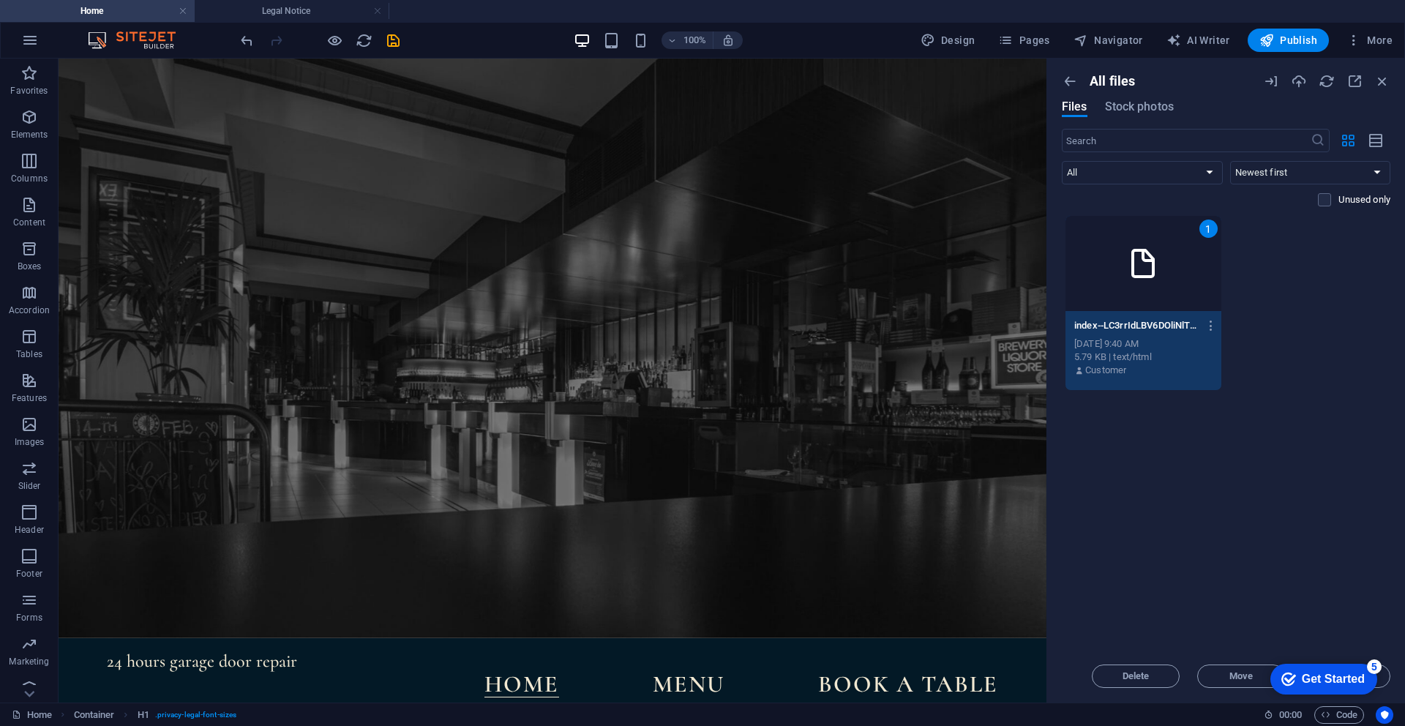
click at [1383, 701] on div "checkmark Get Started 5 First Steps in the Editor Let's guide you through the t…" at bounding box center [1321, 679] width 124 height 44
drag, startPoint x: 1343, startPoint y: 673, endPoint x: 1317, endPoint y: 699, distance: 37.3
click at [1322, 701] on html "checkmark Get Started 5 First Steps in the Editor Let's guide you through the t…" at bounding box center [1321, 679] width 124 height 44
click at [1322, 589] on div "Drop files here to upload them instantly 1 index--LC3rrIdLBV6DOliNlTw1w.html in…" at bounding box center [1226, 432] width 329 height 435
click at [1388, 717] on icon "Usercentrics" at bounding box center [1385, 715] width 10 height 10
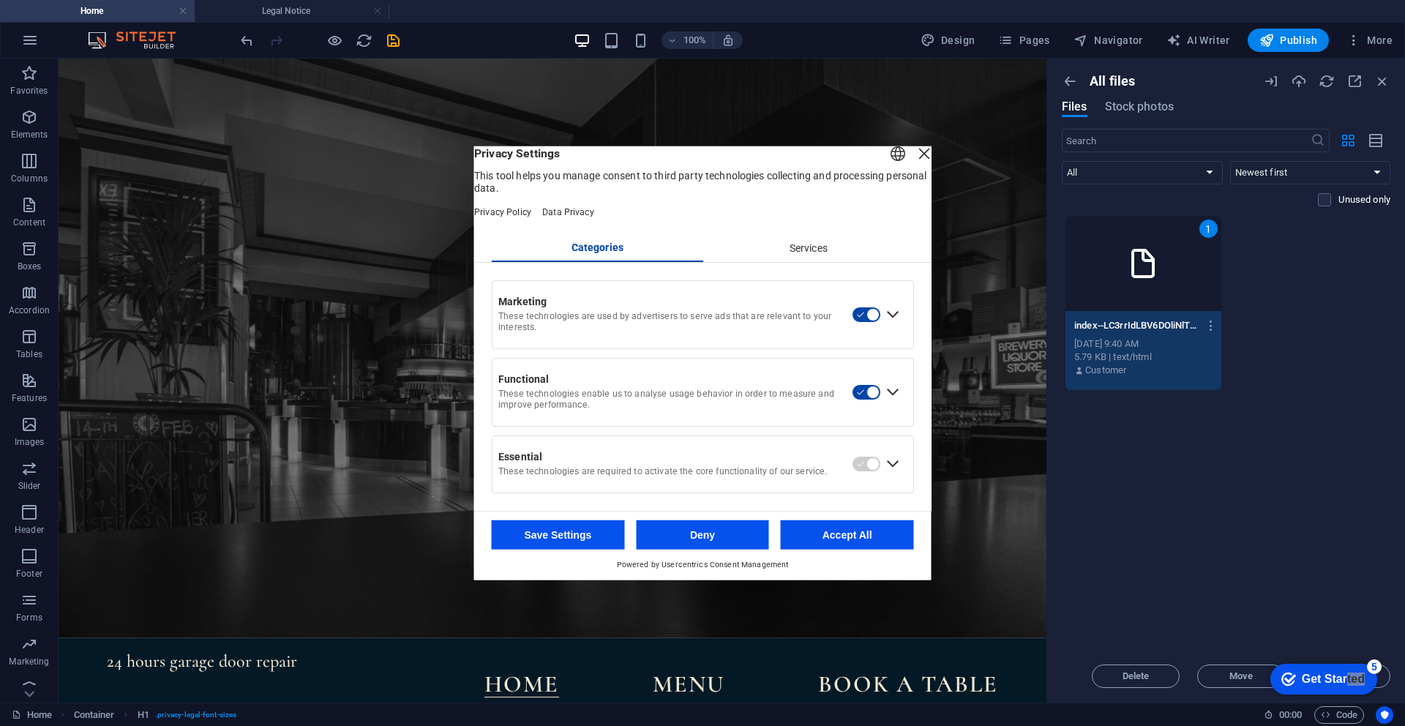
click at [914, 164] on div "Close Layer" at bounding box center [924, 153] width 20 height 20
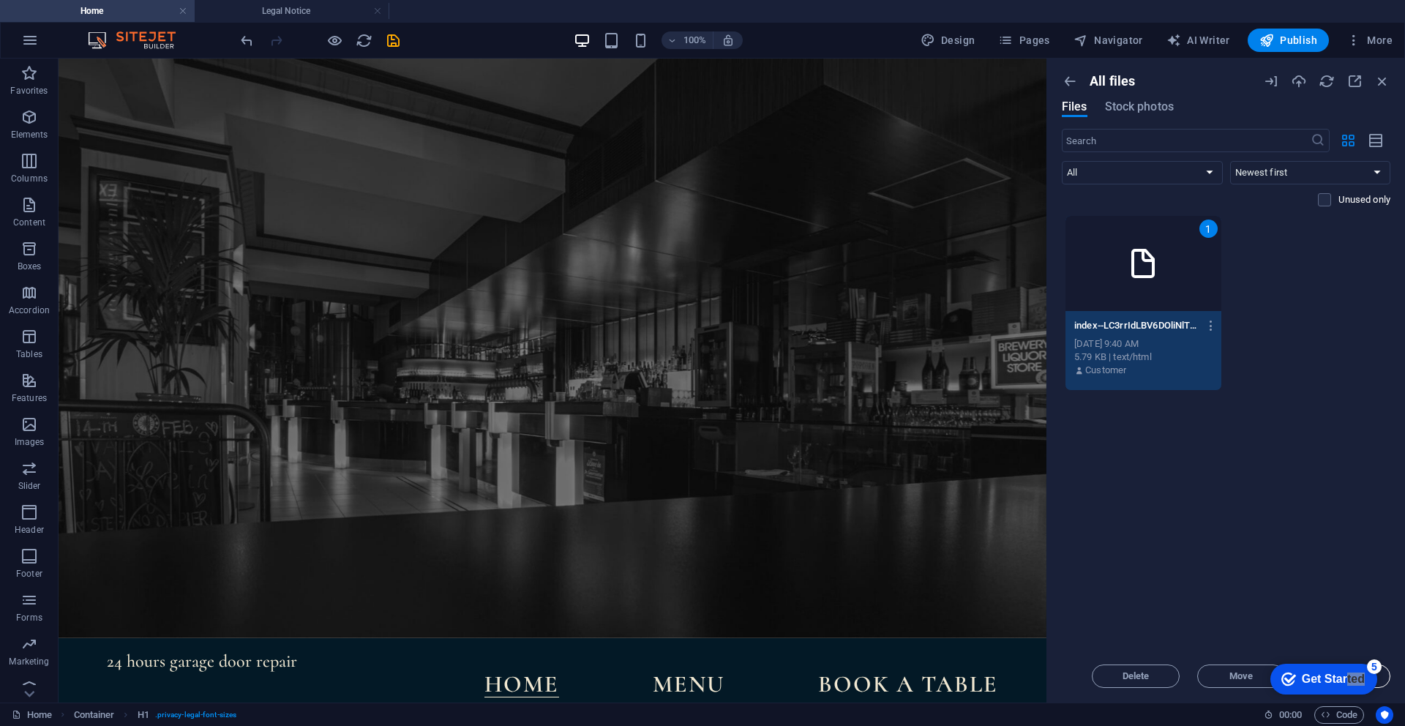
click at [1388, 678] on button "Insert" at bounding box center [1347, 676] width 88 height 23
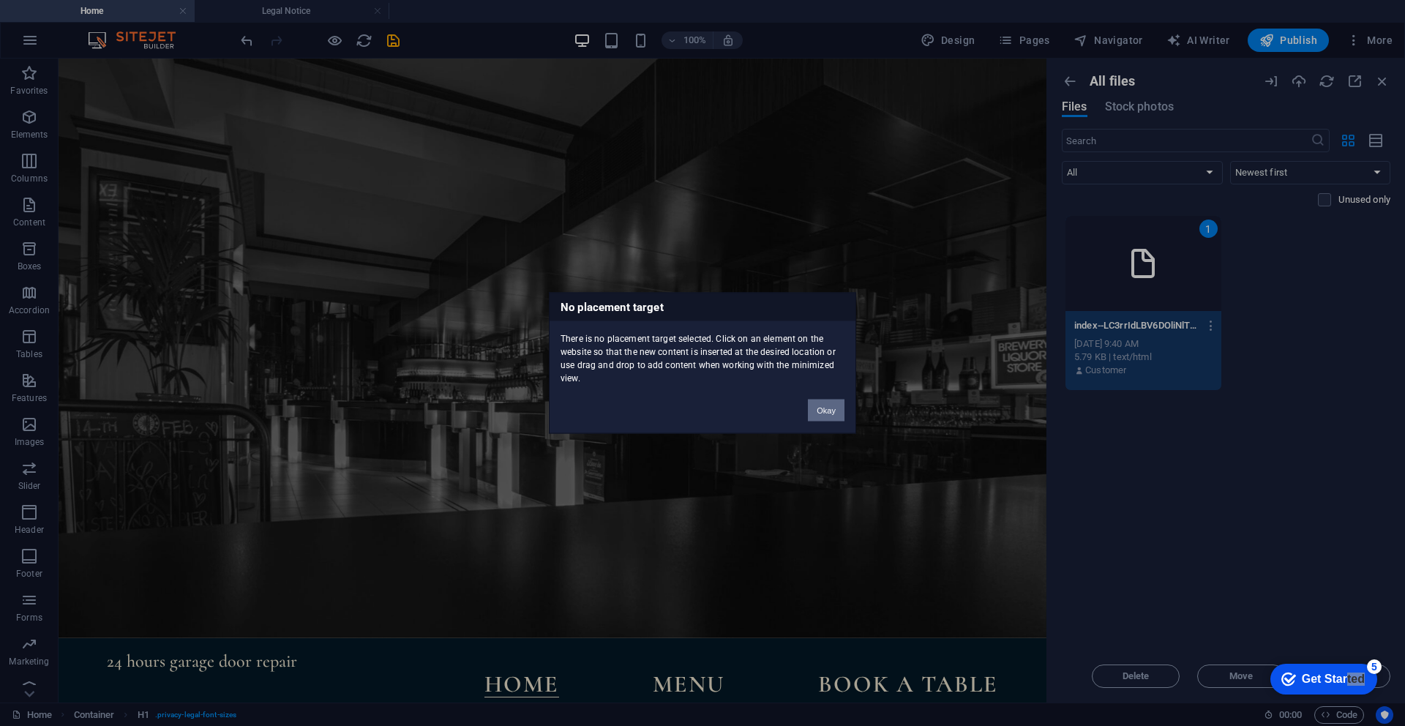
click at [824, 411] on button "Okay" at bounding box center [826, 411] width 37 height 22
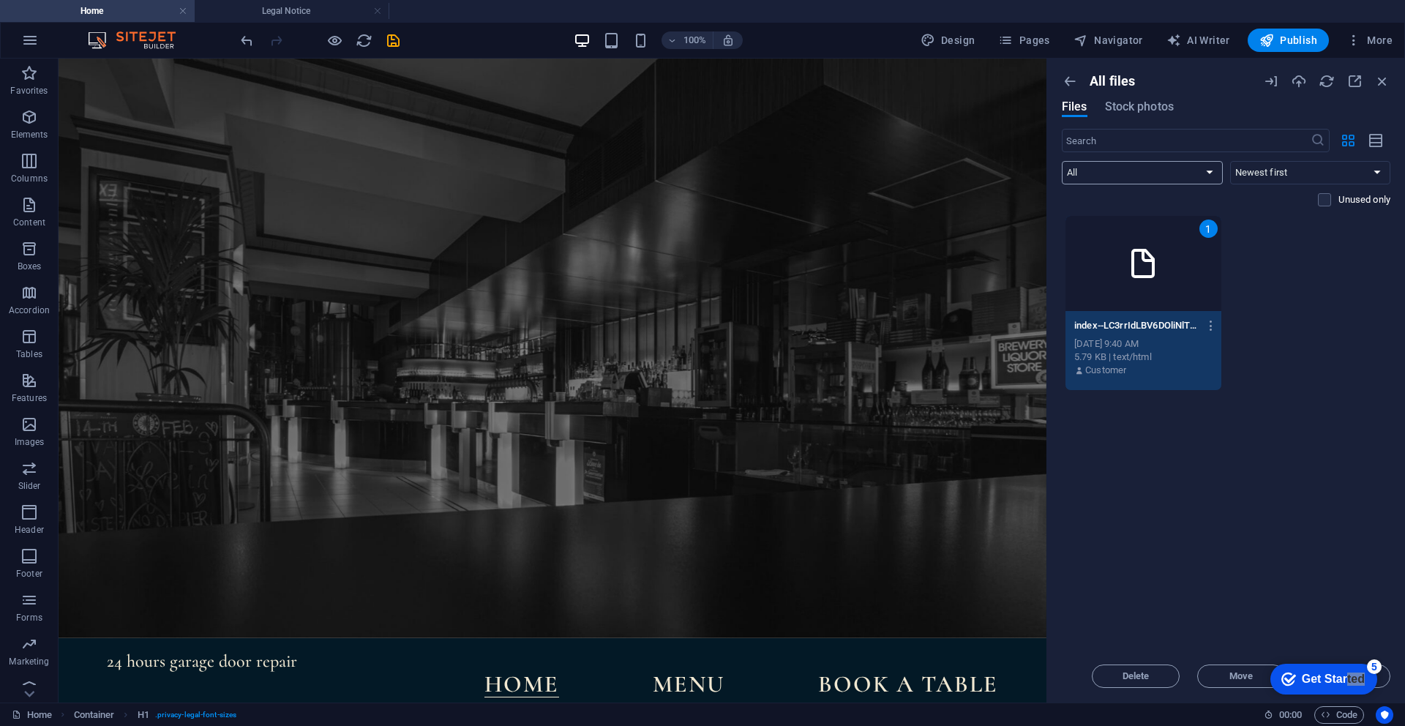
click at [1108, 165] on select "All Images Documents Audio Video Vector Other" at bounding box center [1142, 172] width 161 height 23
click at [1062, 161] on select "All Images Documents Audio Video Vector Other" at bounding box center [1142, 172] width 161 height 23
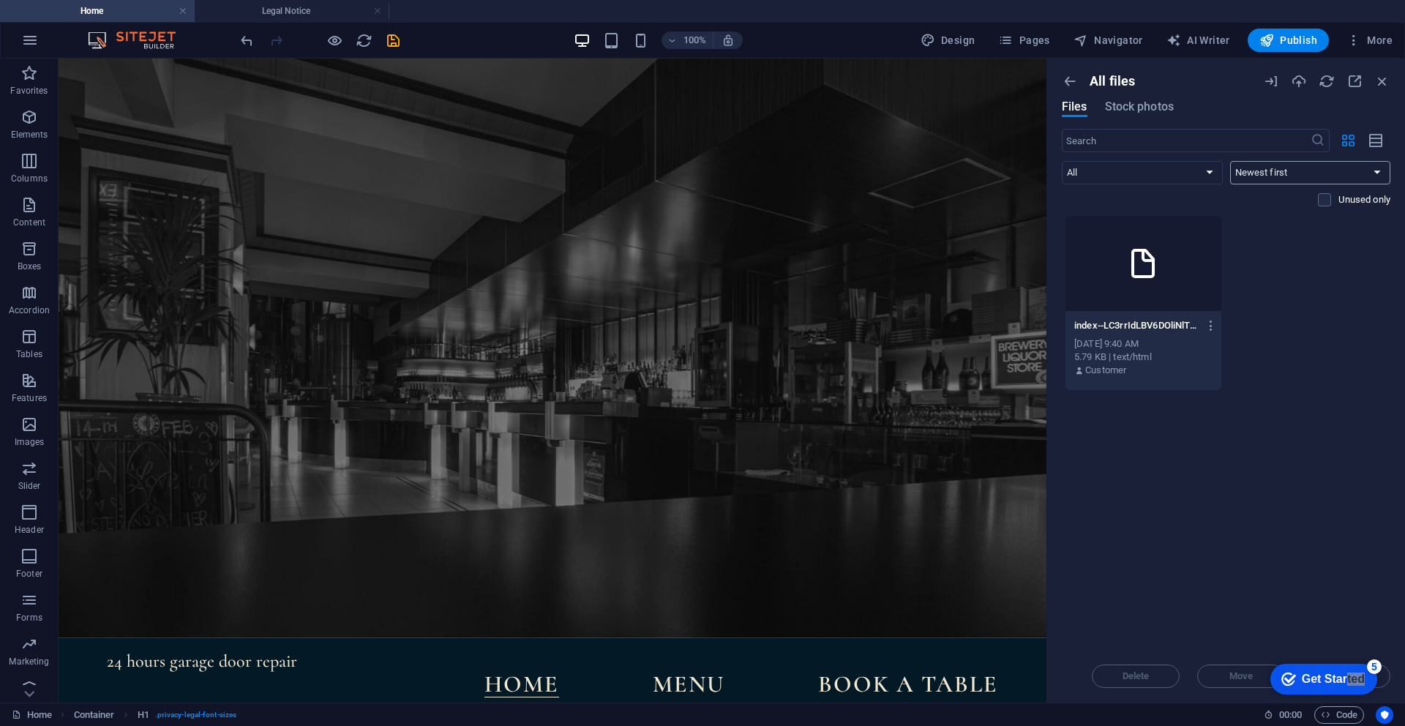
click at [1288, 171] on select "Newest first Oldest first Name (A-Z) Name (Z-A) Size (0-9) Size (9-0) Resolutio…" at bounding box center [1310, 172] width 161 height 23
click at [1230, 161] on select "Newest first Oldest first Name (A-Z) Name (Z-A) Size (0-9) Size (9-0) Resolutio…" at bounding box center [1310, 172] width 161 height 23
click at [1158, 110] on span "Stock photos" at bounding box center [1139, 107] width 69 height 18
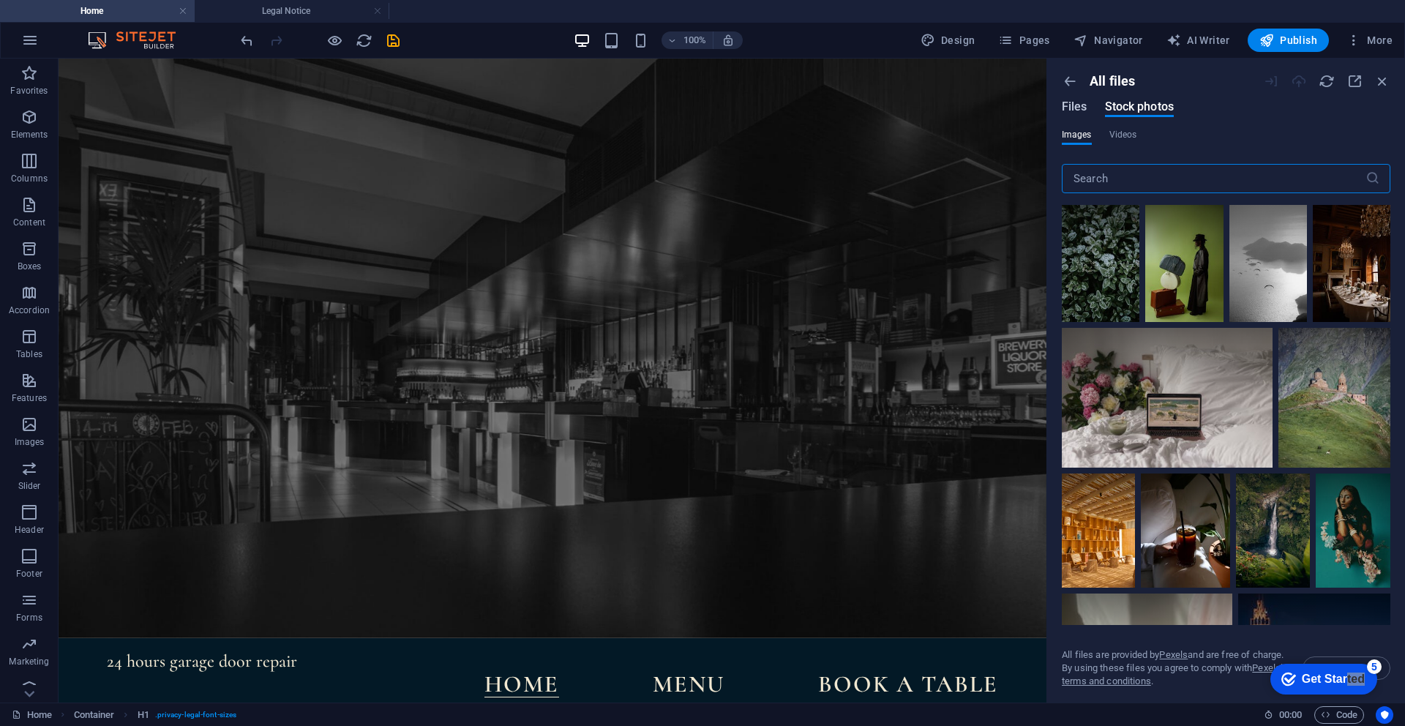
click at [1067, 111] on span "Files" at bounding box center [1075, 107] width 26 height 18
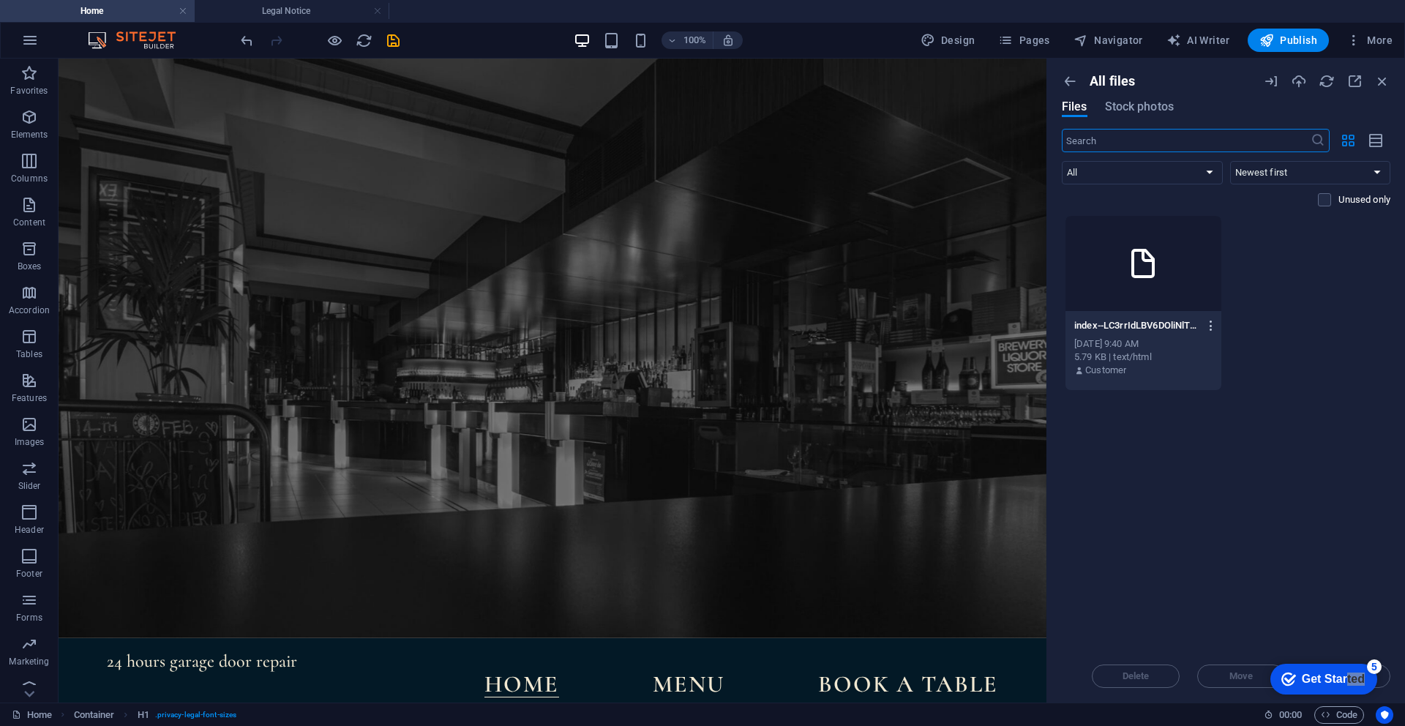
click at [1209, 325] on icon "button" at bounding box center [1212, 325] width 14 height 13
click at [1382, 525] on div at bounding box center [702, 363] width 1405 height 726
click at [1231, 672] on div "Delete Move Insert" at bounding box center [1226, 669] width 329 height 38
click at [1231, 678] on div "Delete Move Insert" at bounding box center [1226, 669] width 329 height 38
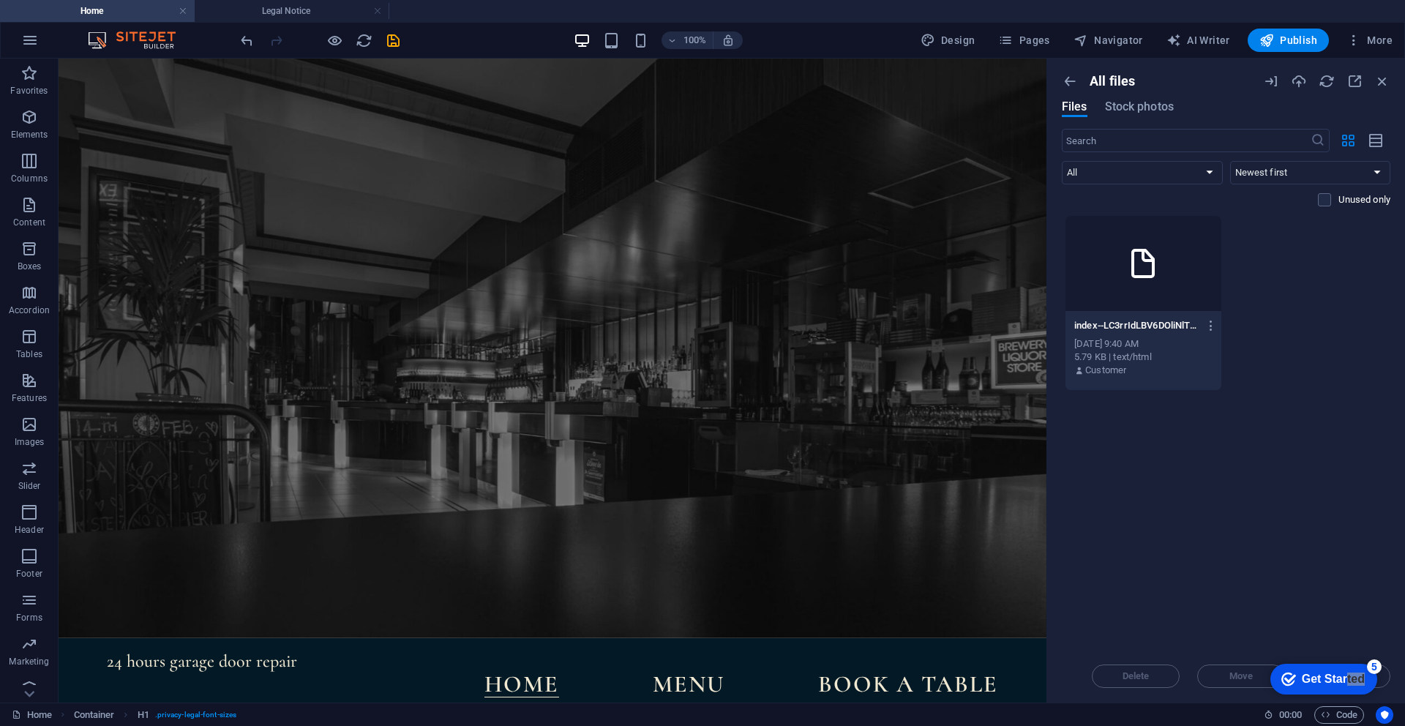
click at [1231, 678] on div "Delete Move Insert" at bounding box center [1226, 669] width 329 height 38
click at [1378, 679] on div "checkmark Get Started 5 First Steps in the Editor Let's guide you through the t…" at bounding box center [1321, 679] width 124 height 44
click at [1391, 677] on div "All files Files Stock photos ​ All Images Documents Audio Video Vector Other Ne…" at bounding box center [1226, 381] width 358 height 644
click at [1338, 675] on div "Get Started" at bounding box center [1333, 679] width 63 height 13
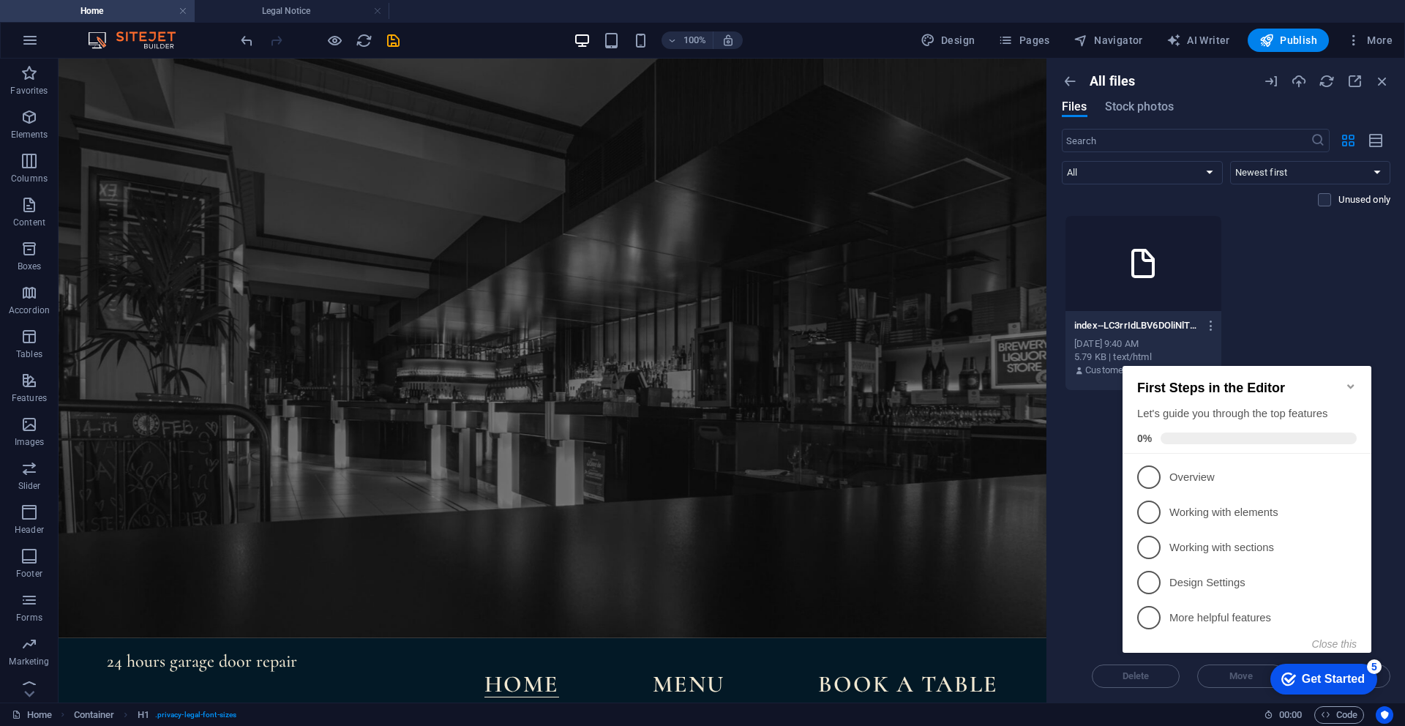
click at [1305, 294] on div "index--LC3rrIdLBV6DOliNlTw1w.html index--LC3rrIdLBV6DOliNlTw1w.html Sep 5, 2025…" at bounding box center [1226, 303] width 329 height 176
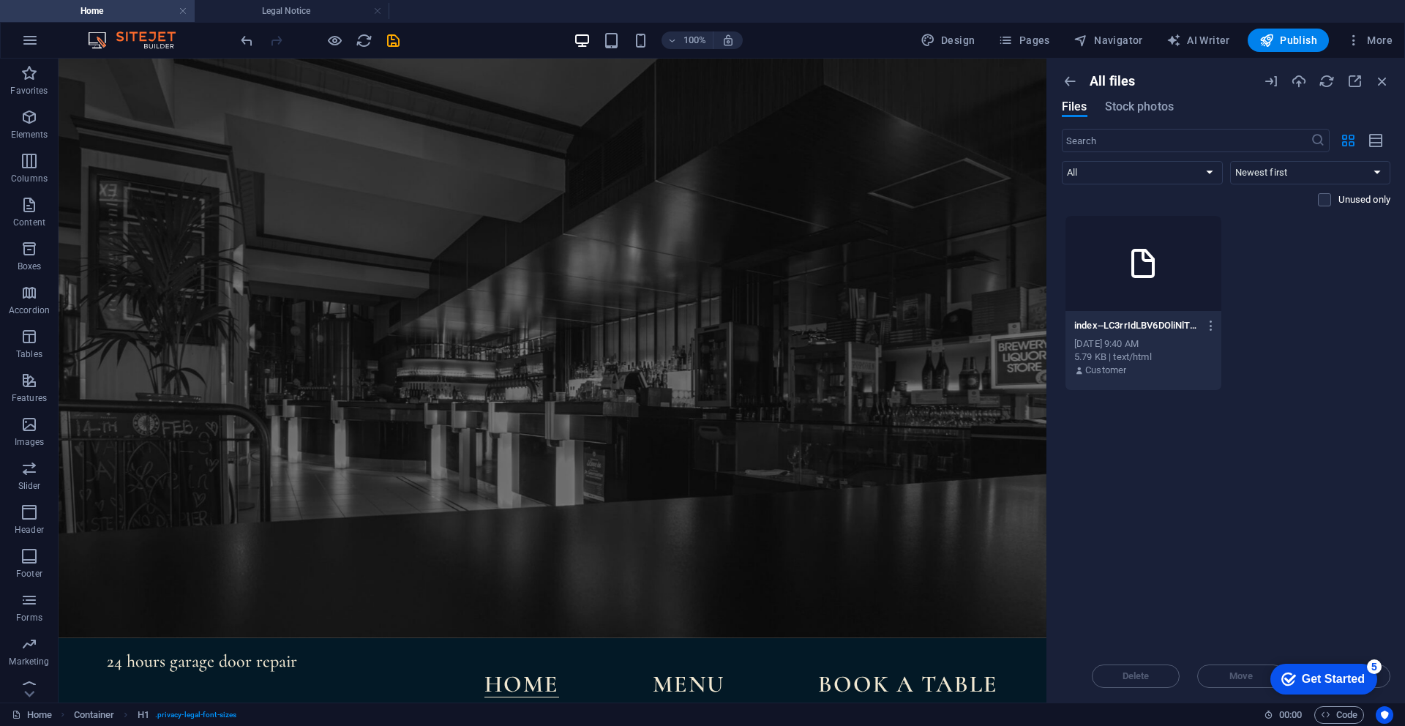
click at [1388, 679] on div "Delete Move Insert" at bounding box center [1226, 669] width 329 height 38
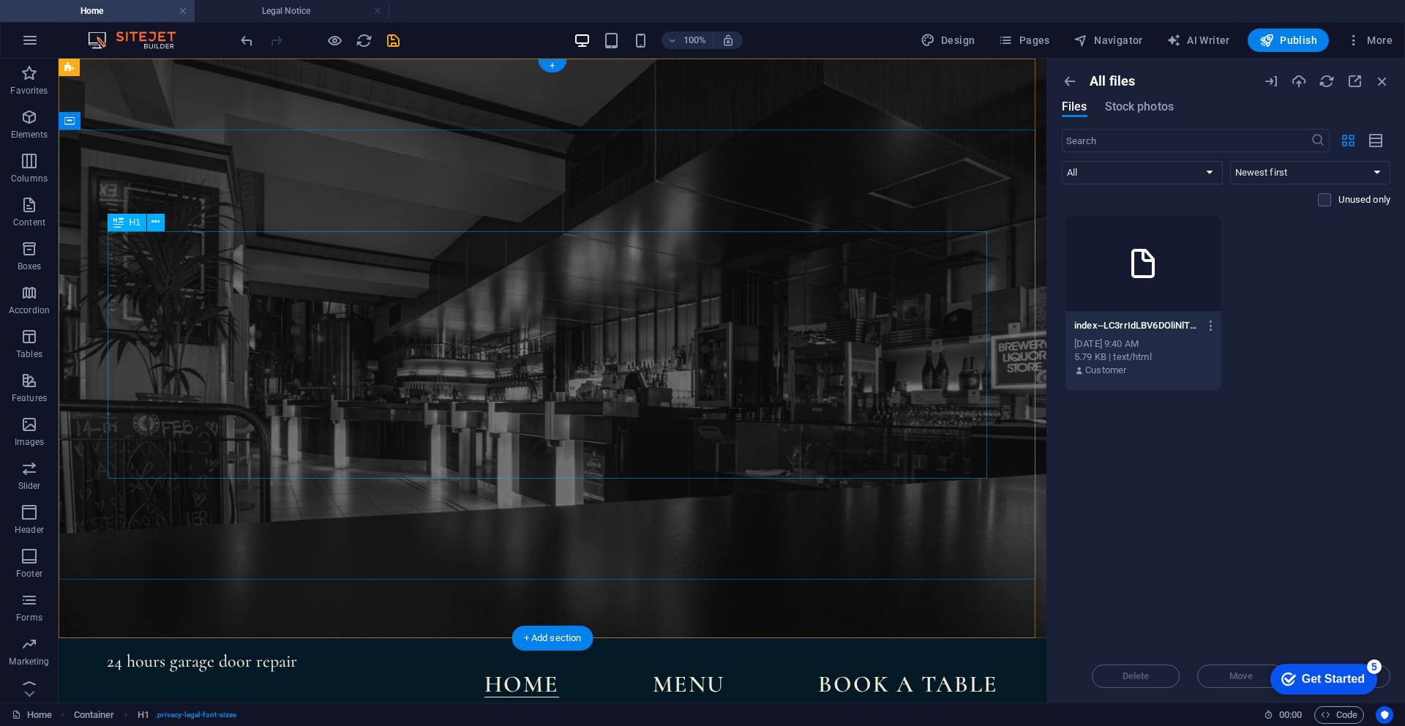
drag, startPoint x: 122, startPoint y: 20, endPoint x: 1390, endPoint y: 674, distance: 1426.7
click at [1390, 674] on div "Delete Move Insert" at bounding box center [1226, 669] width 329 height 38
click at [1385, 679] on div "Delete Move Insert" at bounding box center [1226, 669] width 329 height 38
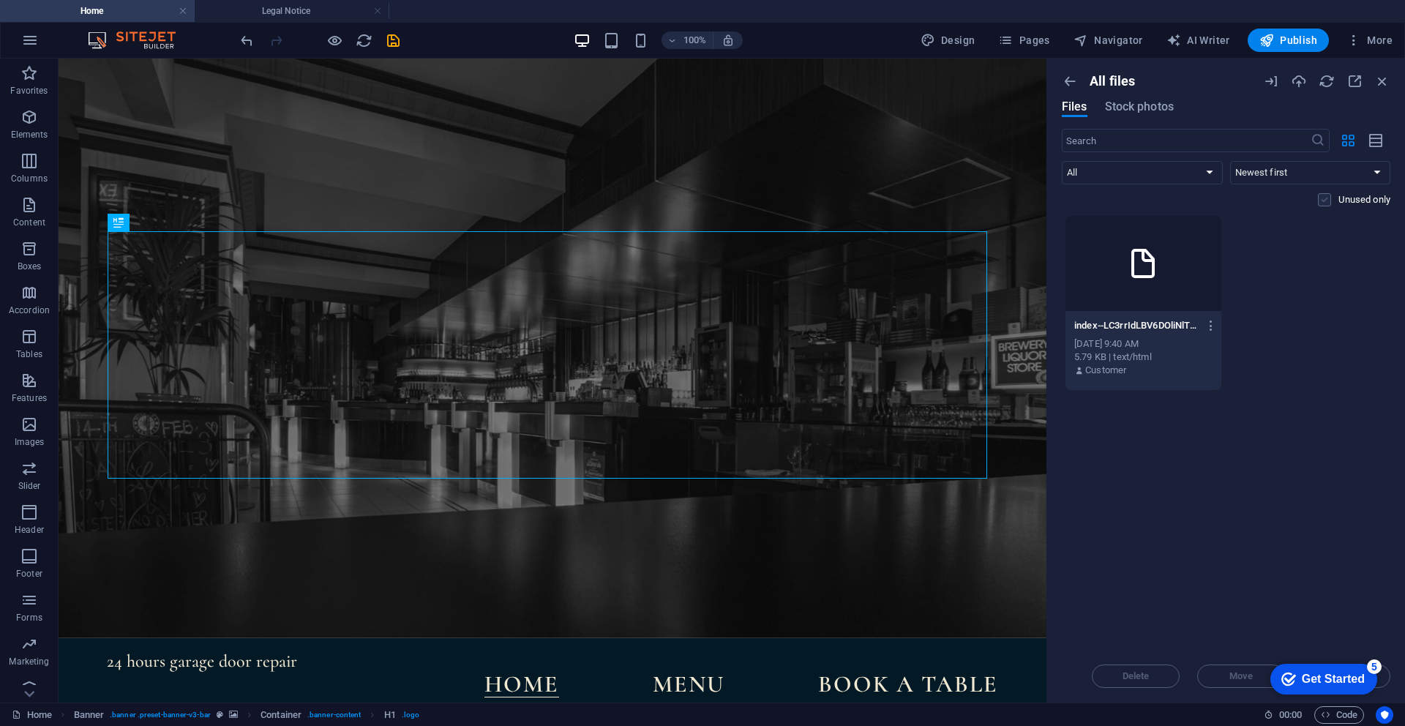
click at [1324, 195] on div "​ All Images Documents Audio Video Vector Other Newest first Oldest first Name …" at bounding box center [1226, 172] width 329 height 86
click at [1323, 201] on label at bounding box center [1324, 199] width 13 height 13
click at [0, 0] on input "checkbox" at bounding box center [0, 0] width 0 height 0
click at [1383, 680] on div "checkmark Get Started 5 First Steps in the Editor Let's guide you through the t…" at bounding box center [1321, 679] width 124 height 44
click at [1302, 684] on div "Get Started" at bounding box center [1333, 679] width 63 height 13
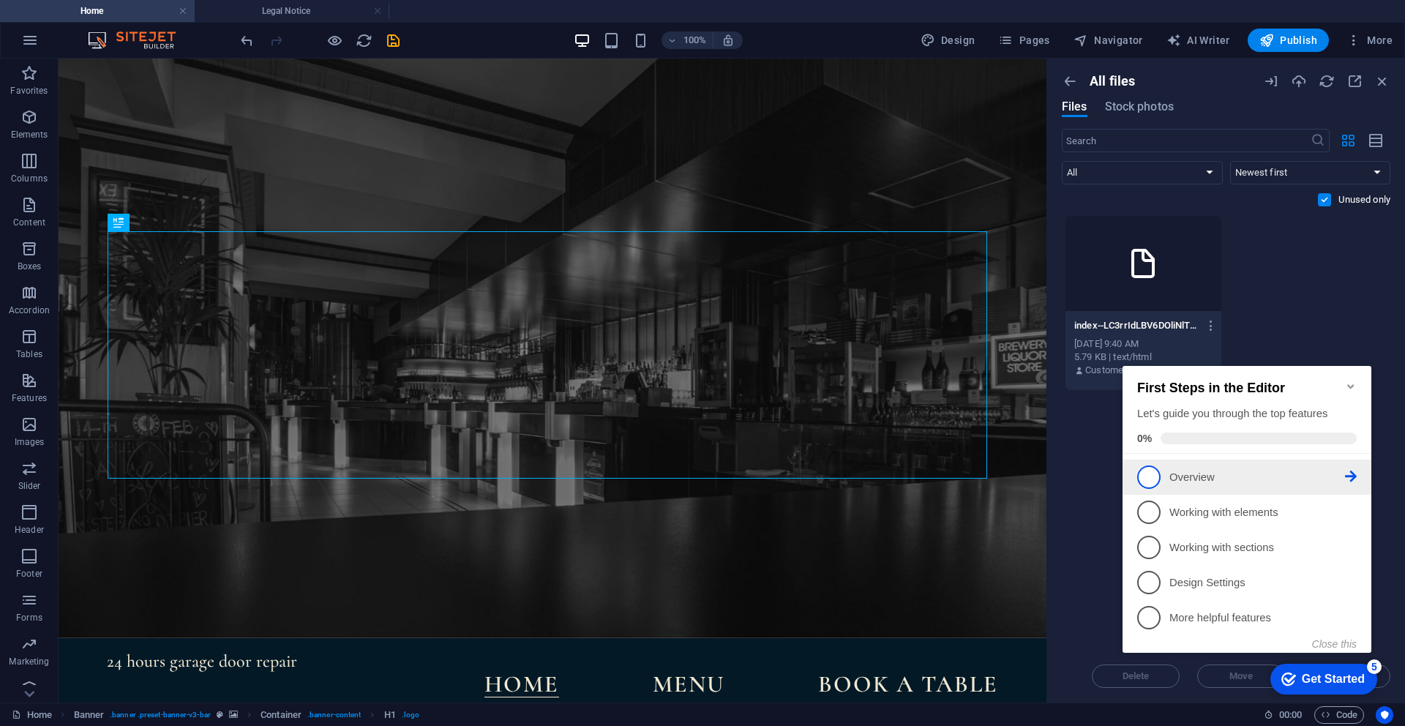
click at [1202, 485] on link "1 Overview - incomplete" at bounding box center [1247, 477] width 220 height 23
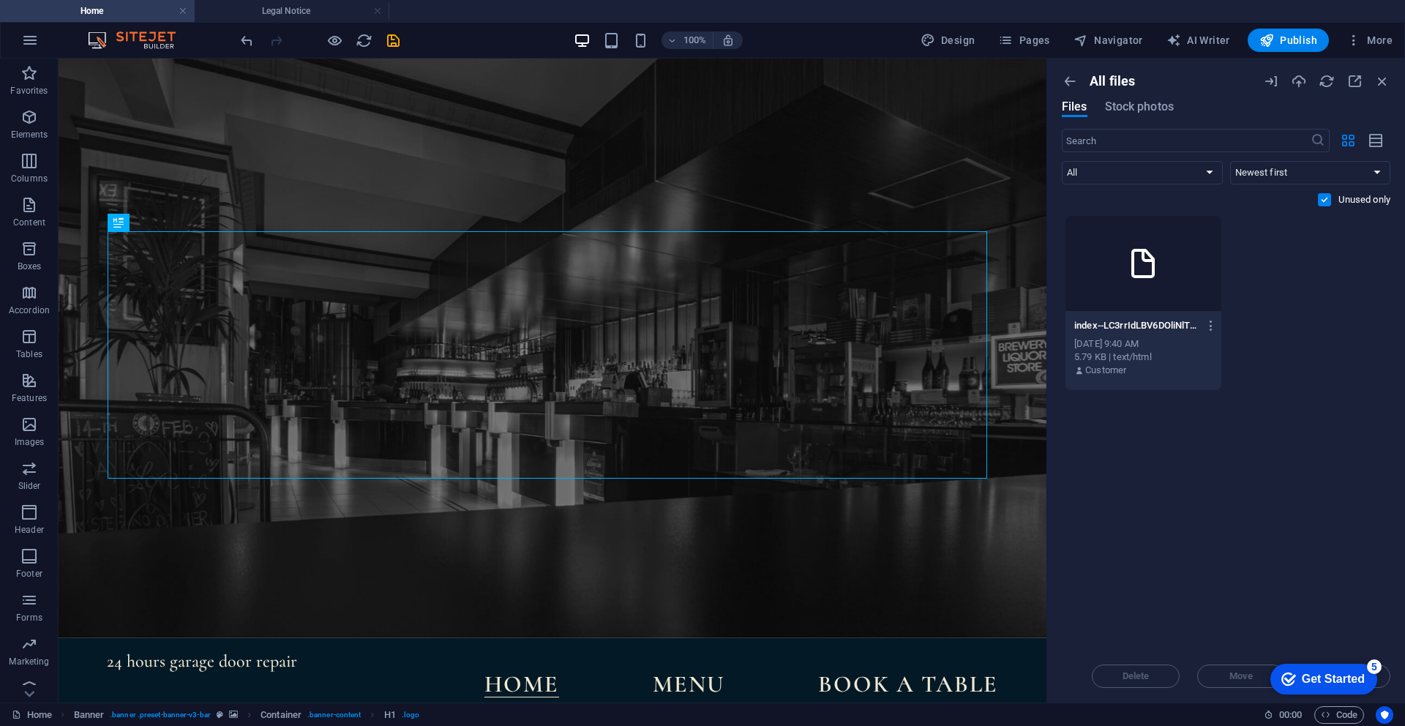
click at [1311, 684] on div "Get Started" at bounding box center [1333, 679] width 63 height 13
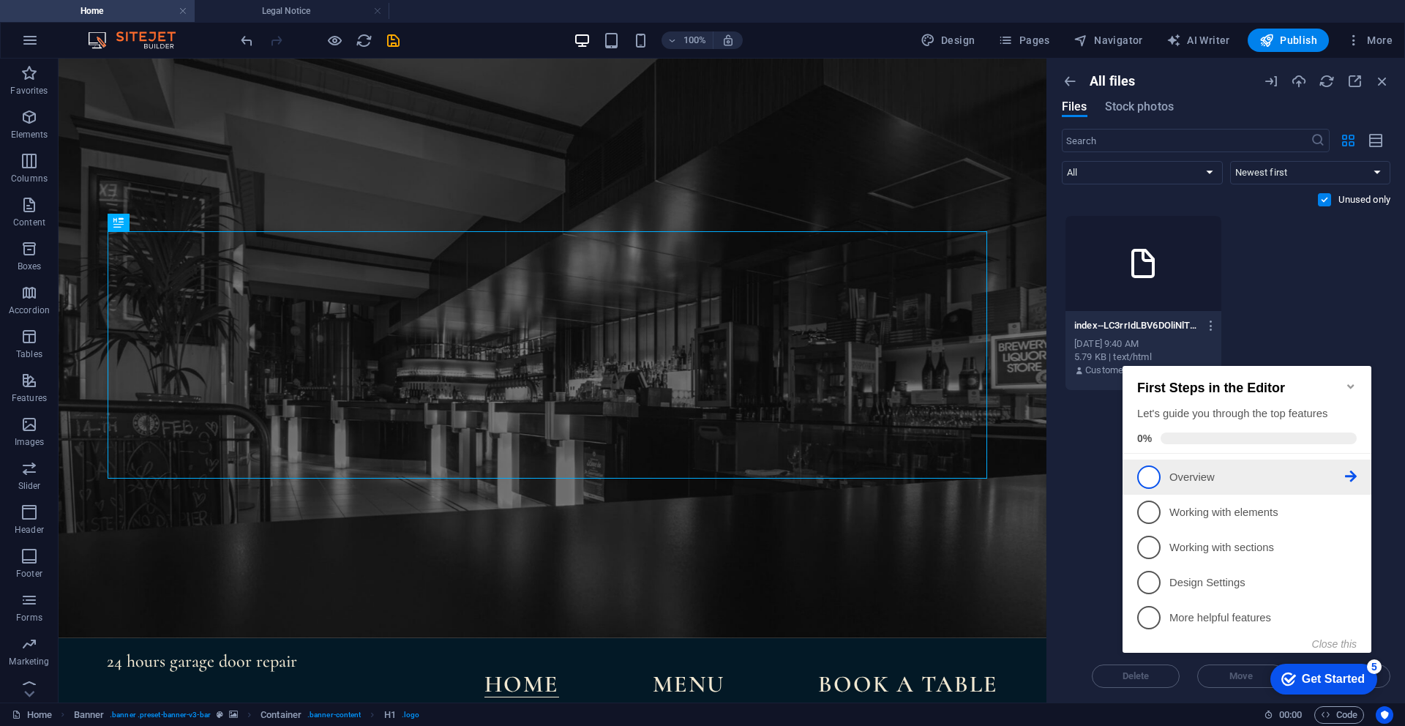
click at [1193, 470] on p "Overview - incomplete" at bounding box center [1258, 477] width 176 height 15
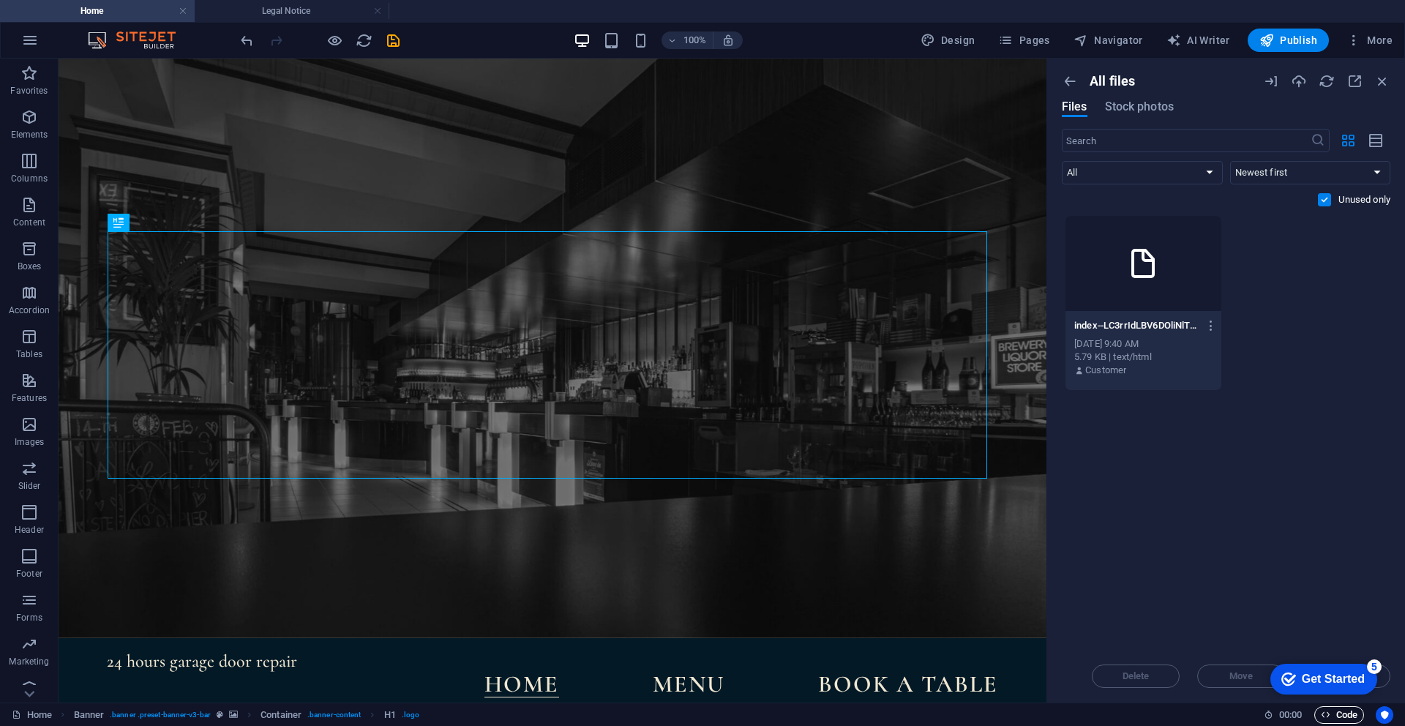
click at [1331, 714] on span "Code" at bounding box center [1339, 715] width 37 height 18
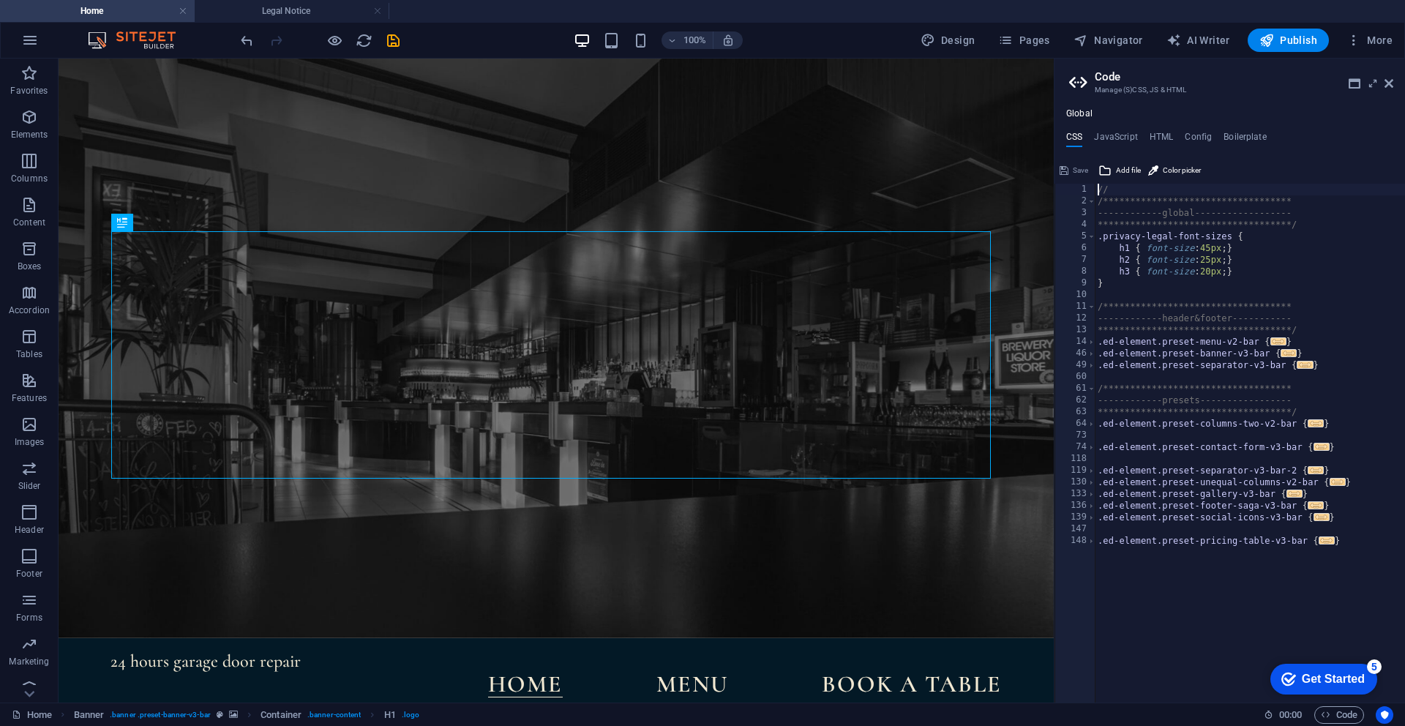
click at [1316, 675] on div "Get Started" at bounding box center [1333, 679] width 63 height 13
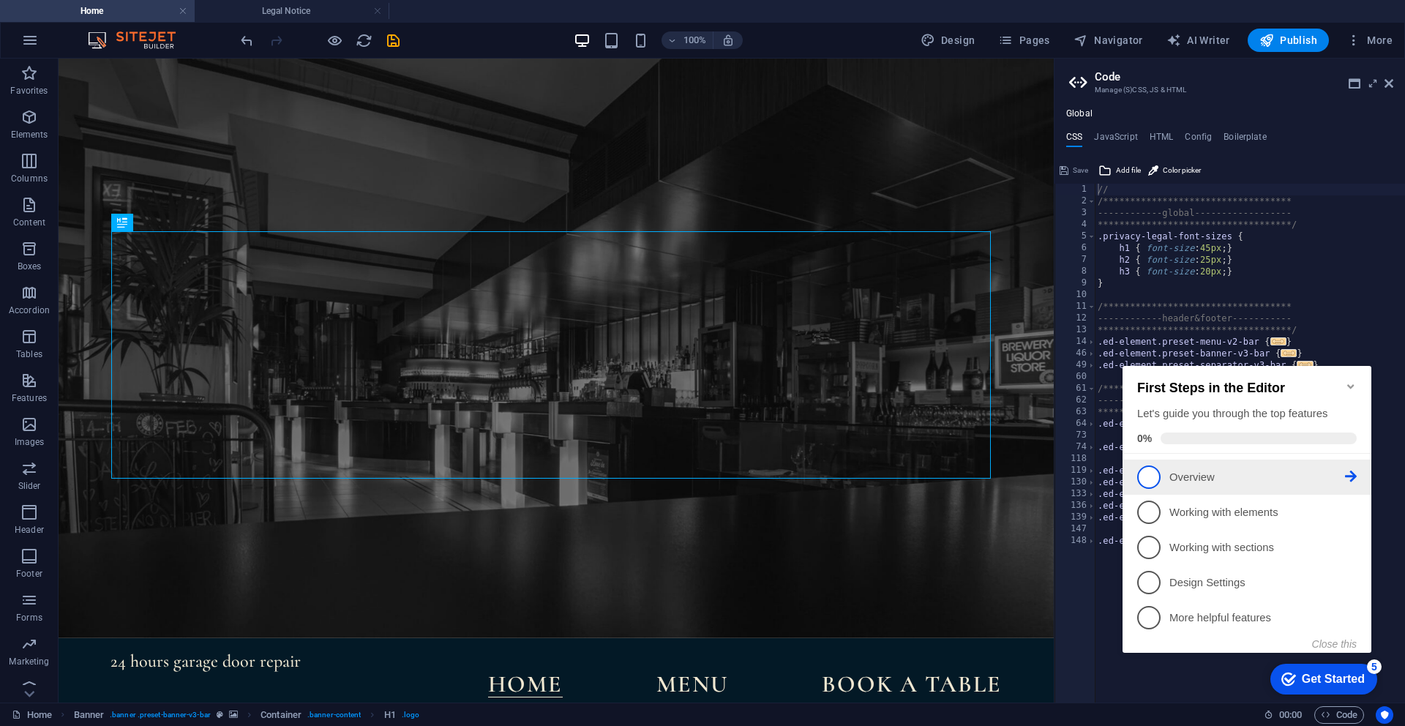
click at [1198, 474] on p "Overview - incomplete" at bounding box center [1258, 477] width 176 height 15
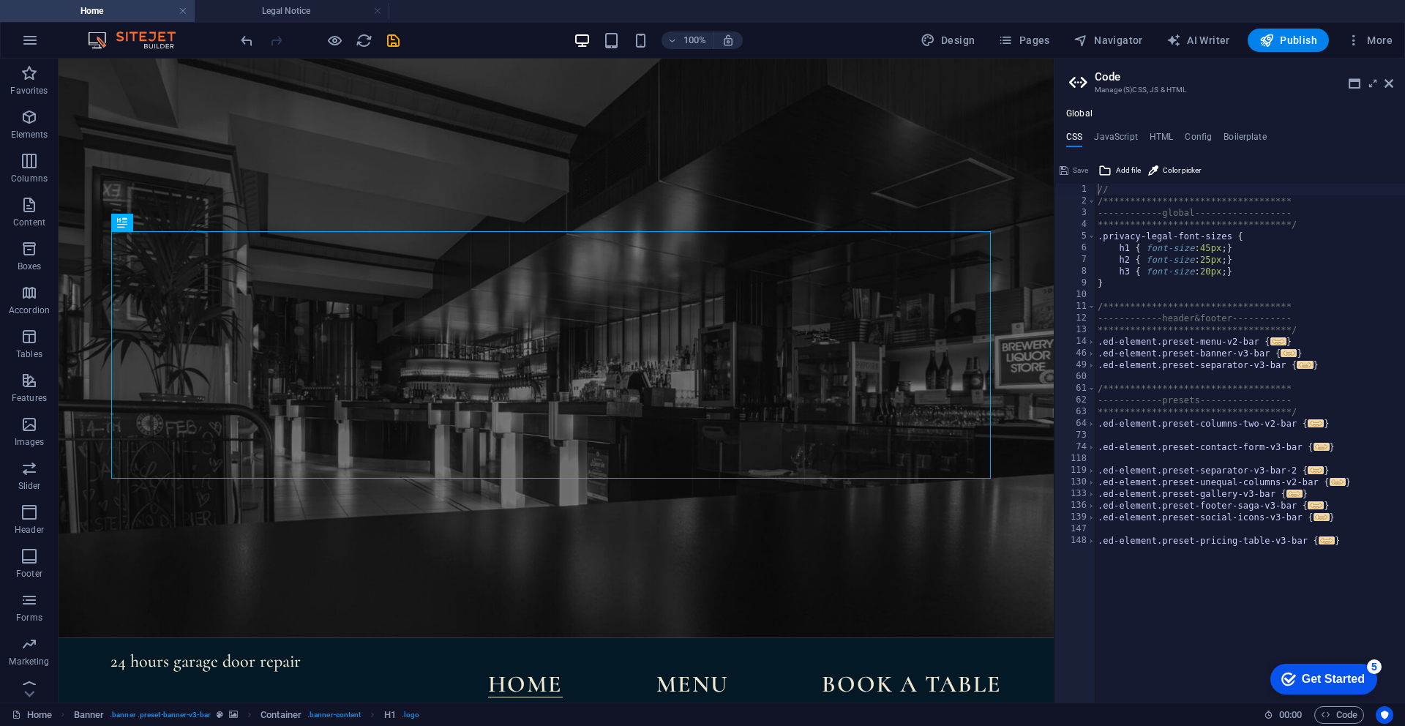
click at [1365, 686] on div "Get Started" at bounding box center [1333, 679] width 63 height 13
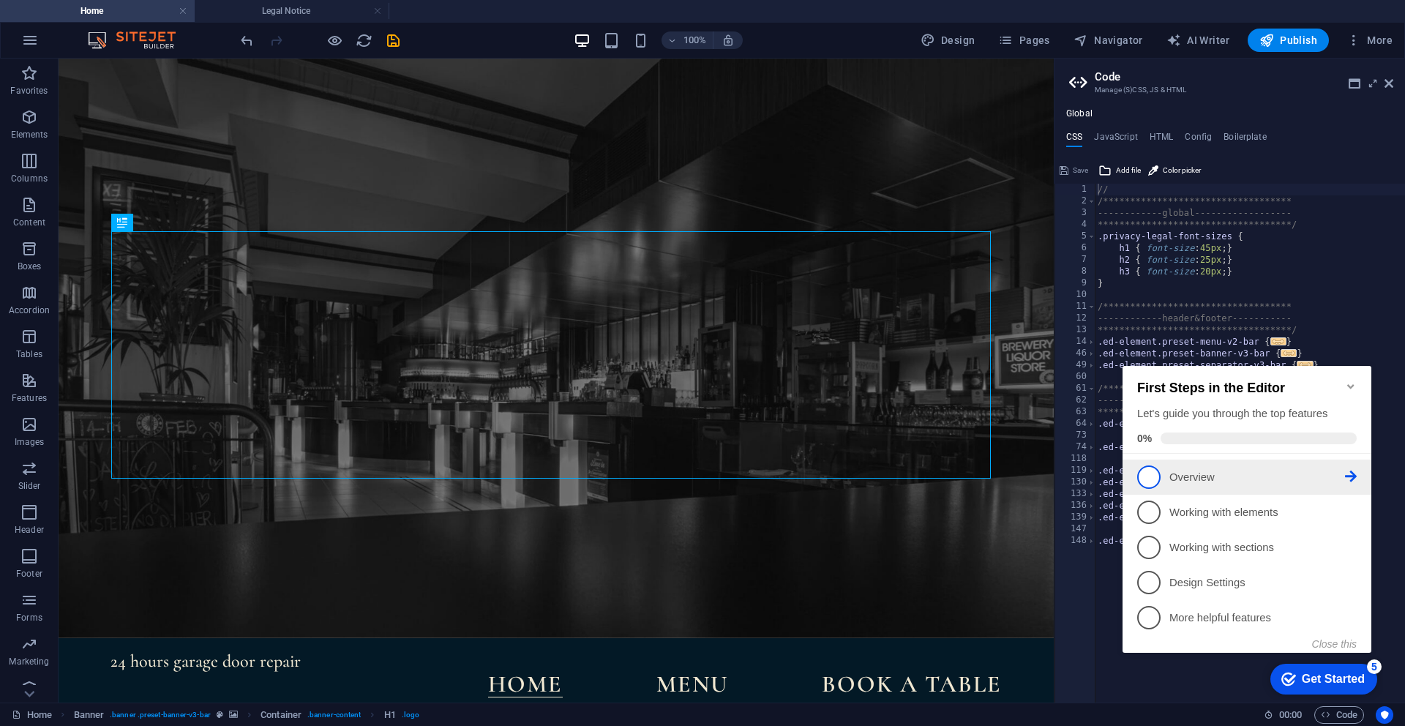
click at [1157, 474] on span "1" at bounding box center [1148, 477] width 23 height 23
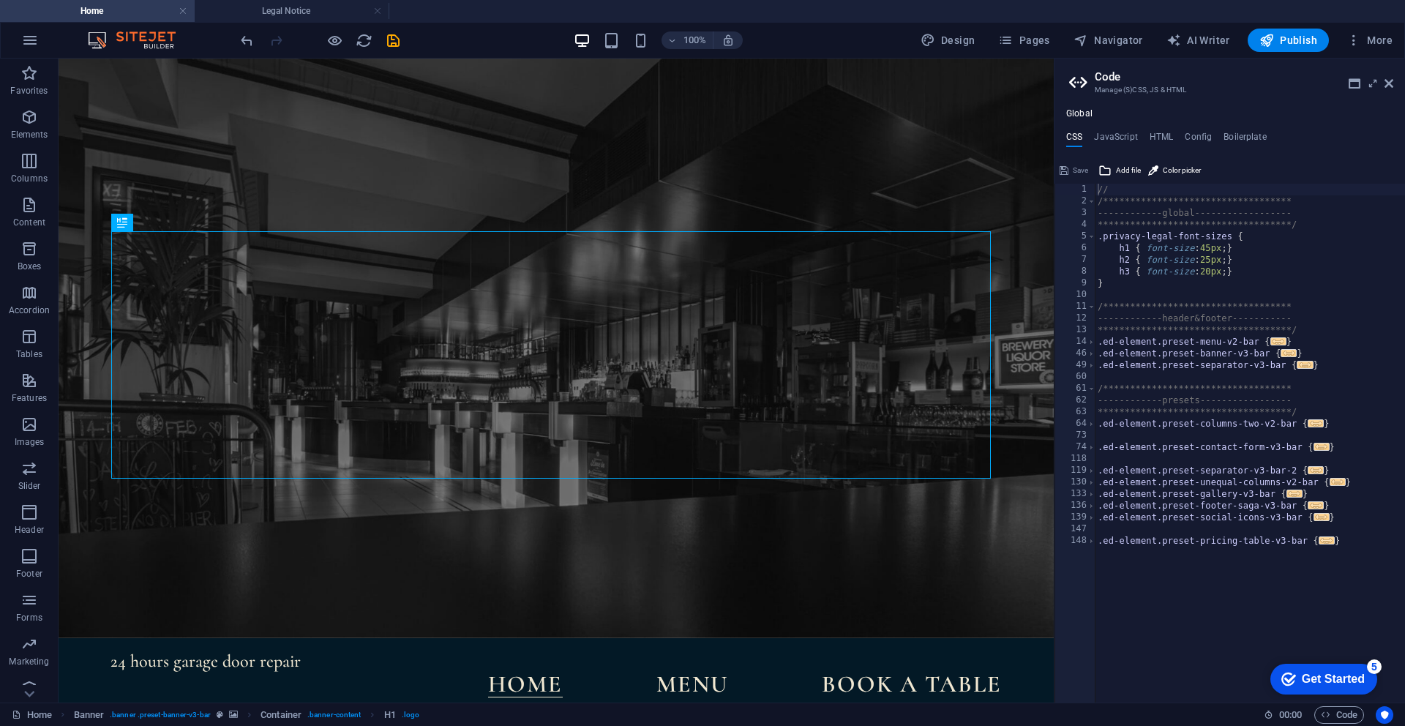
type textarea "}"
click at [1395, 608] on div "**********" at bounding box center [1250, 455] width 310 height 542
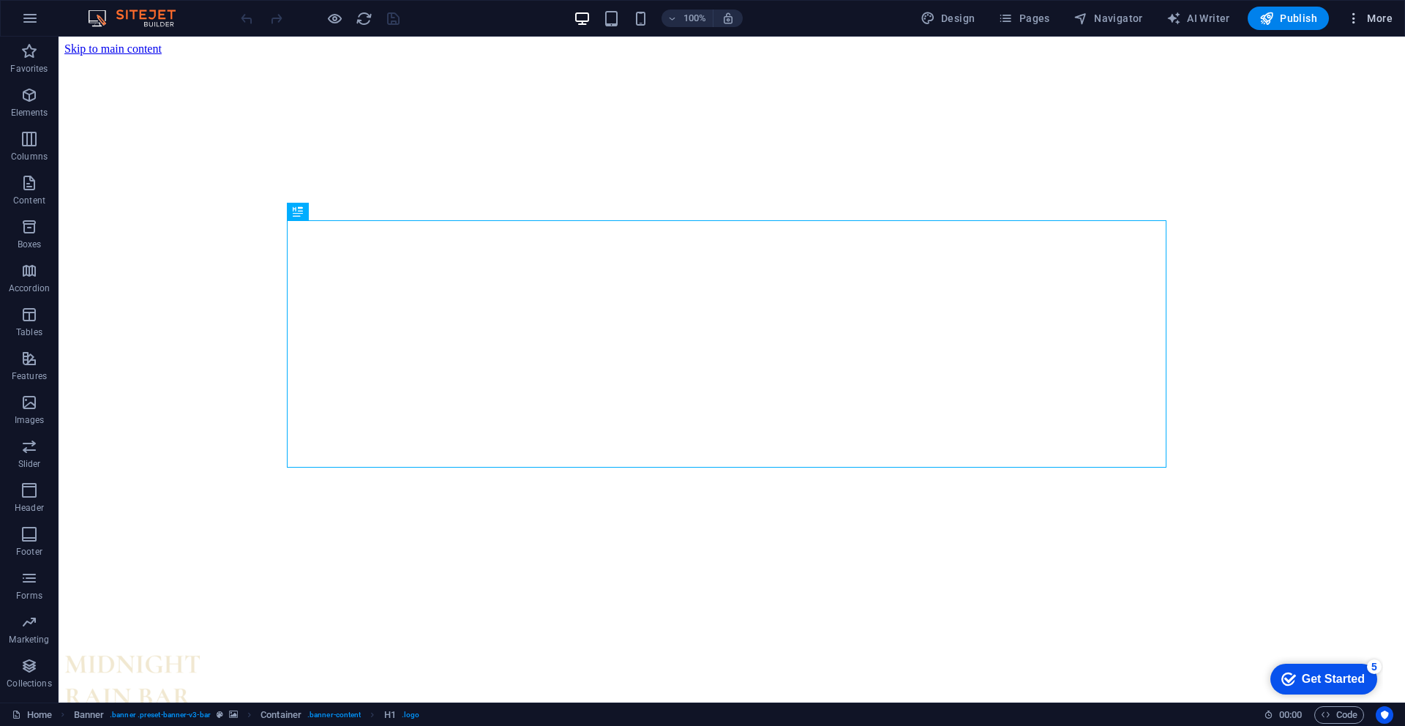
click at [1370, 15] on span "More" at bounding box center [1370, 18] width 46 height 15
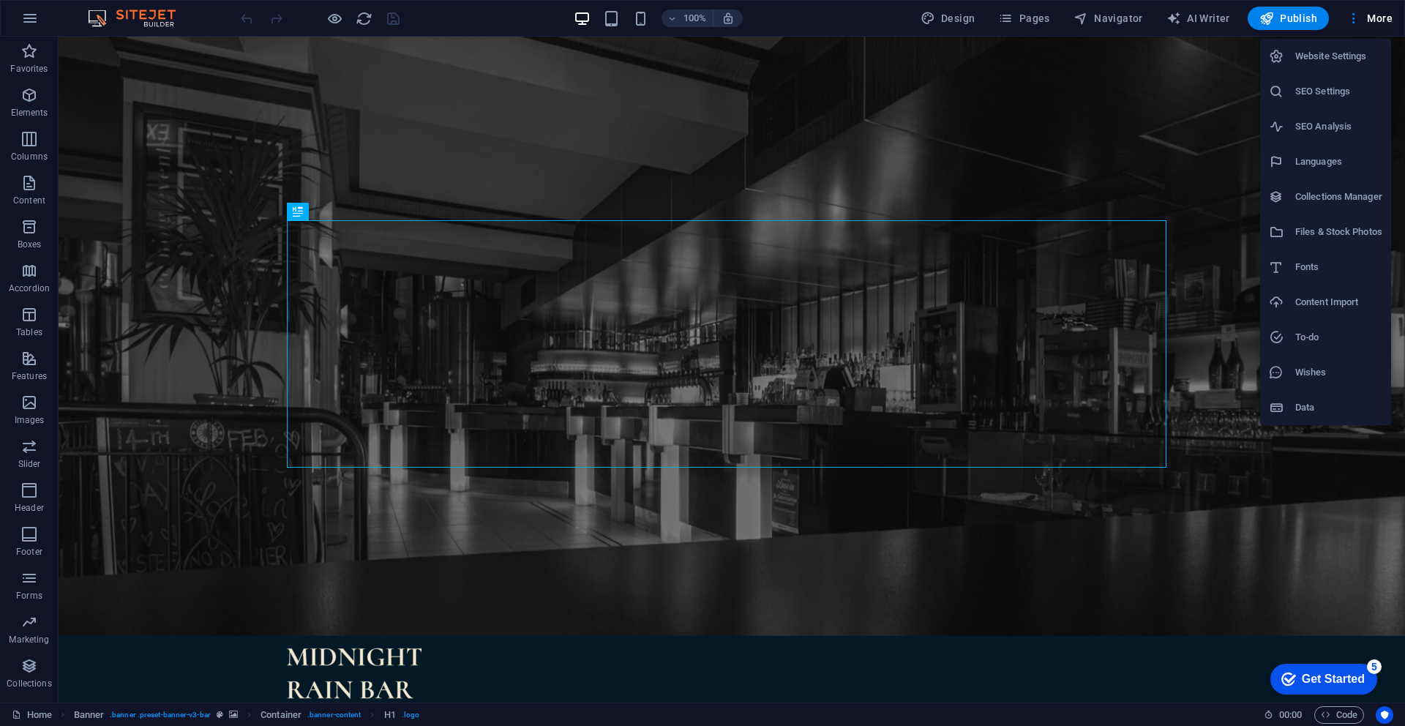
click at [1348, 223] on h6 "Files & Stock Photos" at bounding box center [1339, 232] width 87 height 18
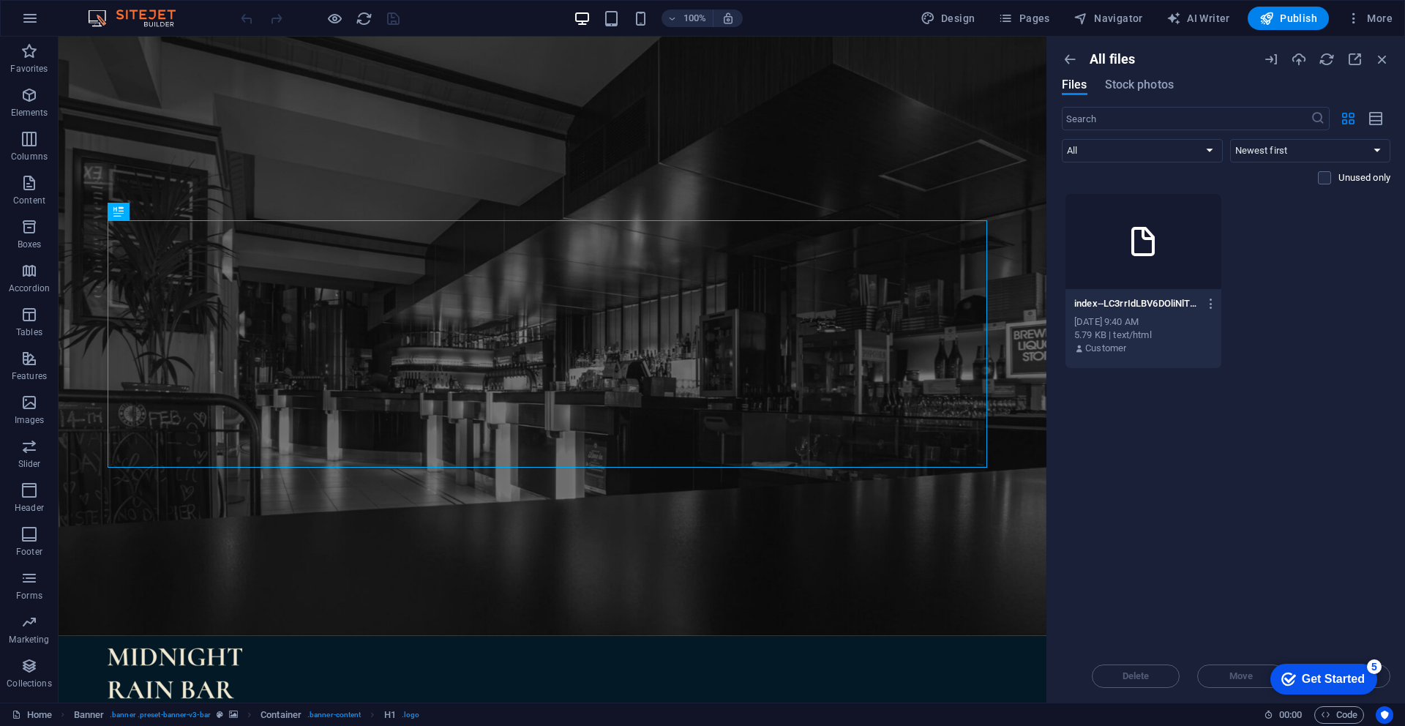
click at [1166, 280] on div at bounding box center [1144, 241] width 156 height 95
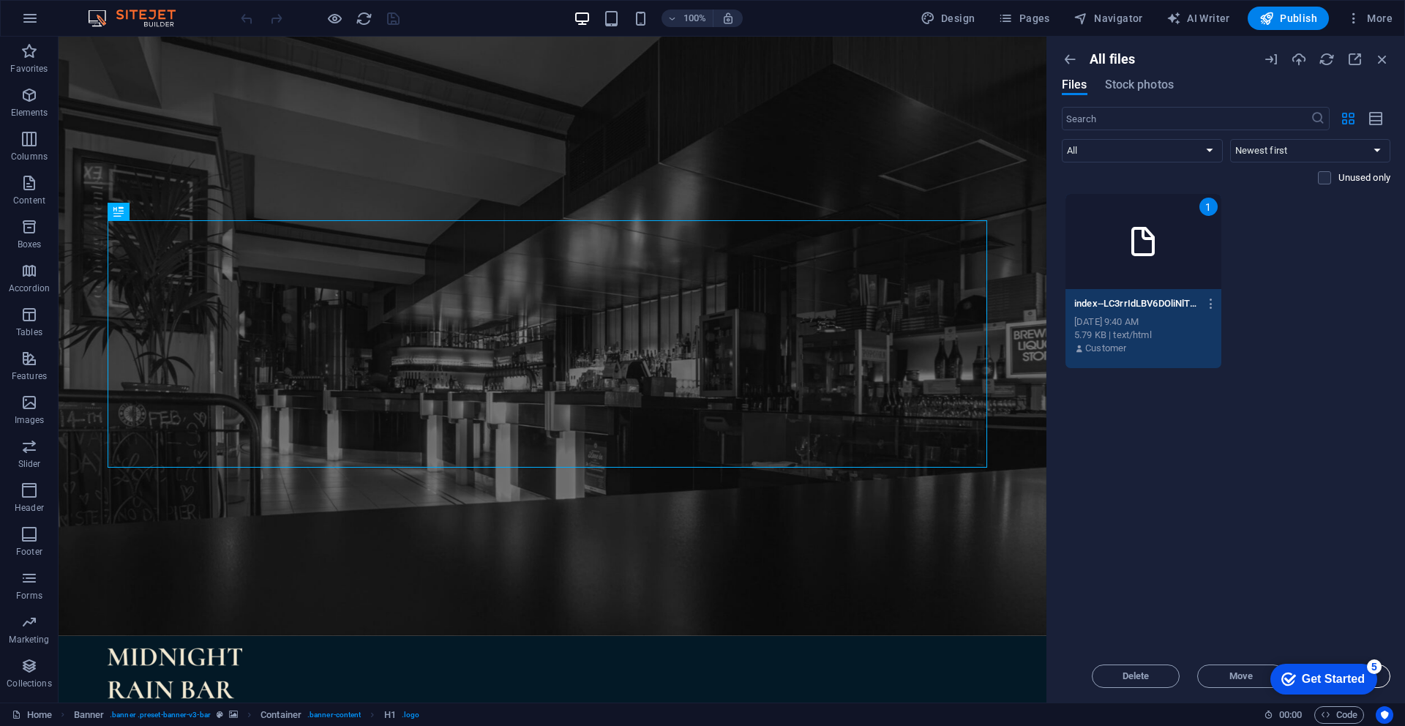
click at [1385, 681] on button "Insert" at bounding box center [1347, 676] width 88 height 23
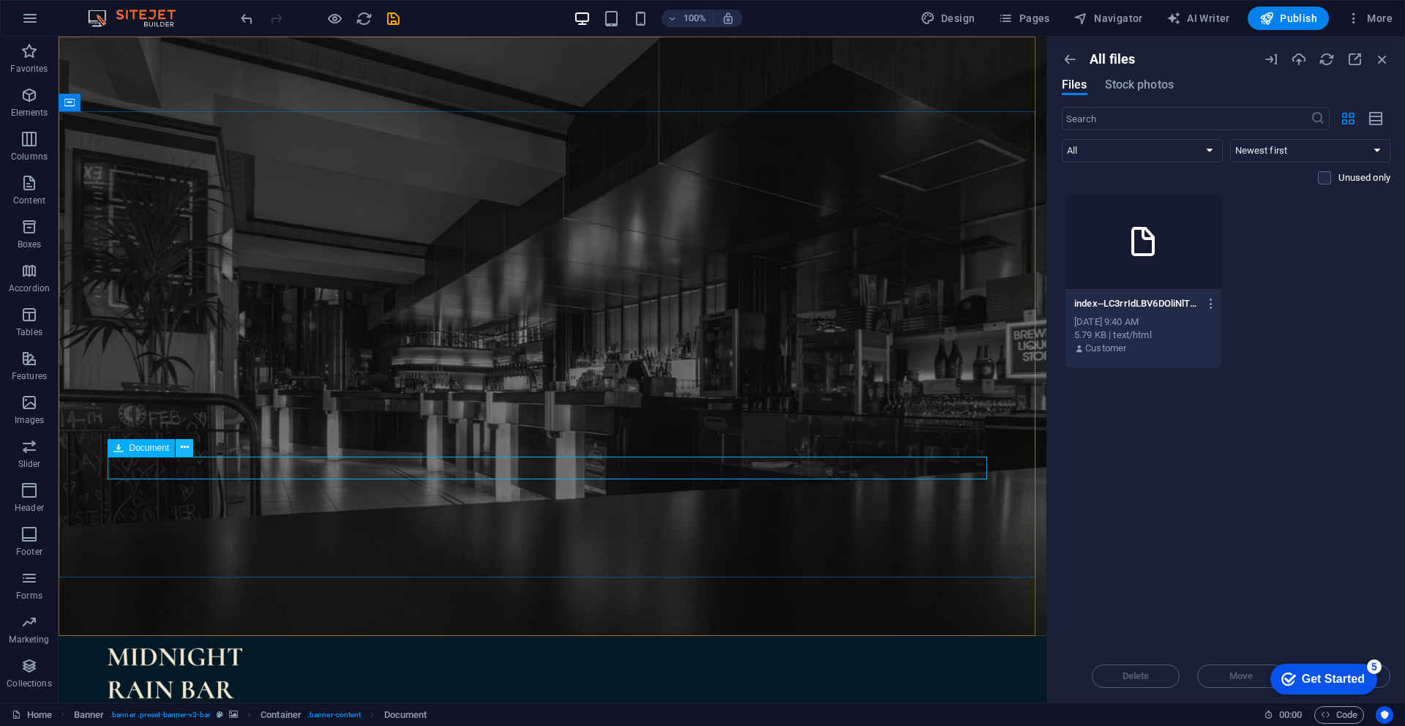
click at [184, 449] on icon at bounding box center [185, 447] width 8 height 15
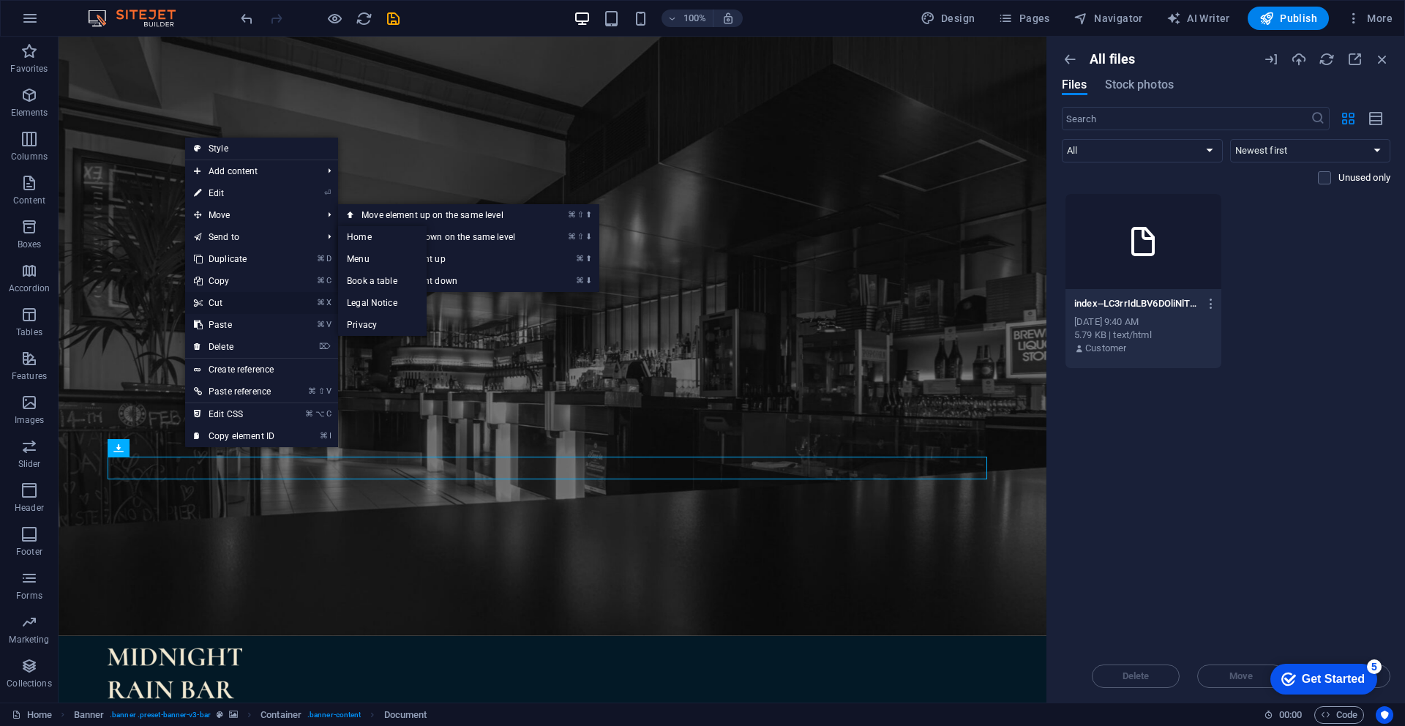
click at [256, 303] on link "⌘ X Cut" at bounding box center [234, 303] width 98 height 22
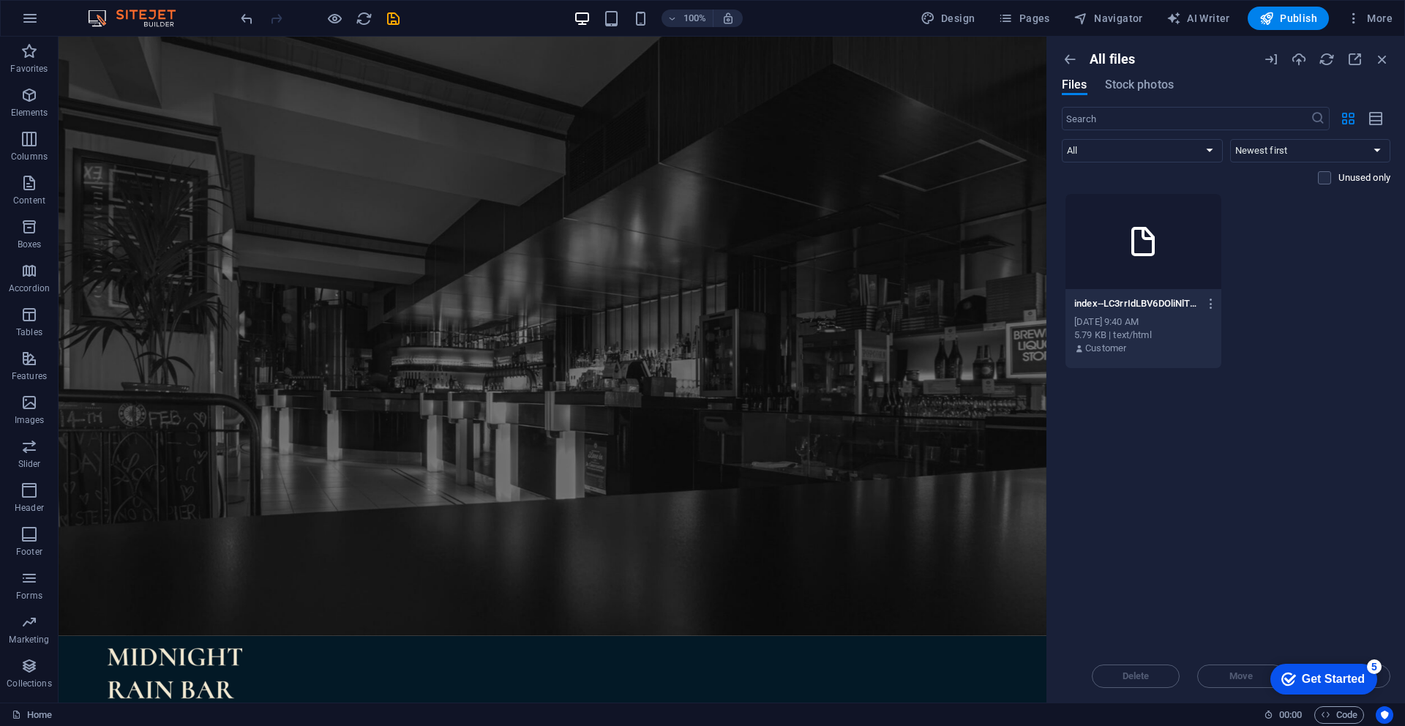
click at [1165, 303] on p "index--LC3rrIdLBV6DOliNlTw1w.html" at bounding box center [1137, 303] width 124 height 13
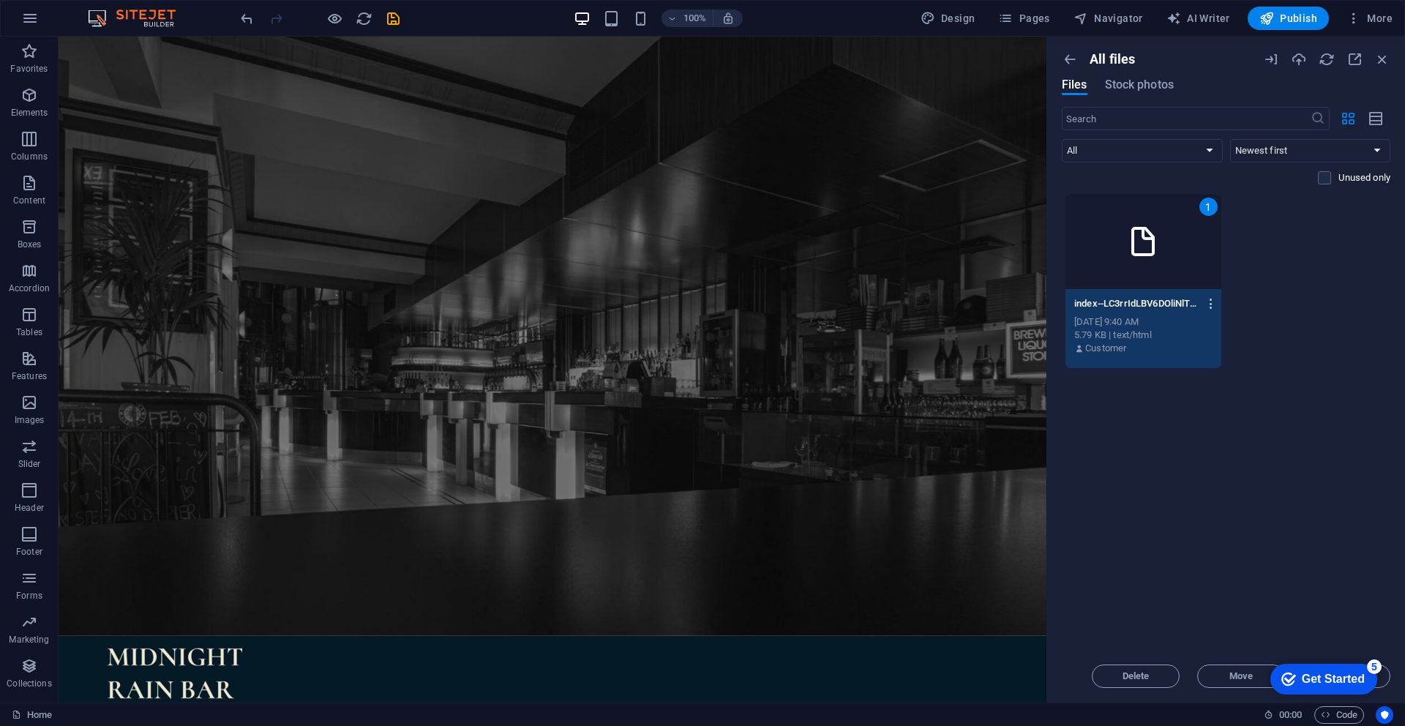
click at [1214, 311] on button "button" at bounding box center [1209, 303] width 20 height 23
click at [1211, 518] on h6 "Convert to PDF" at bounding box center [1220, 518] width 62 height 18
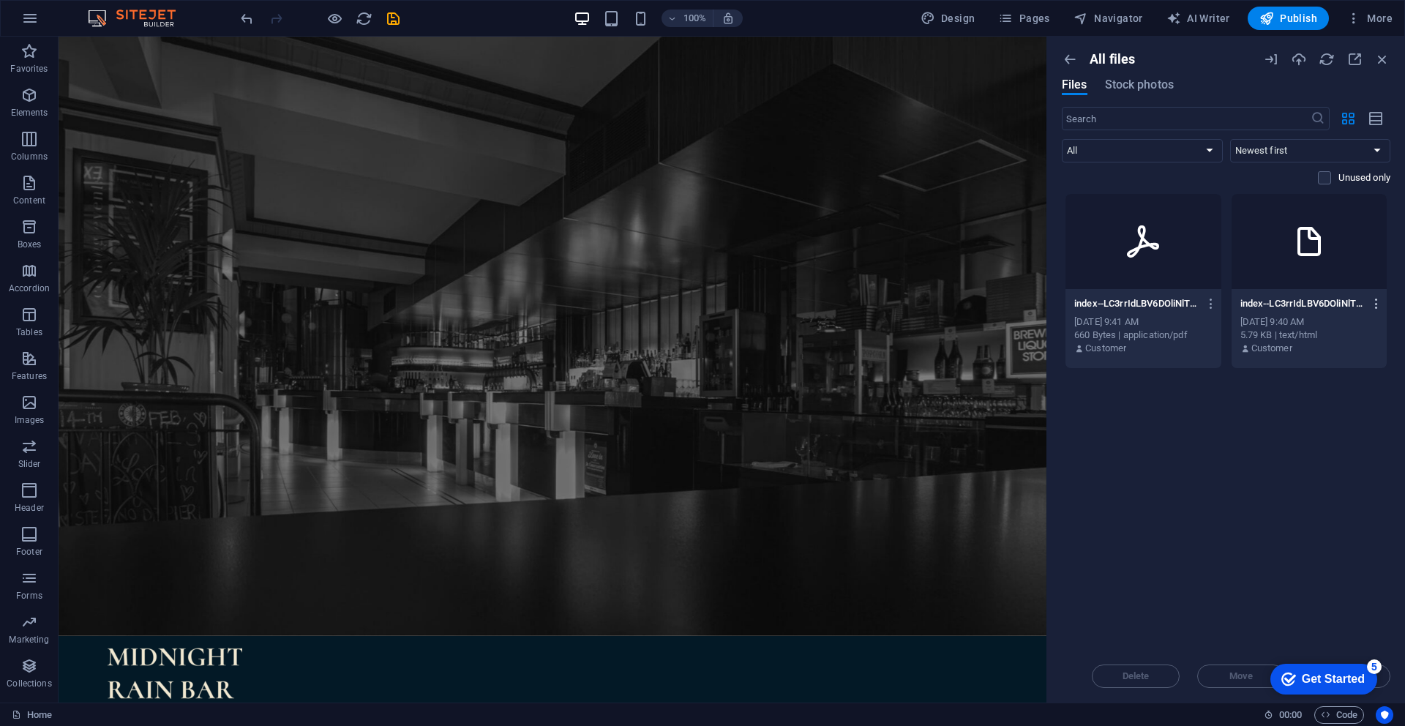
click at [1377, 299] on icon "button" at bounding box center [1377, 303] width 14 height 13
click at [1318, 579] on li "Delete" at bounding box center [1338, 587] width 106 height 35
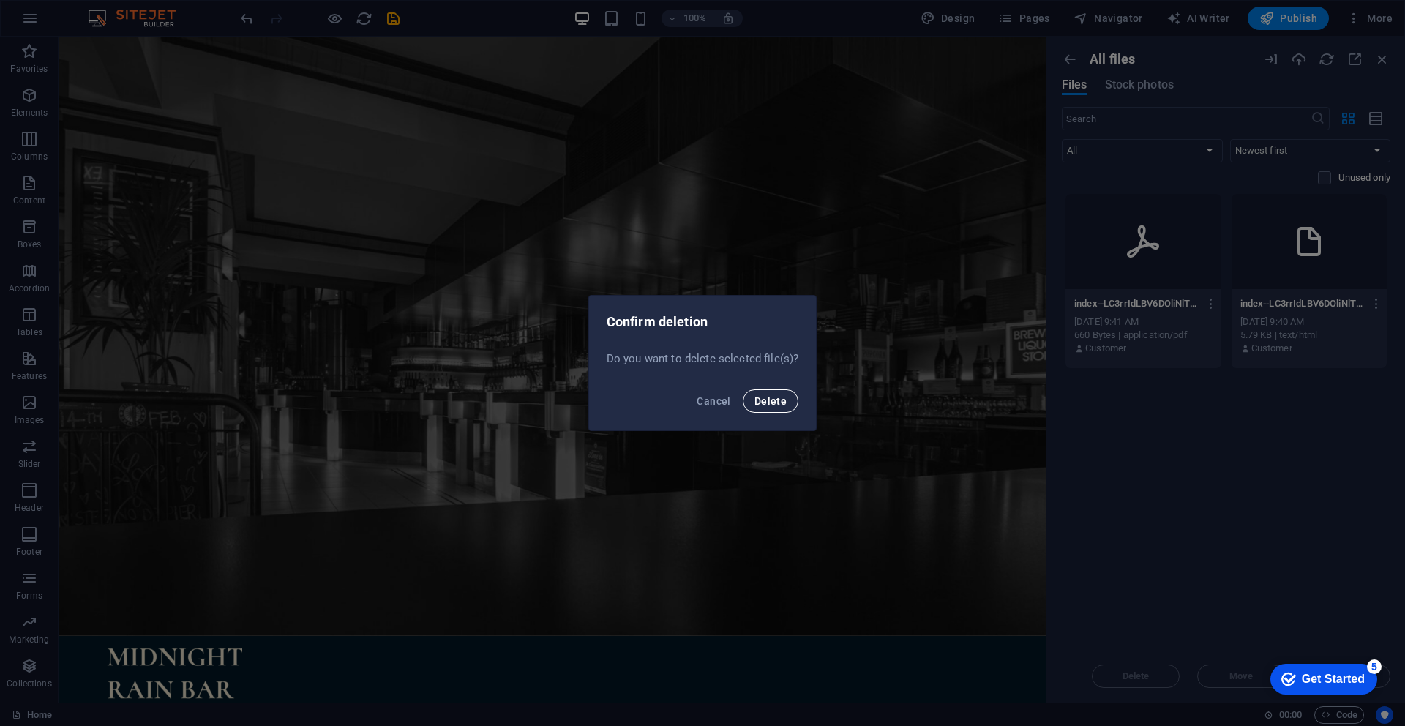
click at [763, 408] on button "Delete" at bounding box center [771, 400] width 56 height 23
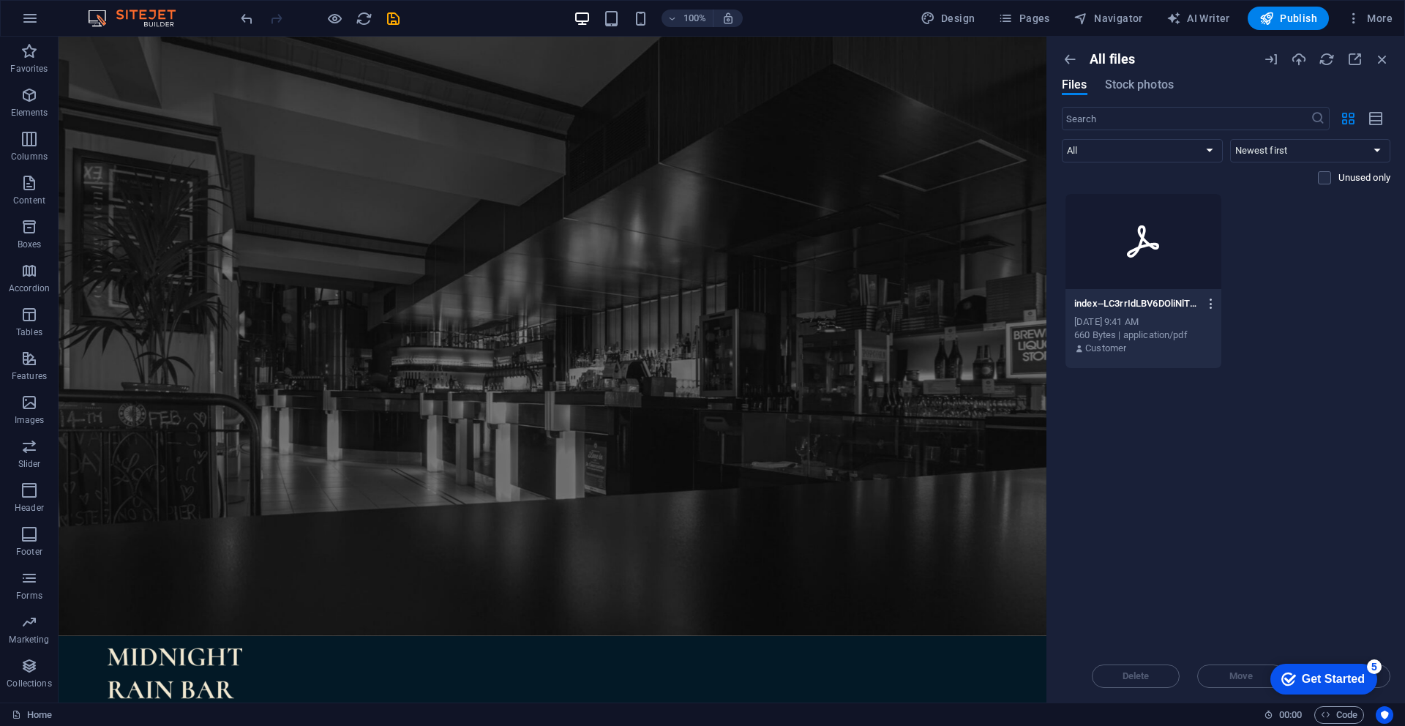
click at [1207, 302] on icon "button" at bounding box center [1212, 303] width 14 height 13
click at [1211, 631] on h6 "Delete" at bounding box center [1220, 623] width 63 height 18
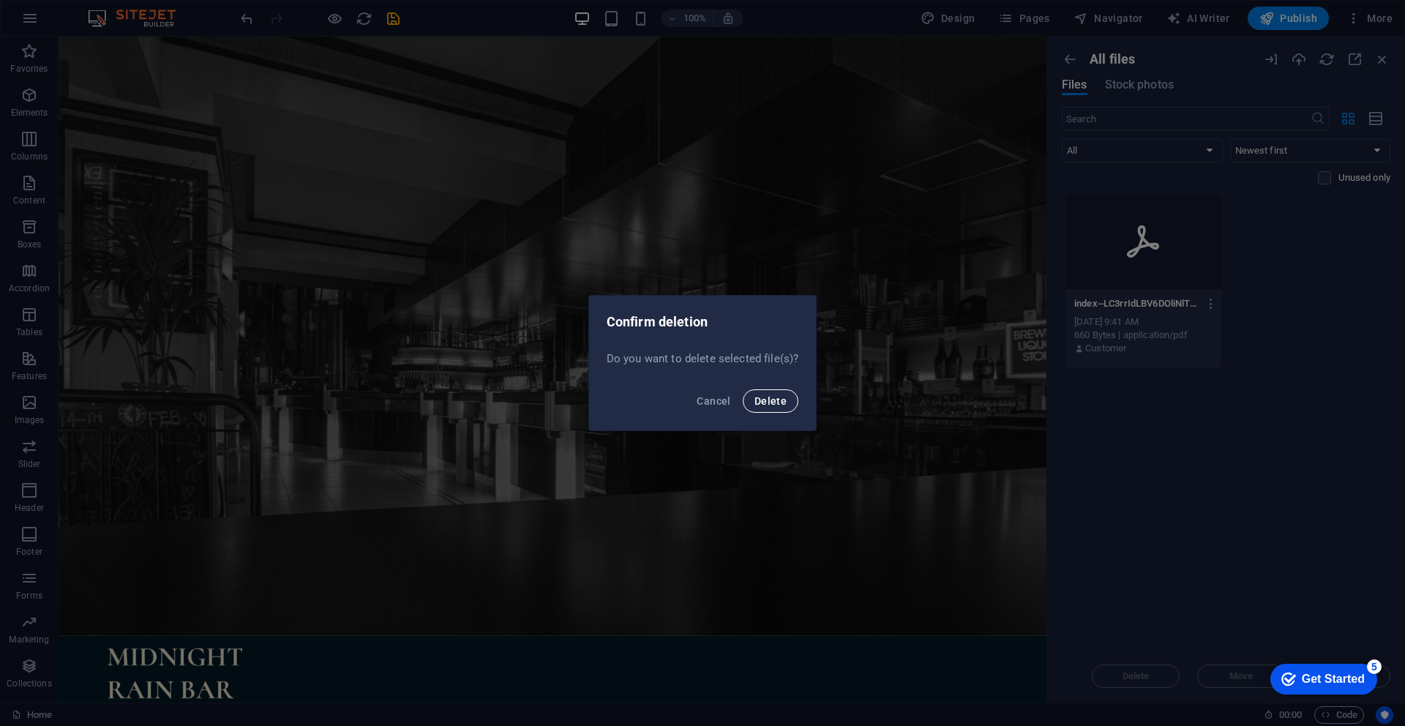
click at [773, 406] on span "Delete" at bounding box center [771, 401] width 32 height 12
